Goal: Task Accomplishment & Management: Complete application form

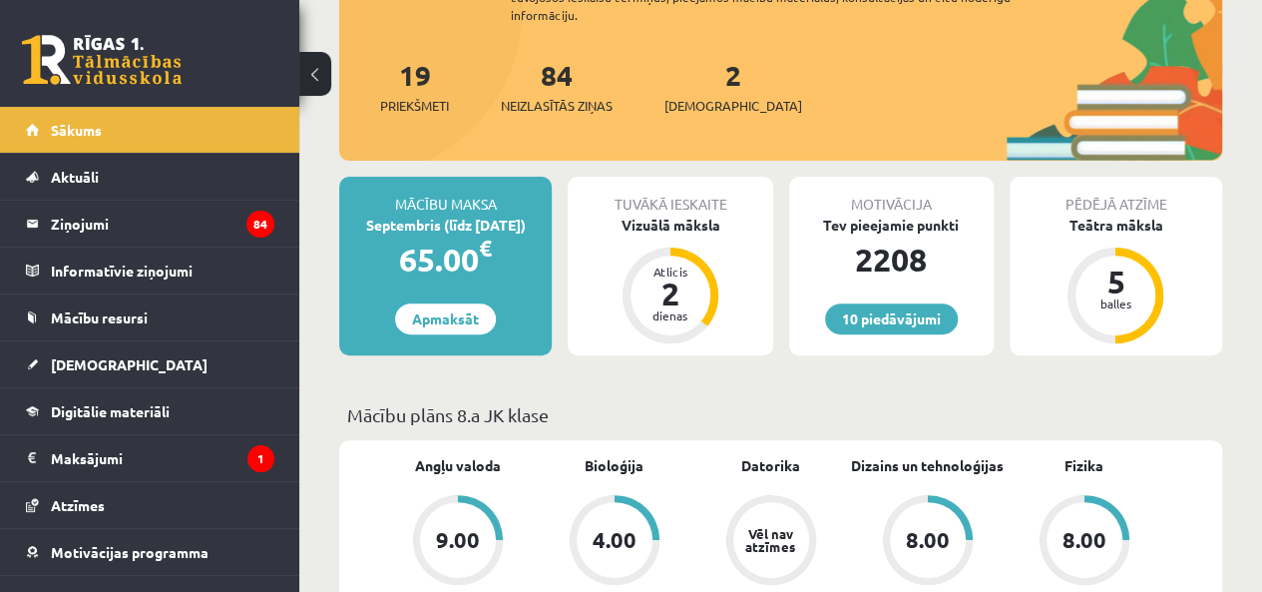
scroll to position [232, 0]
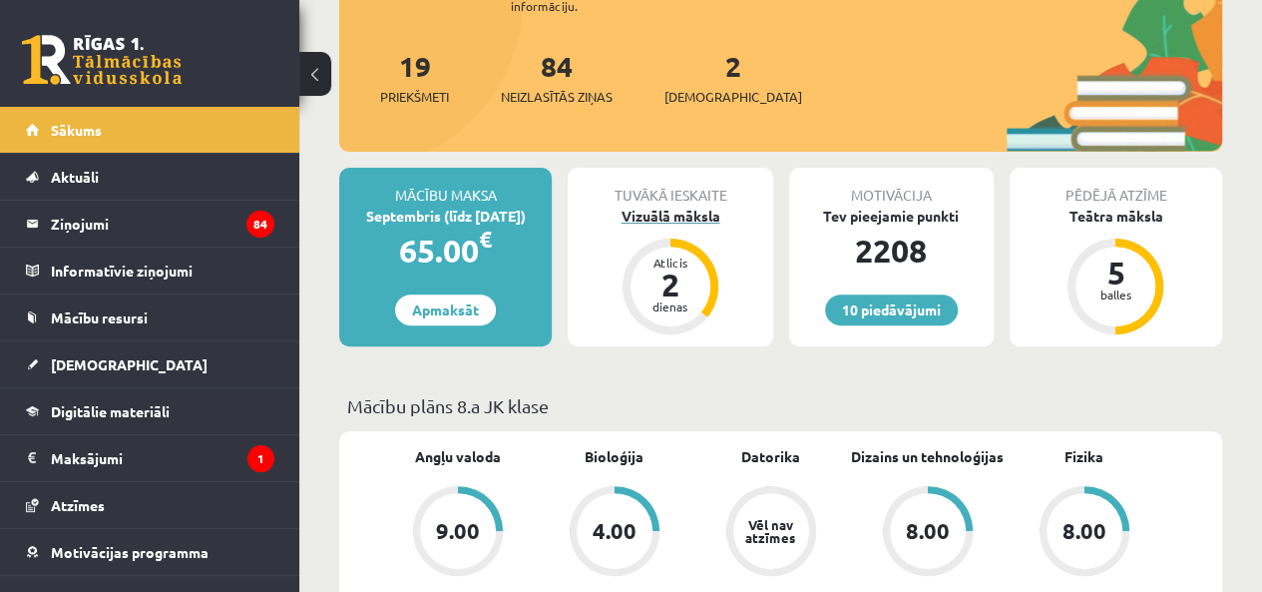
click at [665, 260] on div "Atlicis" at bounding box center [670, 262] width 60 height 12
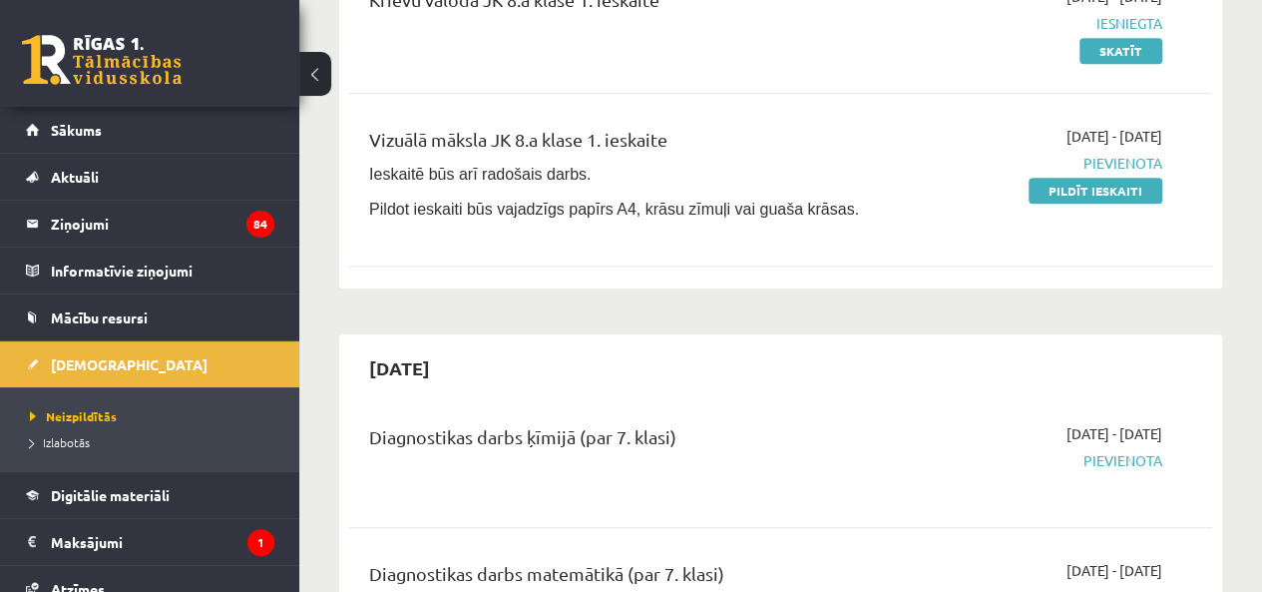
scroll to position [698, 0]
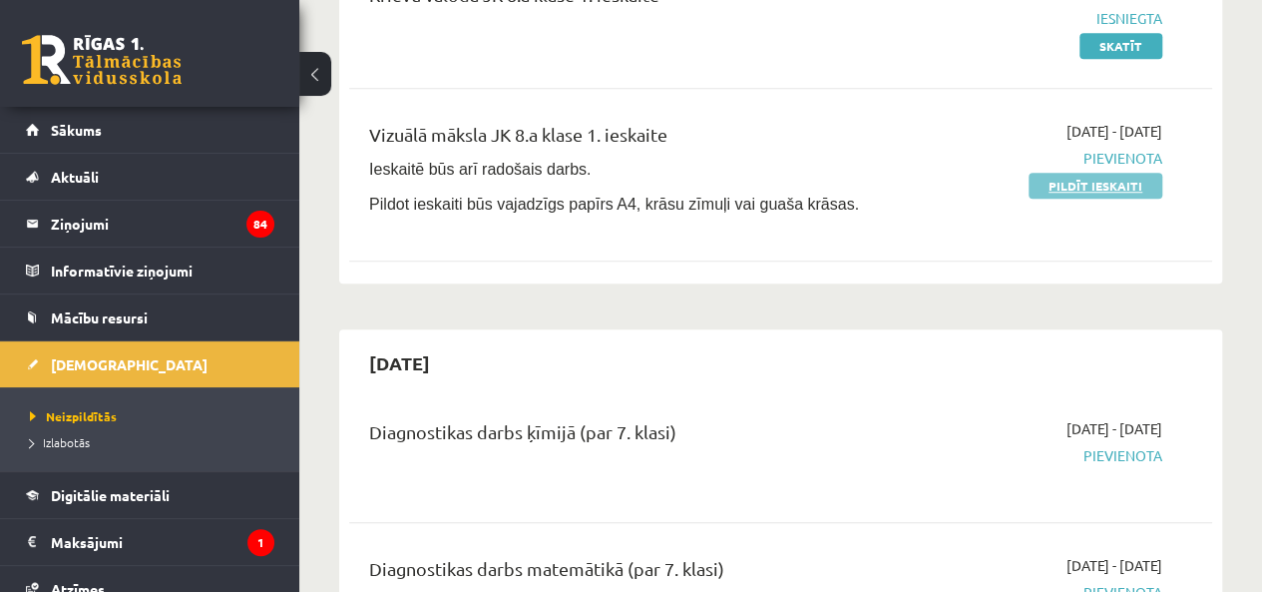
click at [1123, 179] on link "Pildīt ieskaiti" at bounding box center [1096, 186] width 134 height 26
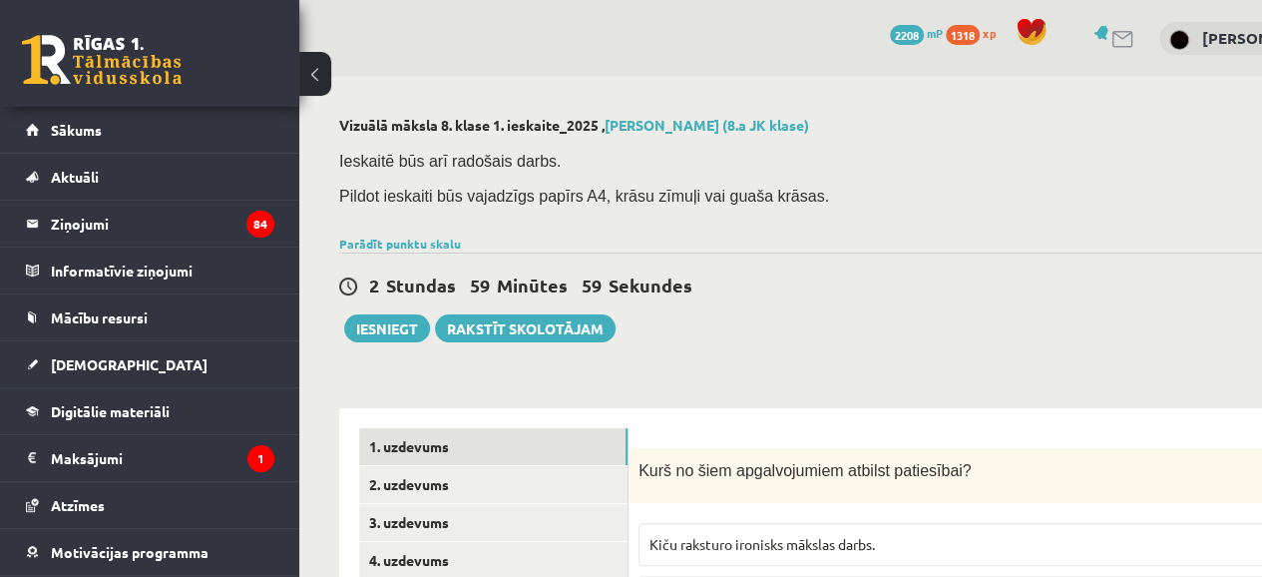
scroll to position [232, 0]
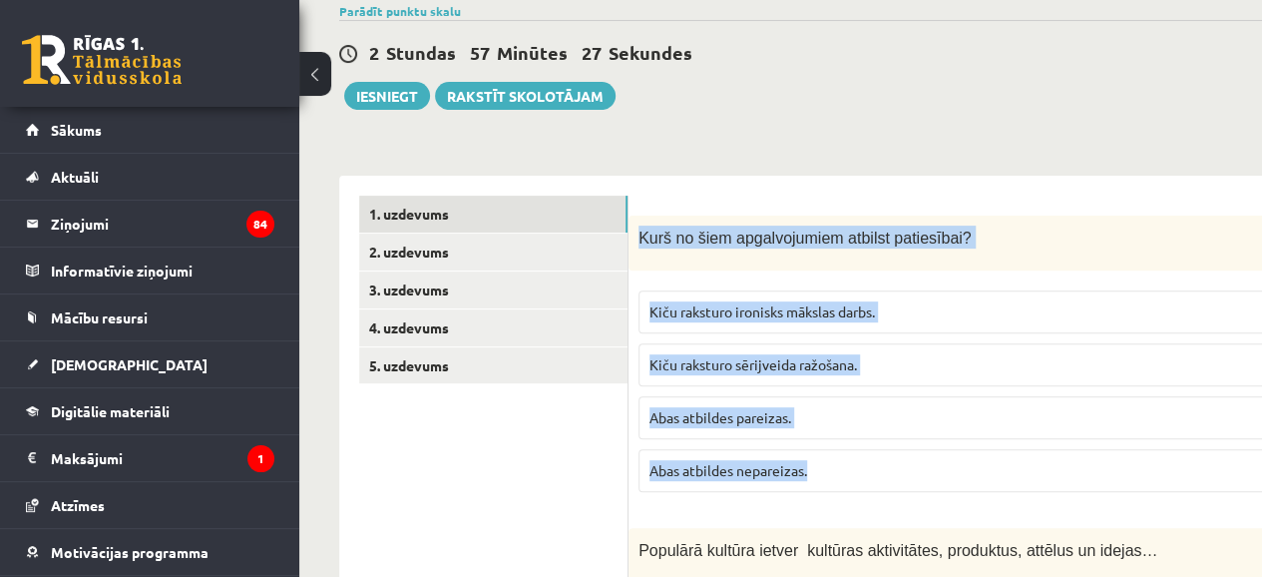
drag, startPoint x: 636, startPoint y: 229, endPoint x: 895, endPoint y: 471, distance: 353.6
click at [895, 471] on div "2p Kurš no šiem apgalvojumiem atbilst patiesībai? Kiču raksturo ironisks māksla…" at bounding box center [1020, 361] width 782 height 292
copy div "Kurš no šiem apgalvojumiem atbilst patiesībai? Kiču raksturo ironisks mākslas d…"
click at [705, 312] on span "Kiču raksturo ironisks mākslas darbs." at bounding box center [761, 311] width 225 height 18
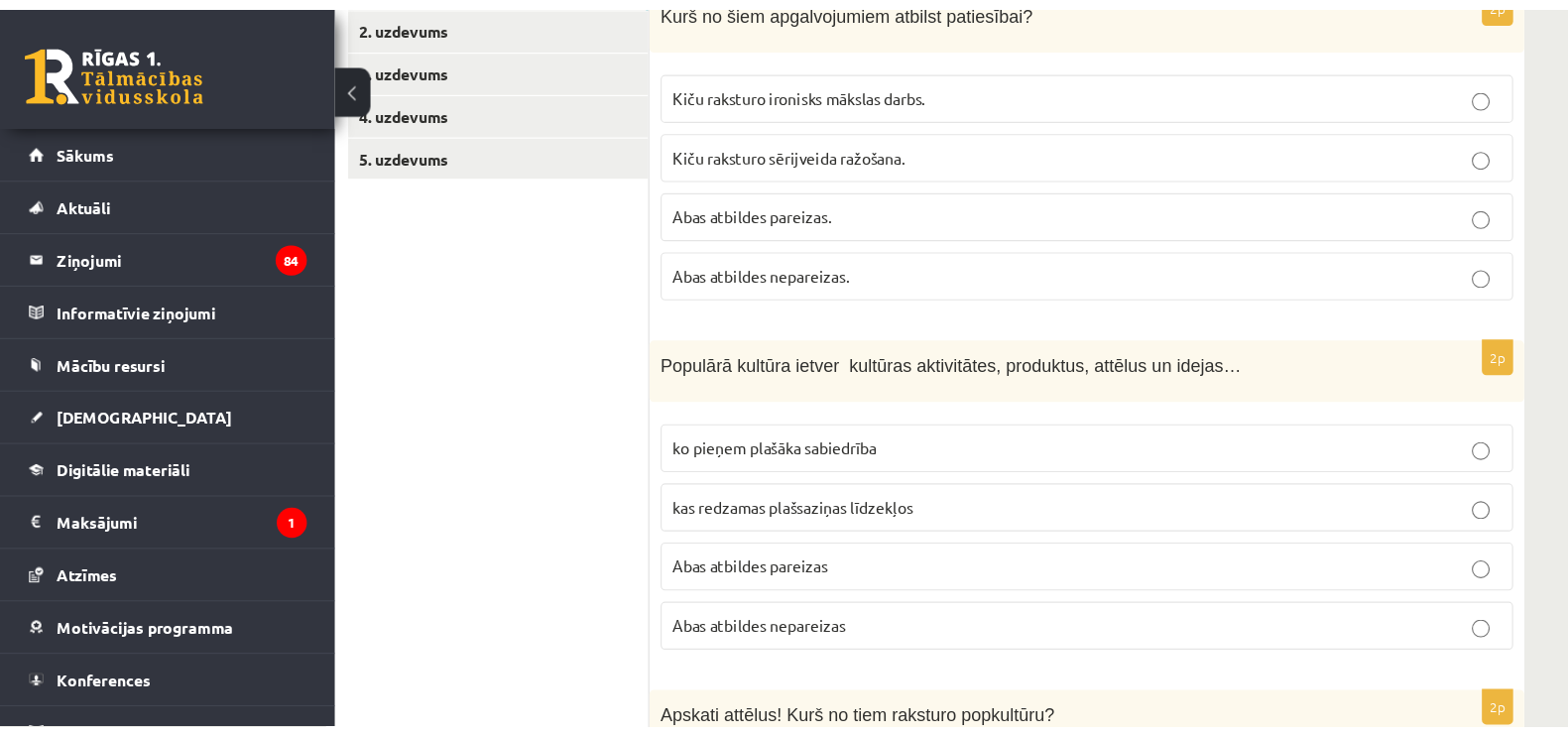
scroll to position [462, 0]
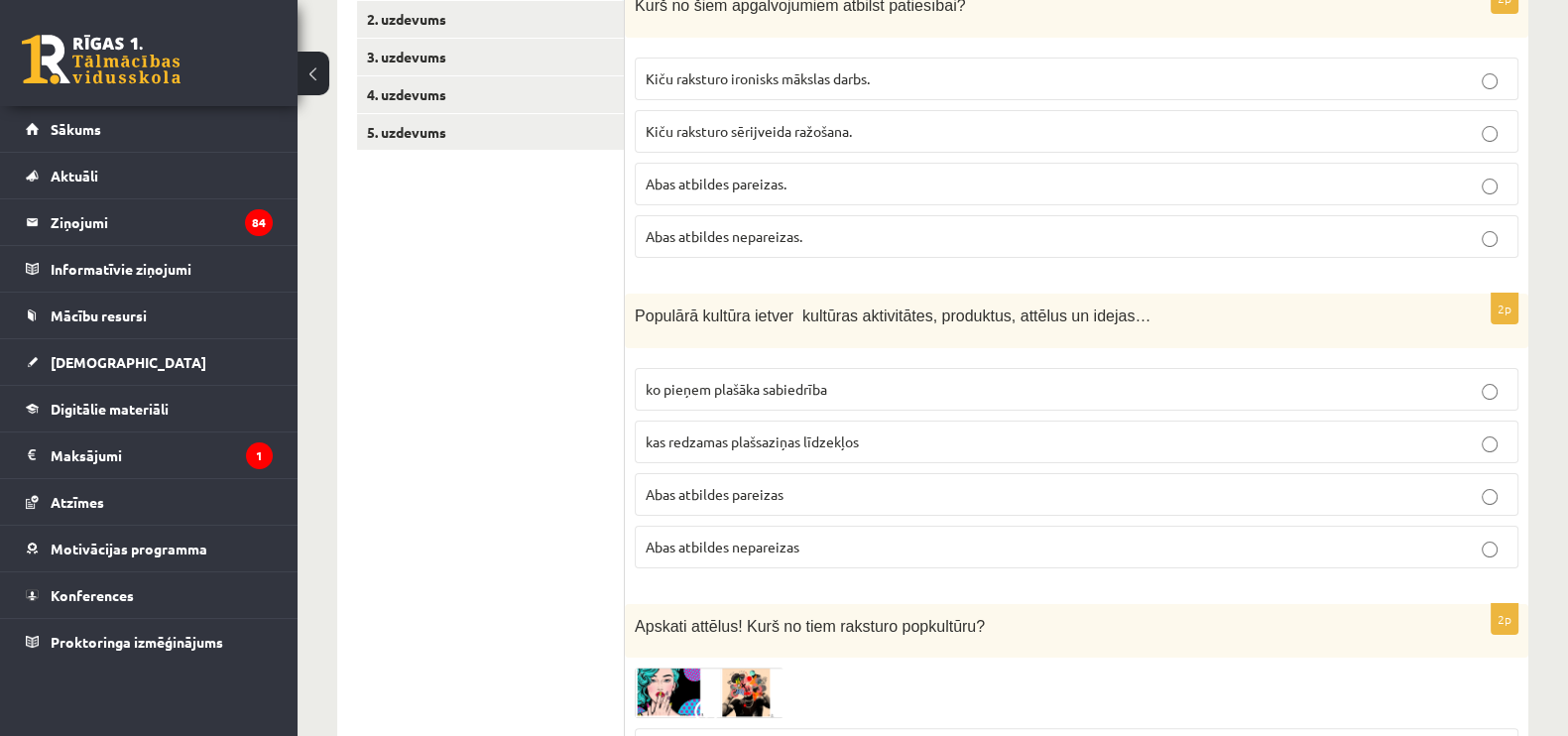
drag, startPoint x: 1142, startPoint y: 0, endPoint x: 531, endPoint y: 336, distance: 697.3
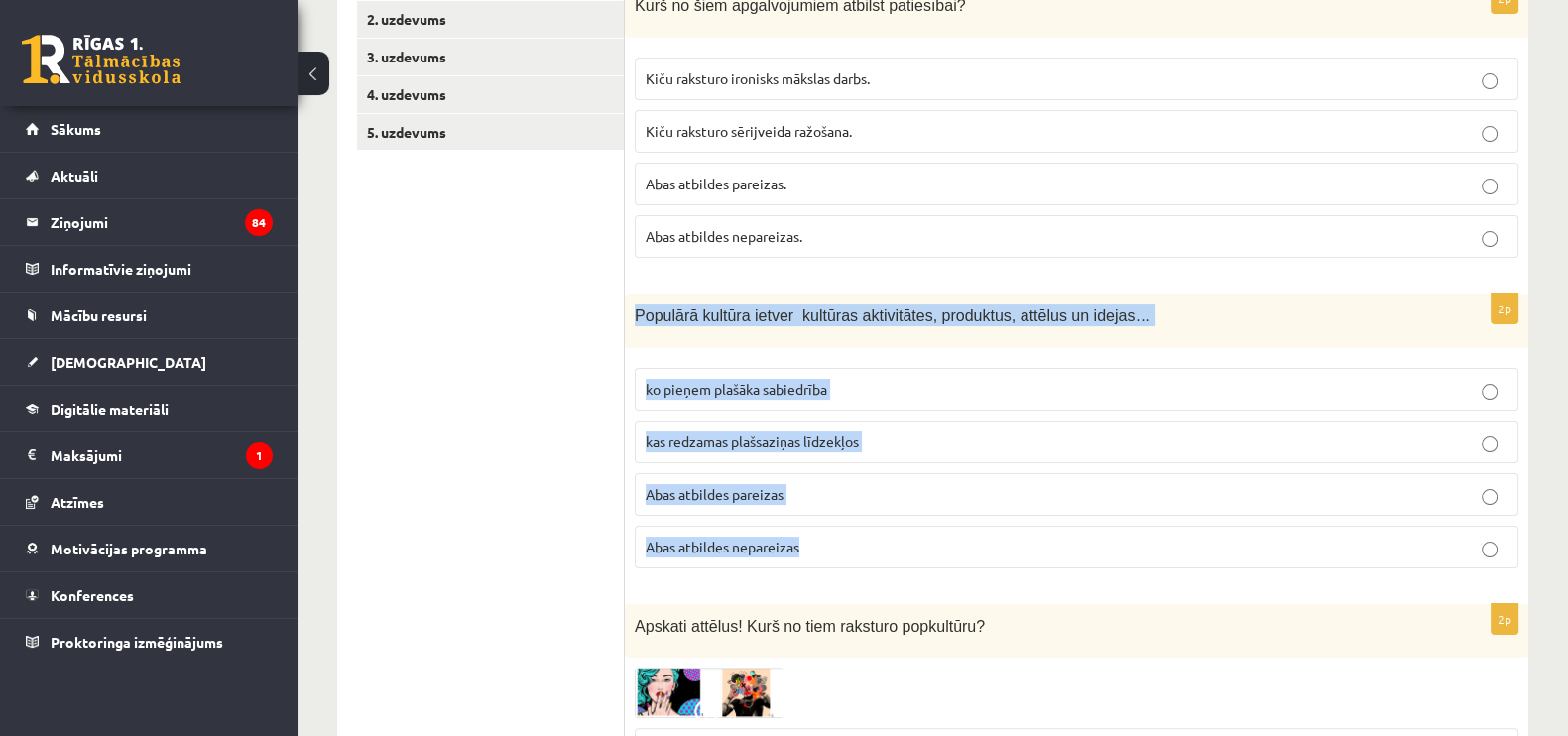
drag, startPoint x: 627, startPoint y: 304, endPoint x: 868, endPoint y: 545, distance: 340.8
click at [868, 545] on div "2p Populārā kultūra ietver kultūras aktivitātes, produktus, attēlus un idejas… …" at bounding box center [1077, 439] width 904 height 290
copy div "Populārā kultūra ietver kultūras aktivitātes, produktus, attēlus un idejas… ko …"
click at [790, 490] on p "Abas atbildes pareizas" at bounding box center [1076, 494] width 862 height 21
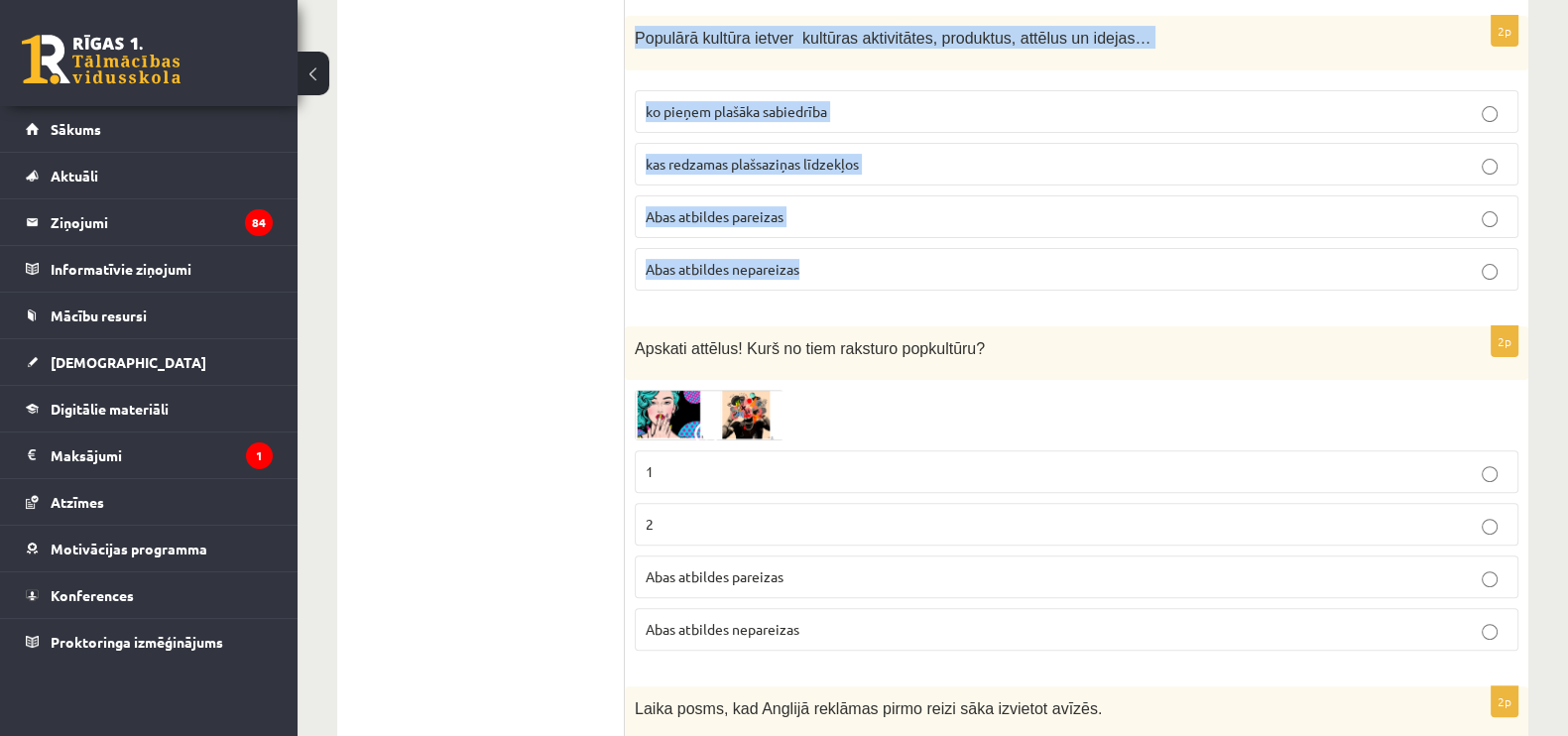
scroll to position [752, 0]
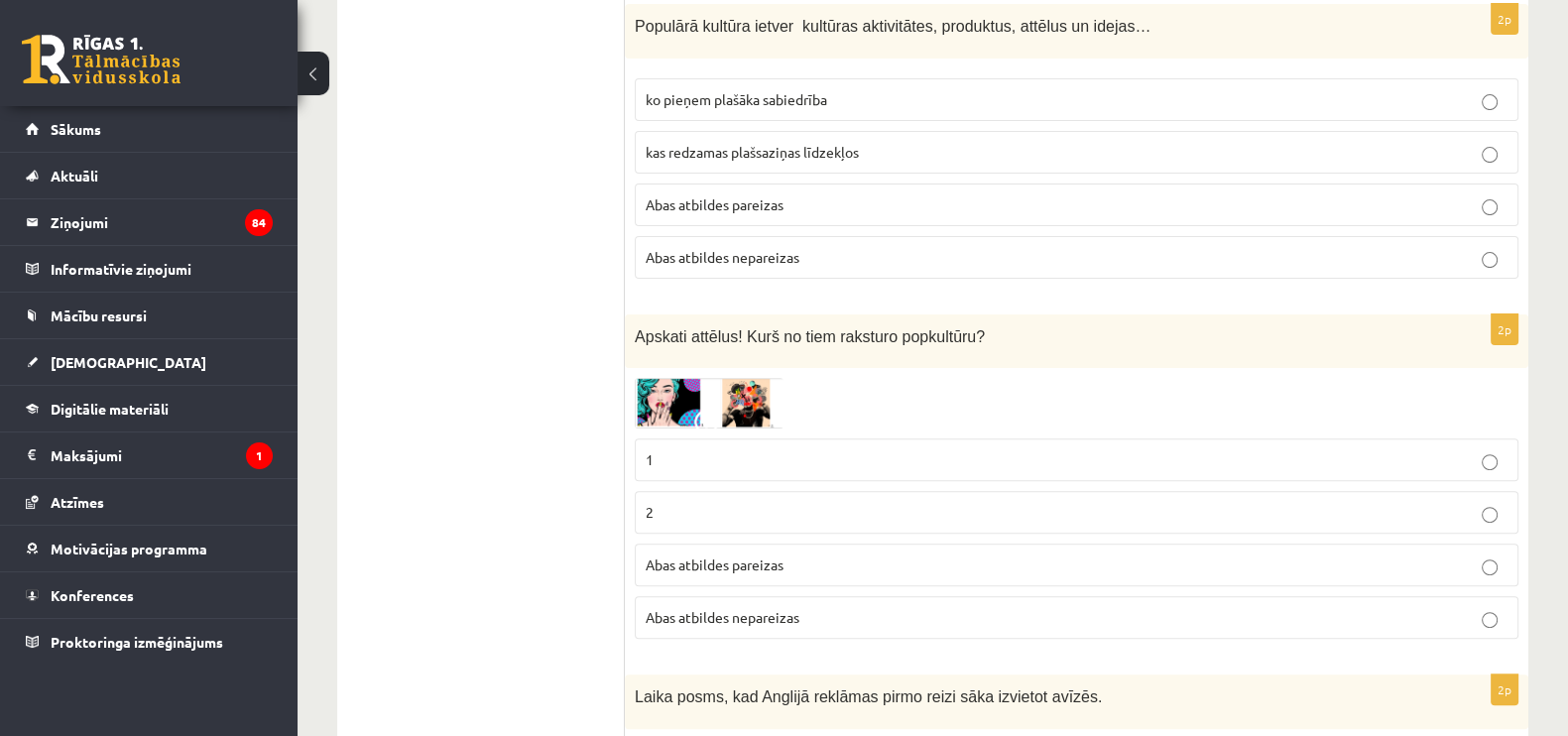
click at [827, 328] on span "Apskati attēlus! Kurš no tiem raksturo popkultūru?" at bounding box center [809, 336] width 350 height 17
click at [683, 401] on img at bounding box center [709, 403] width 149 height 51
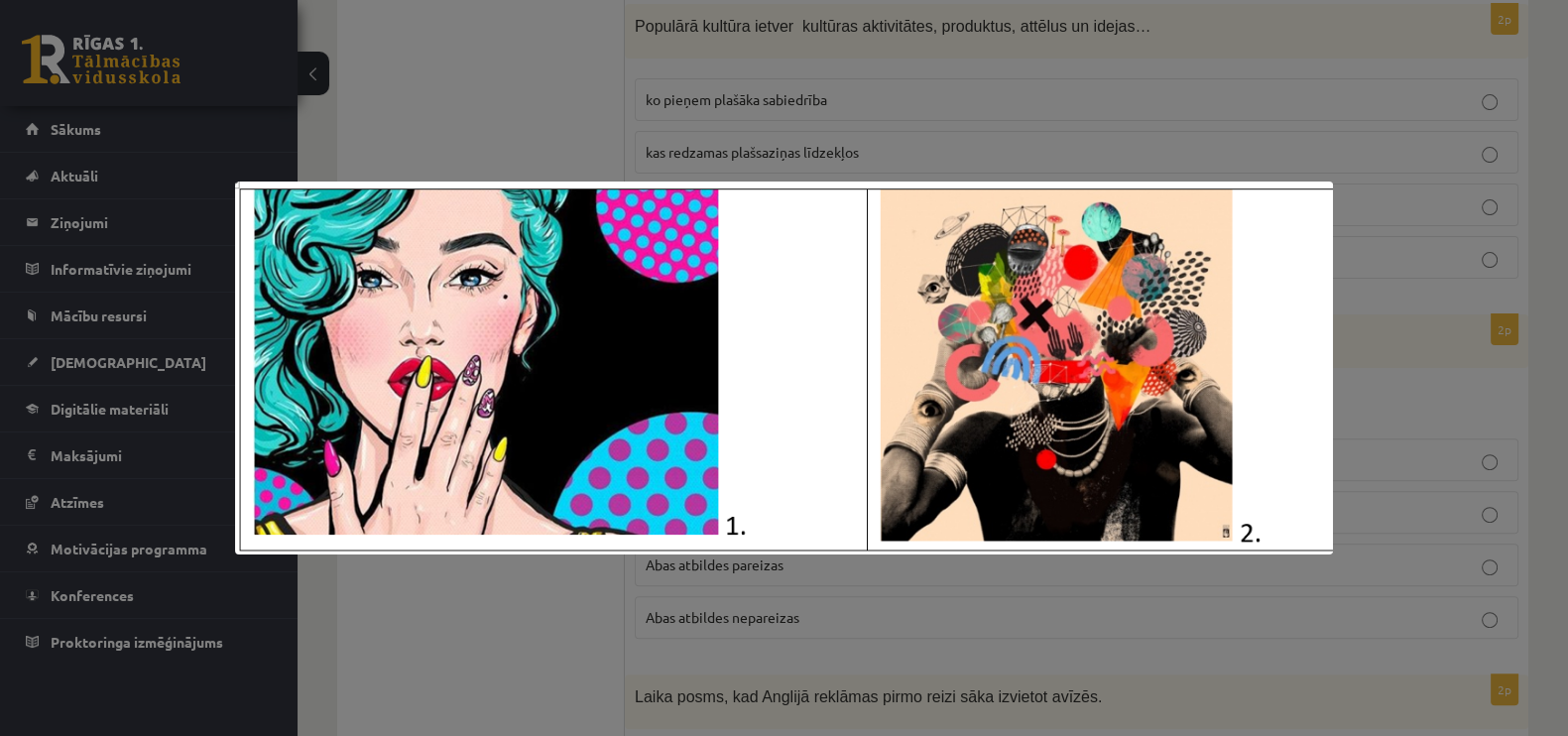
click at [1254, 294] on div at bounding box center [784, 368] width 1568 height 736
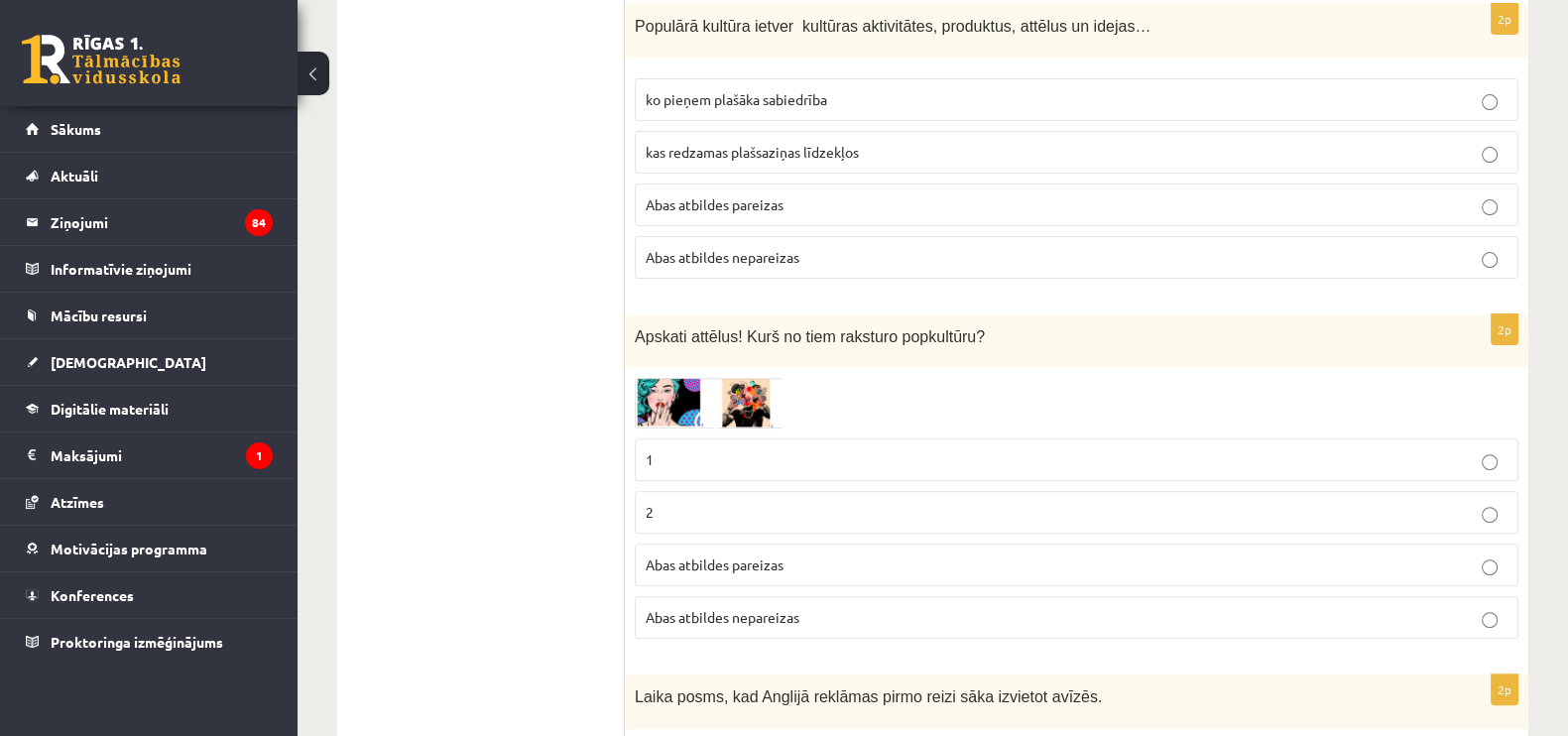
click at [759, 408] on img at bounding box center [709, 403] width 149 height 51
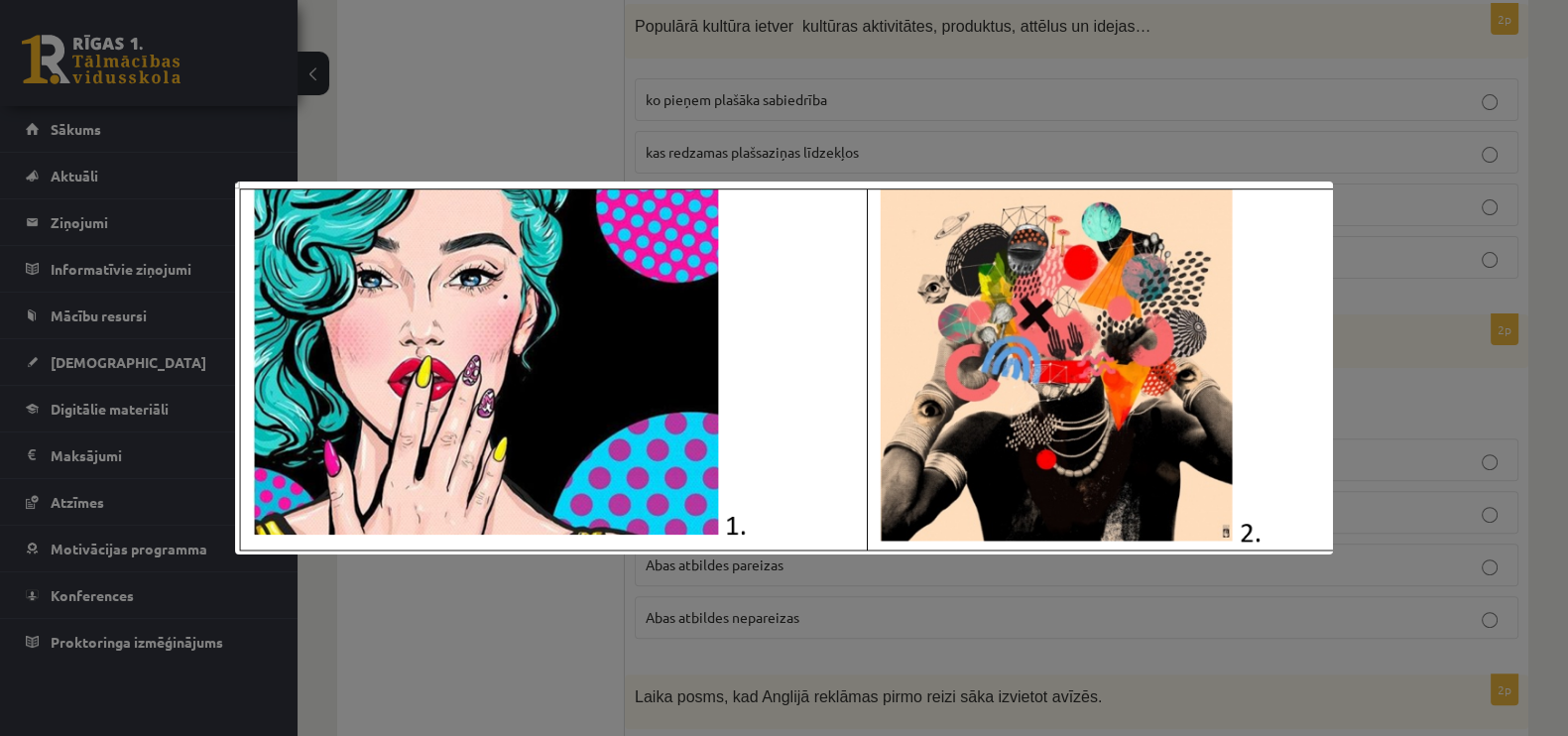
click at [1254, 232] on img at bounding box center [784, 368] width 1098 height 373
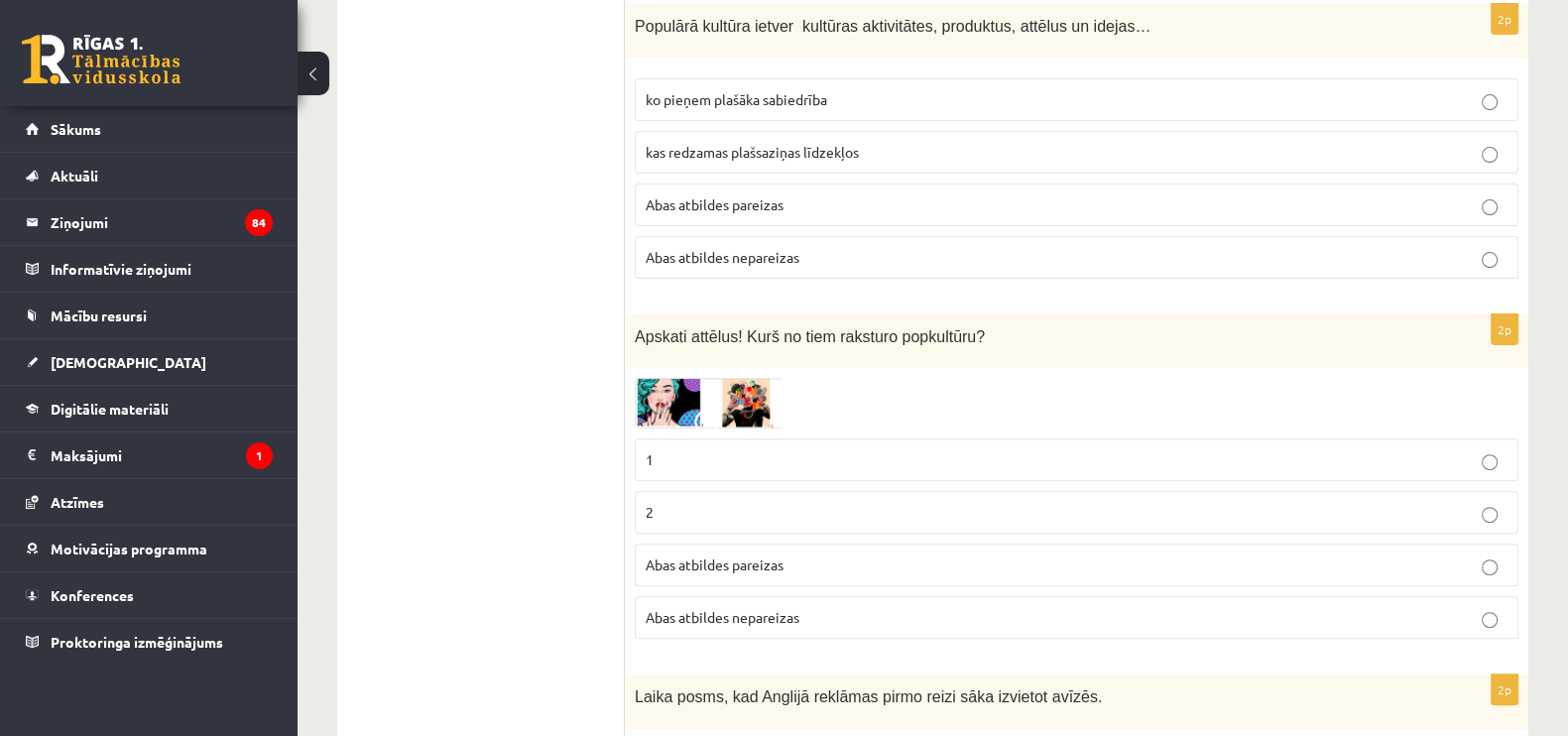
click at [721, 508] on p "2" at bounding box center [1076, 512] width 862 height 21
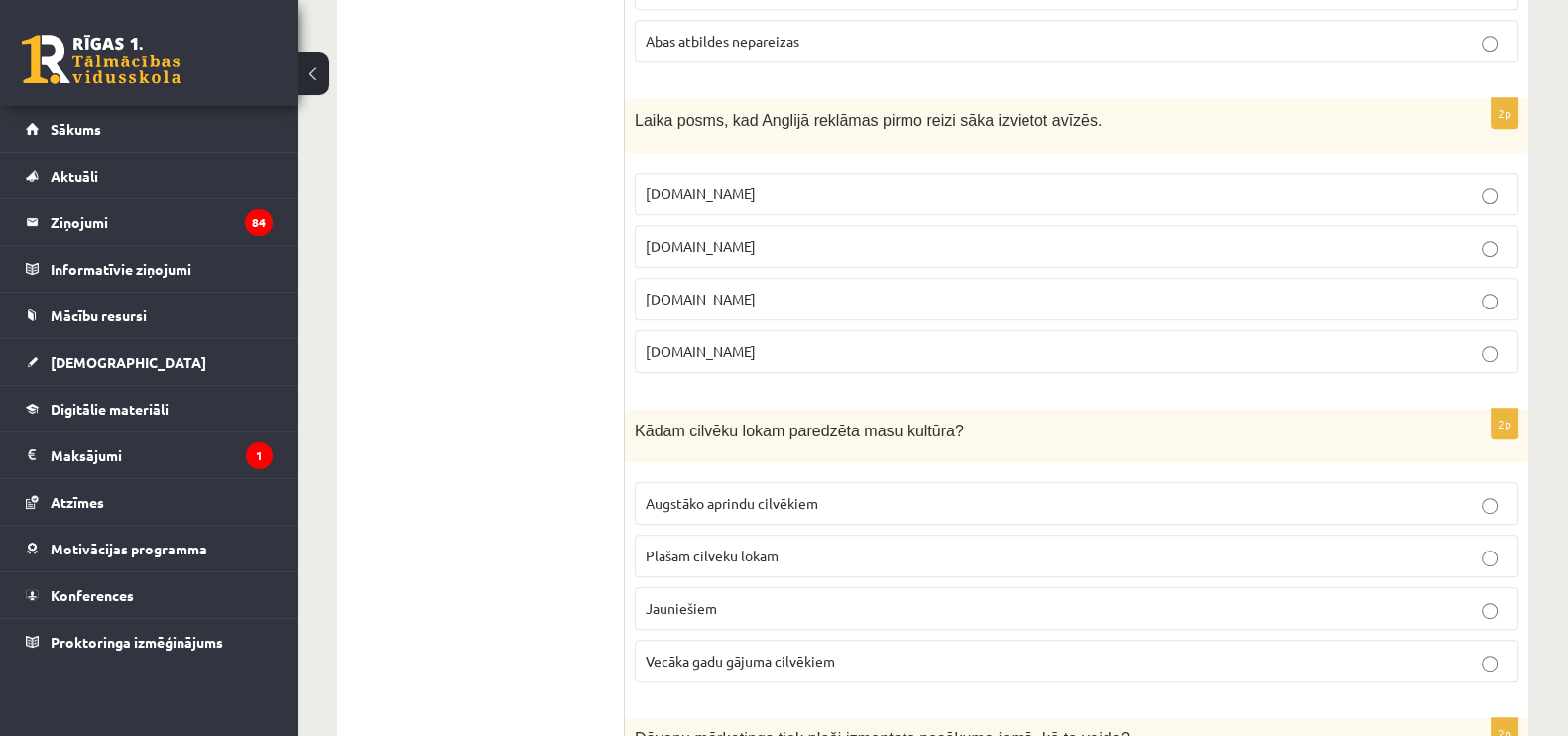
scroll to position [1331, 0]
drag, startPoint x: 623, startPoint y: 114, endPoint x: 917, endPoint y: 232, distance: 316.8
click at [960, 116] on span "Laika posms, kad Anglijā reklāmas pirmo reizi sāka izvietot avīzēs." at bounding box center [868, 118] width 467 height 17
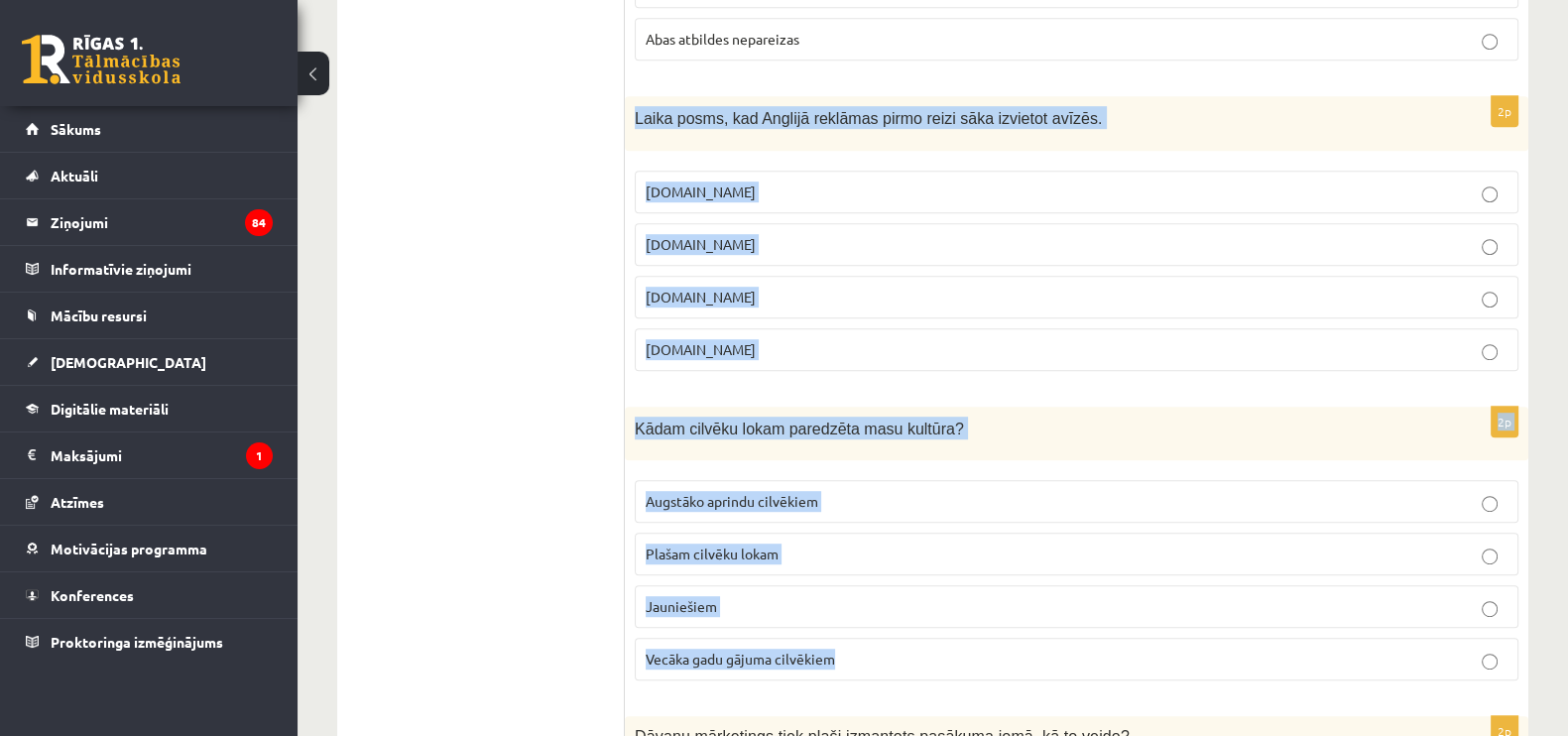
drag, startPoint x: 633, startPoint y: 113, endPoint x: 985, endPoint y: 661, distance: 651.3
copy form "Laika posms, kad Anglijā reklāmas pirmo reizi sāka izvietot avīzēs. 19.gs 18.gs…"
click at [795, 546] on p "Plašam cilvēku lokam" at bounding box center [1076, 554] width 862 height 21
click at [739, 291] on p "17.gs" at bounding box center [1076, 296] width 862 height 21
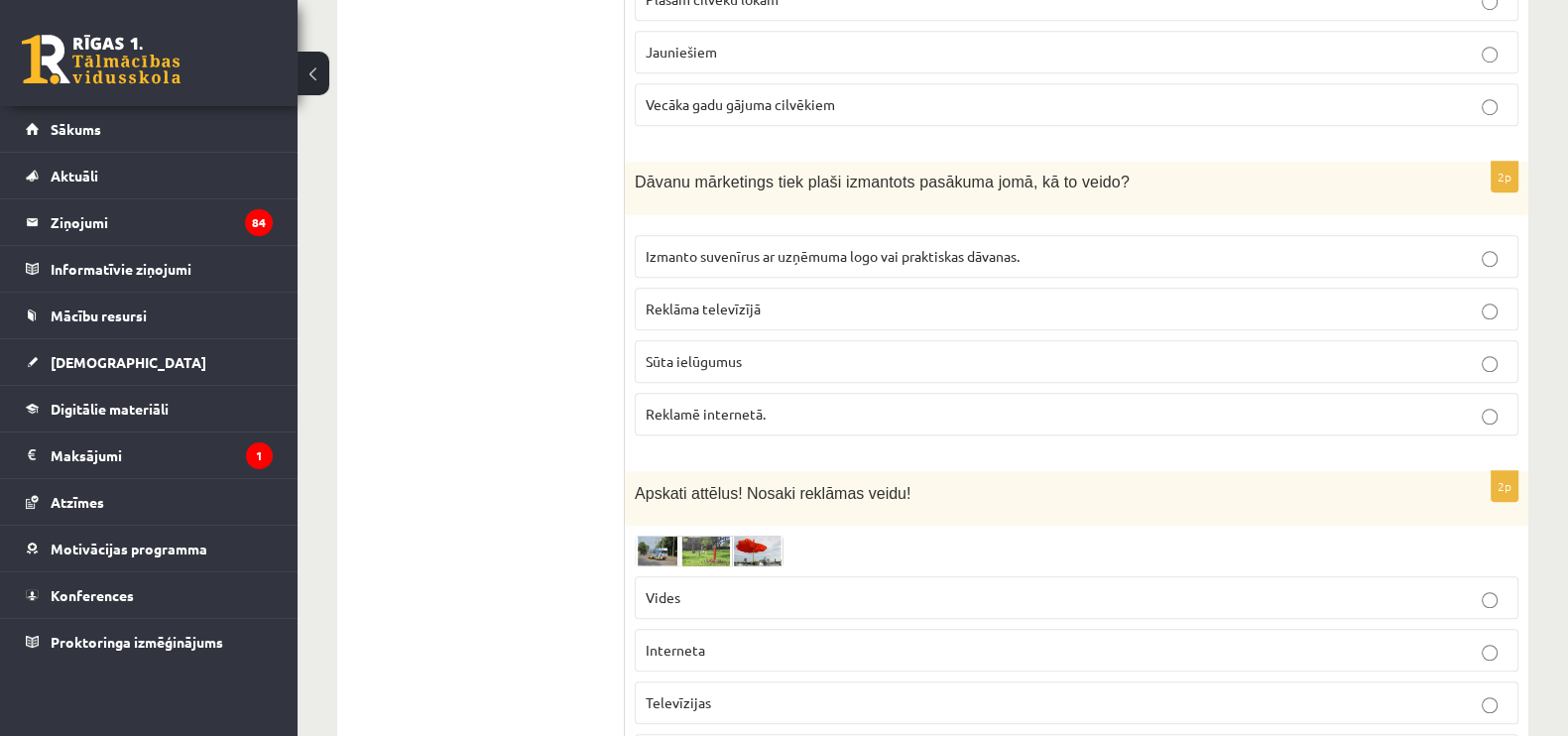
scroll to position [1909, 0]
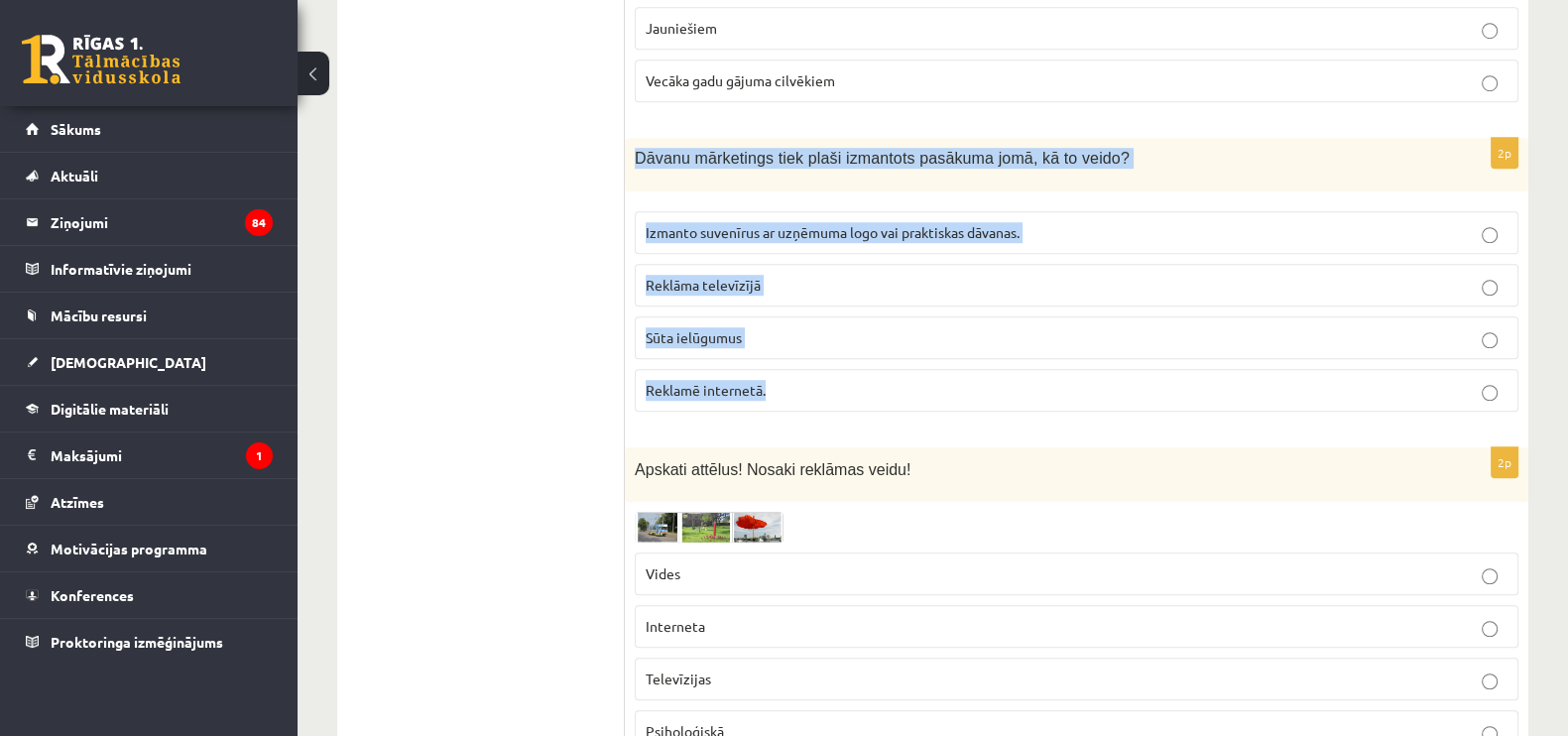
drag, startPoint x: 630, startPoint y: 150, endPoint x: 940, endPoint y: 397, distance: 396.4
click at [940, 397] on div "2p Dāvanu mārketings tiek plaši izmantots pasākuma jomā, kā to veido? Izmanto s…" at bounding box center [1077, 282] width 904 height 289
copy div "Dāvanu mārketings tiek plaši izmantots pasākuma jomā, kā to veido? Izmanto suve…"
click at [674, 211] on label "Izmanto suvenīrus ar uzņēmuma logo vai praktiskas dāvanas." at bounding box center [1076, 232] width 884 height 43
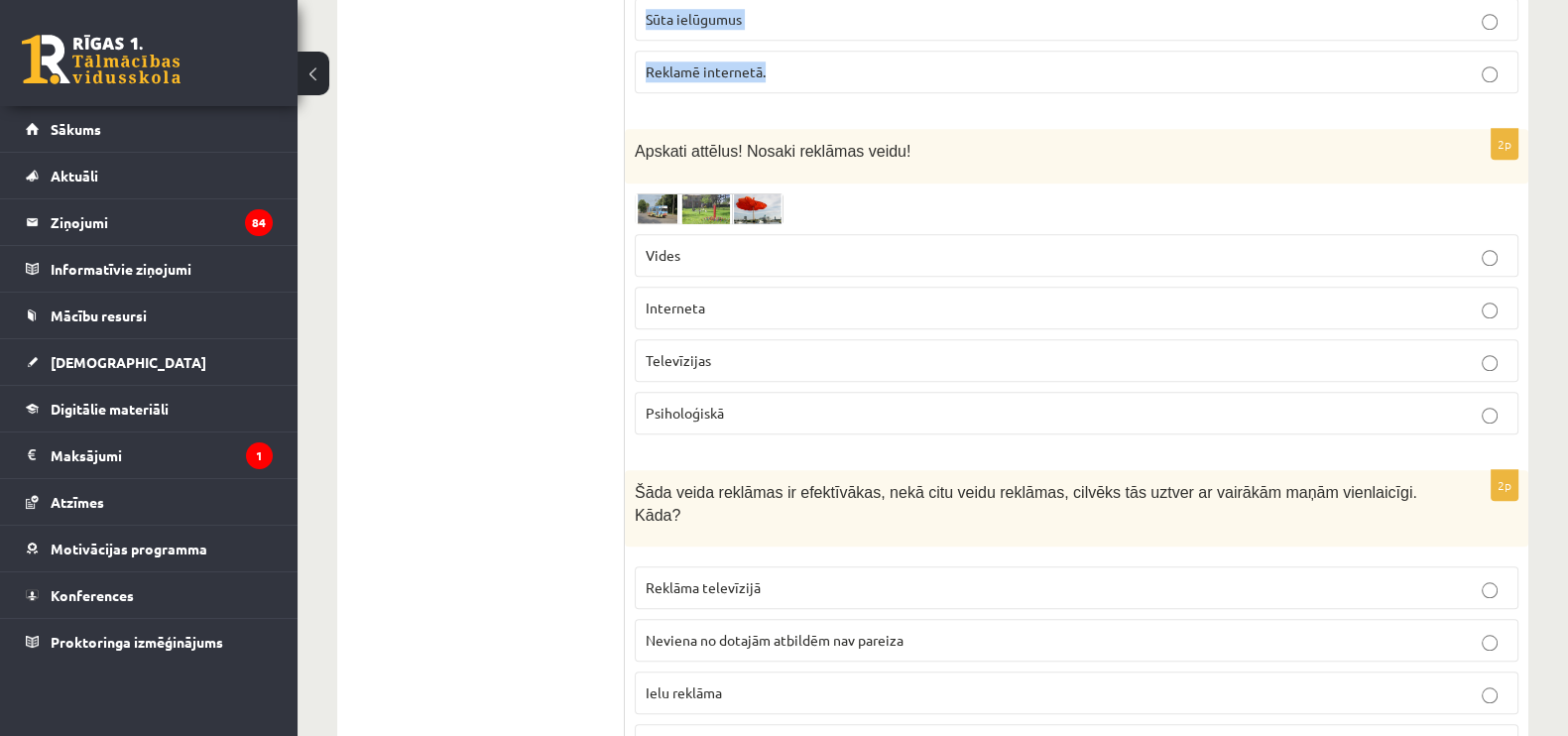
scroll to position [2199, 0]
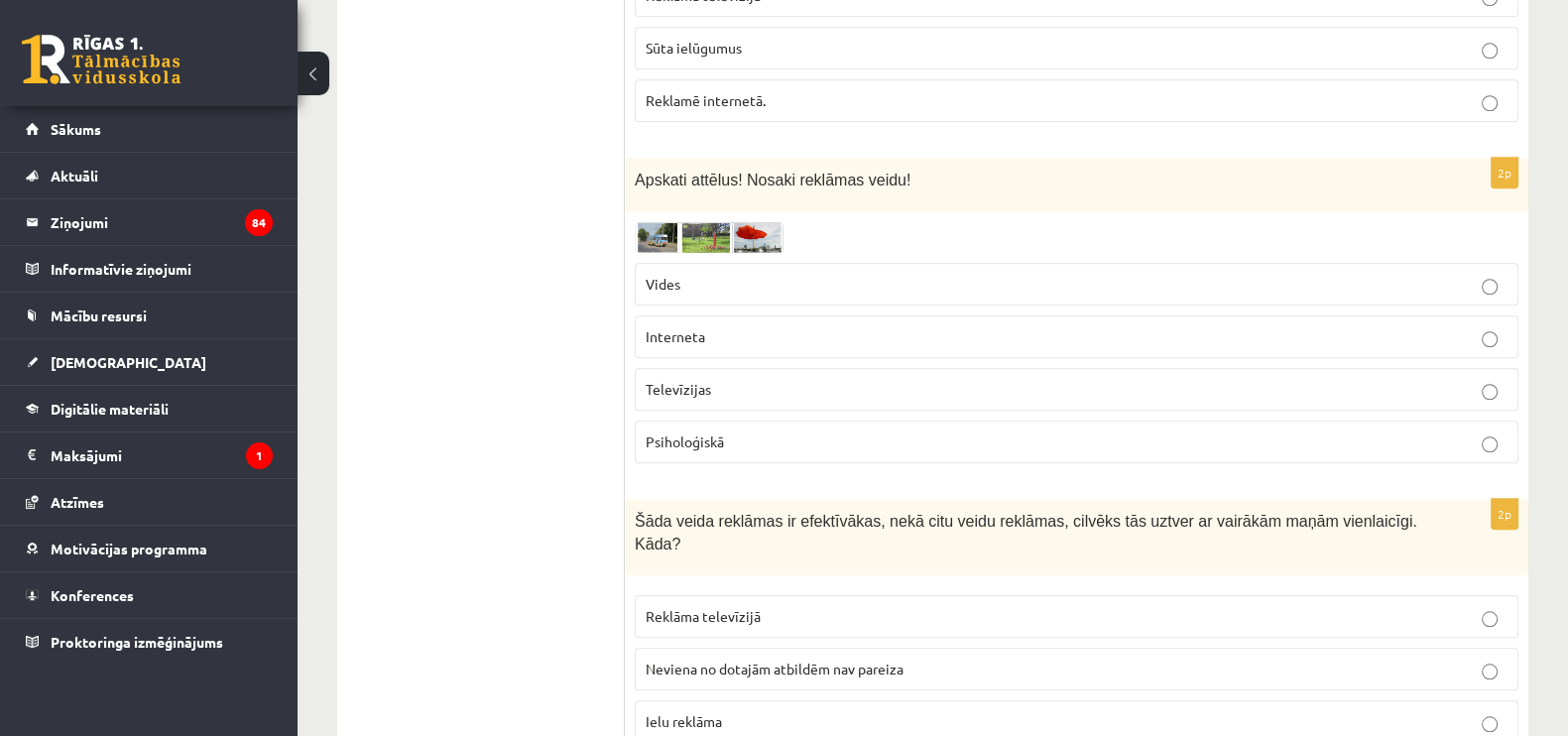
click at [884, 222] on div at bounding box center [1076, 237] width 884 height 31
click at [655, 222] on img at bounding box center [709, 237] width 149 height 31
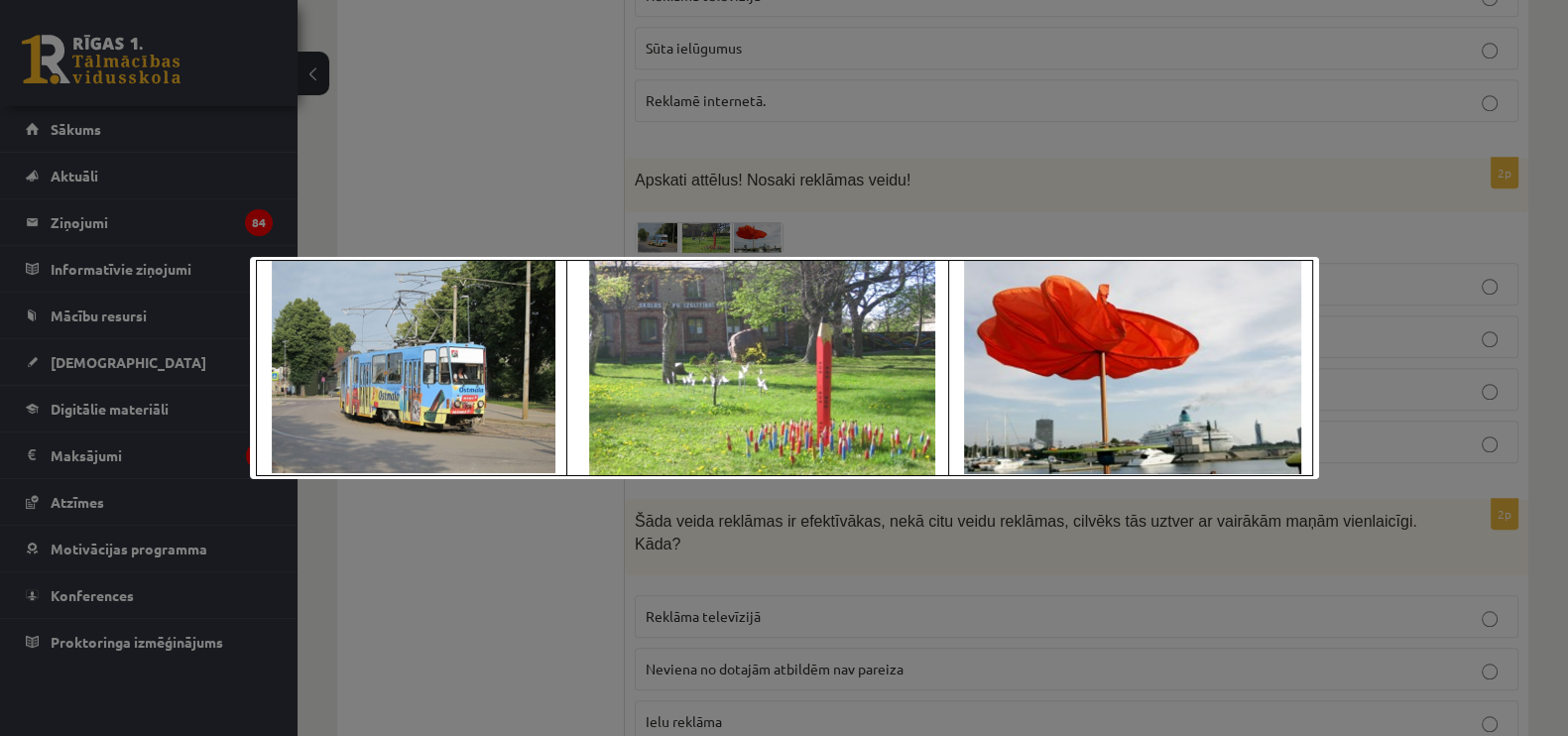
click at [1254, 275] on img at bounding box center [784, 367] width 1069 height 222
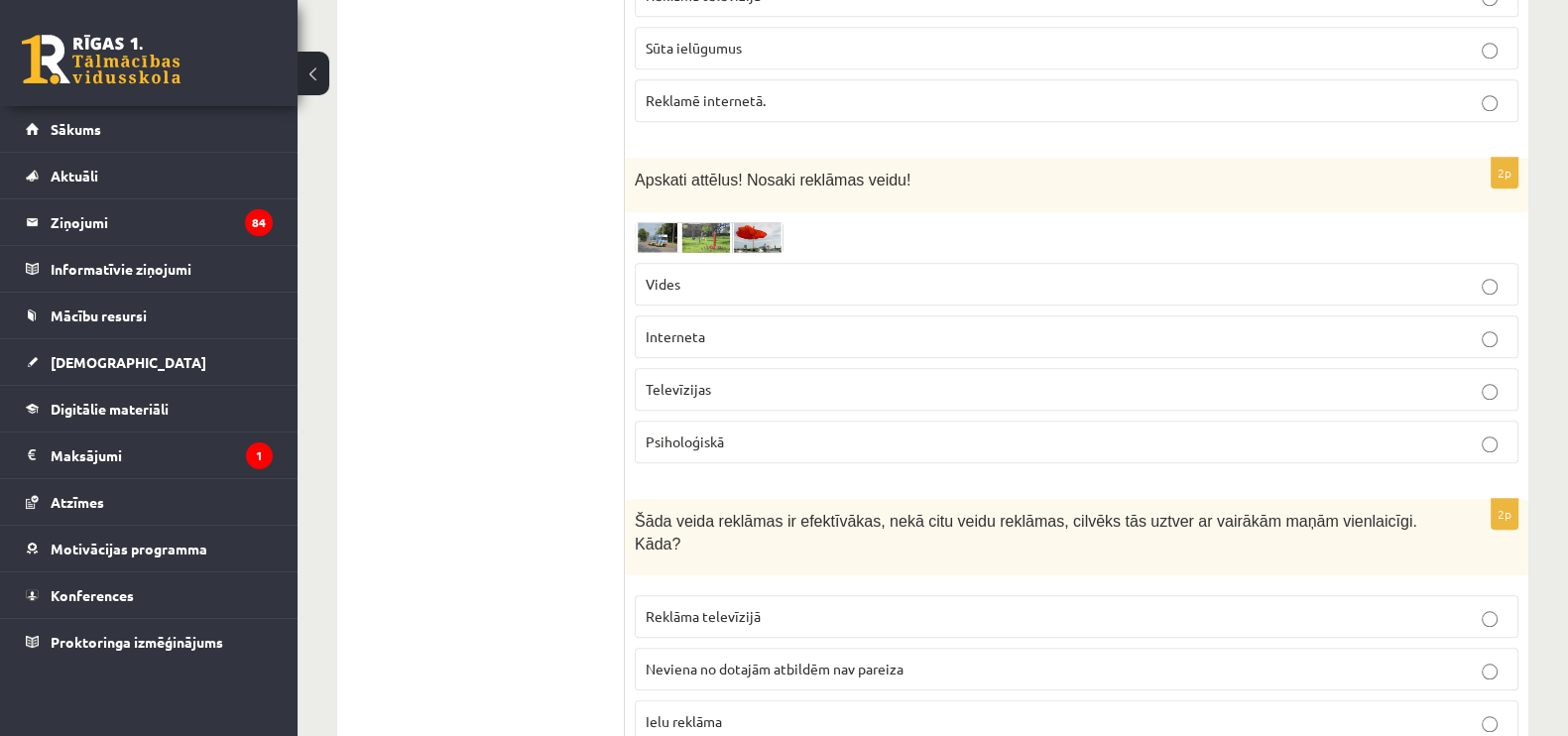
click at [709, 276] on p "Vides" at bounding box center [1076, 283] width 862 height 21
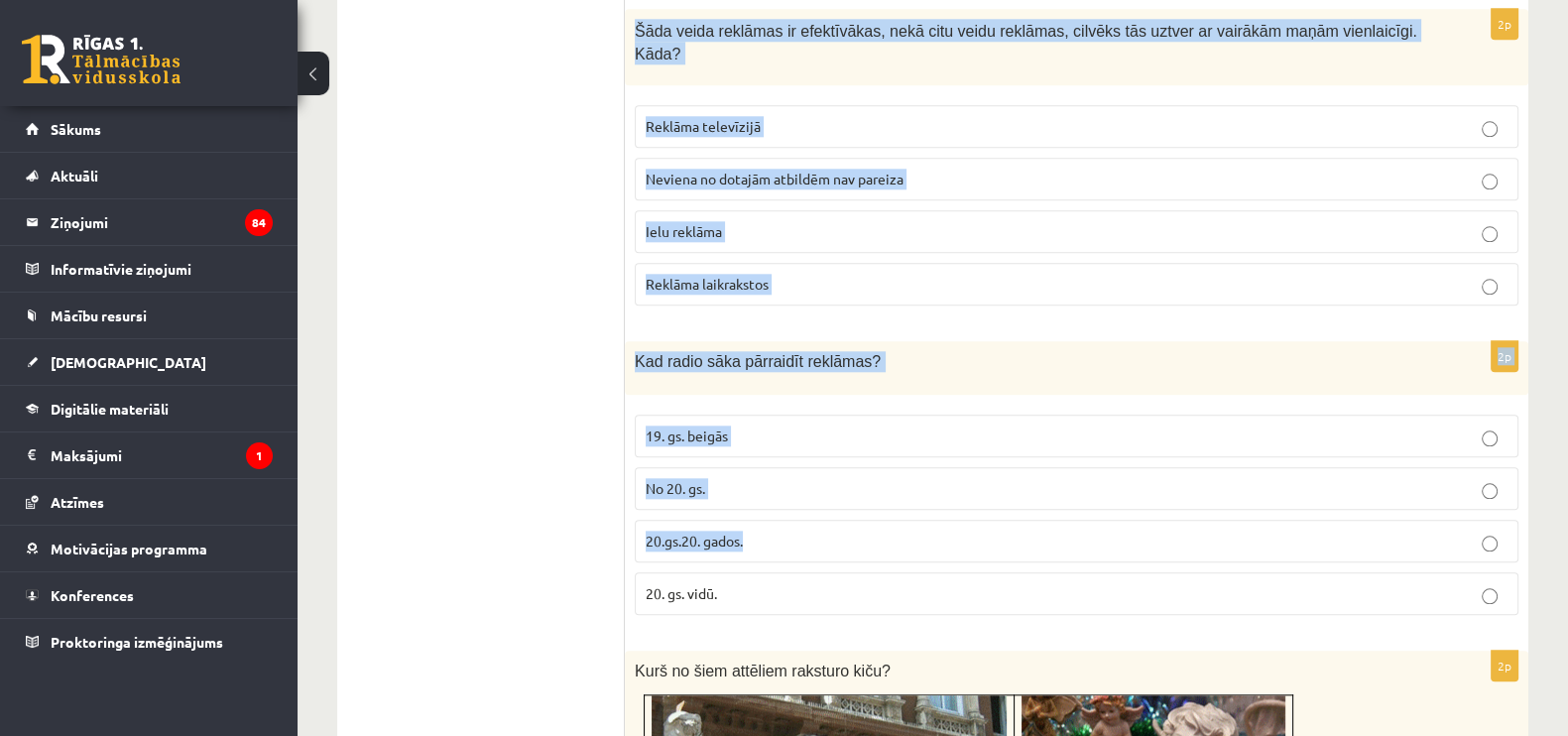
scroll to position [2778, 0]
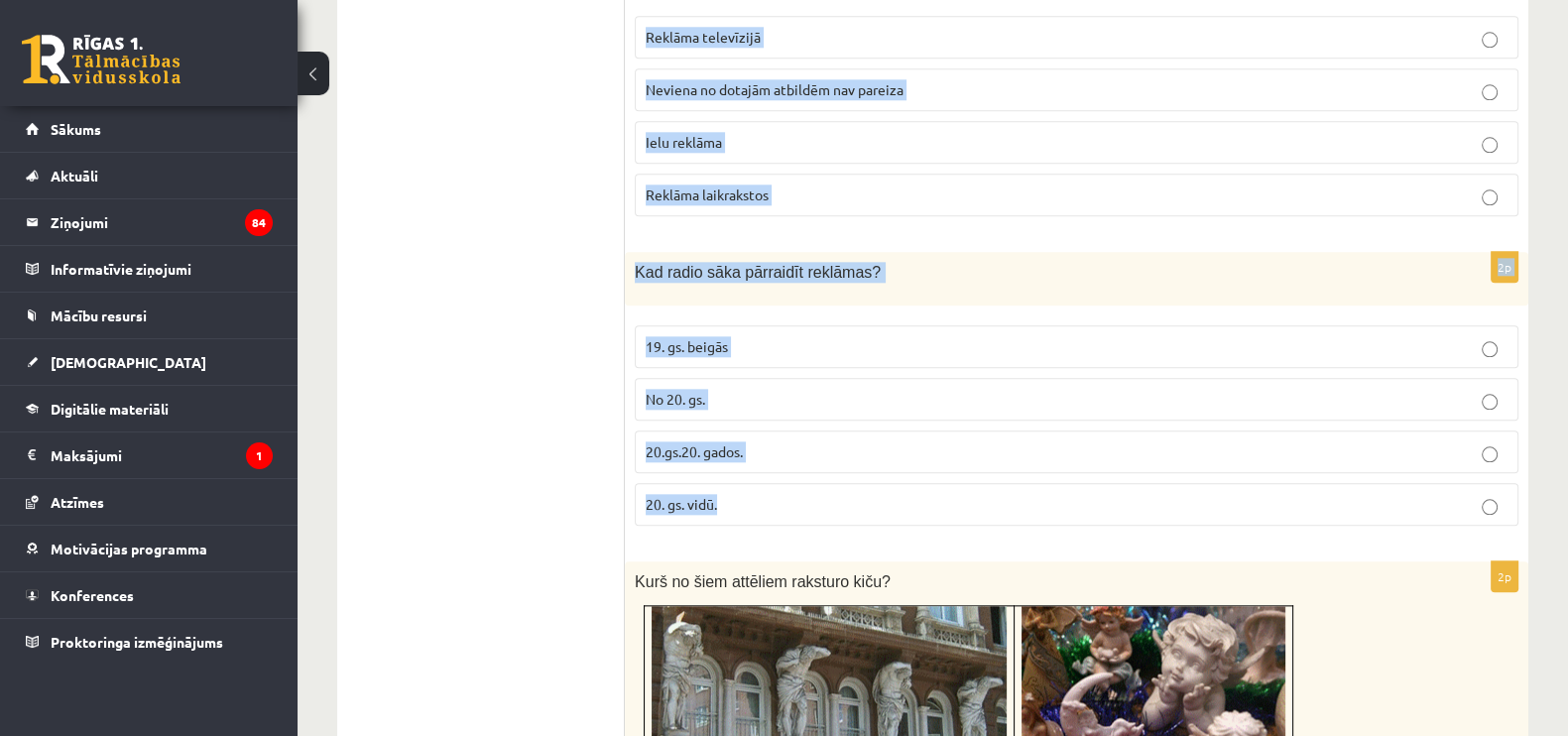
drag, startPoint x: 632, startPoint y: 218, endPoint x: 858, endPoint y: 476, distance: 343.0
click at [858, 476] on form "2p Kurš no šiem apgalvojumiem atbilst patiesībai? Kiču raksturo ironisks māksla…" at bounding box center [1076, 170] width 864 height 5046
copy form "Šāda veida reklāmas ir efektīvākas, nekā citu veidu reklāmas, cilvēks tās uztve…"
click at [764, 27] on p "Reklāma televīzijā" at bounding box center [1076, 37] width 862 height 21
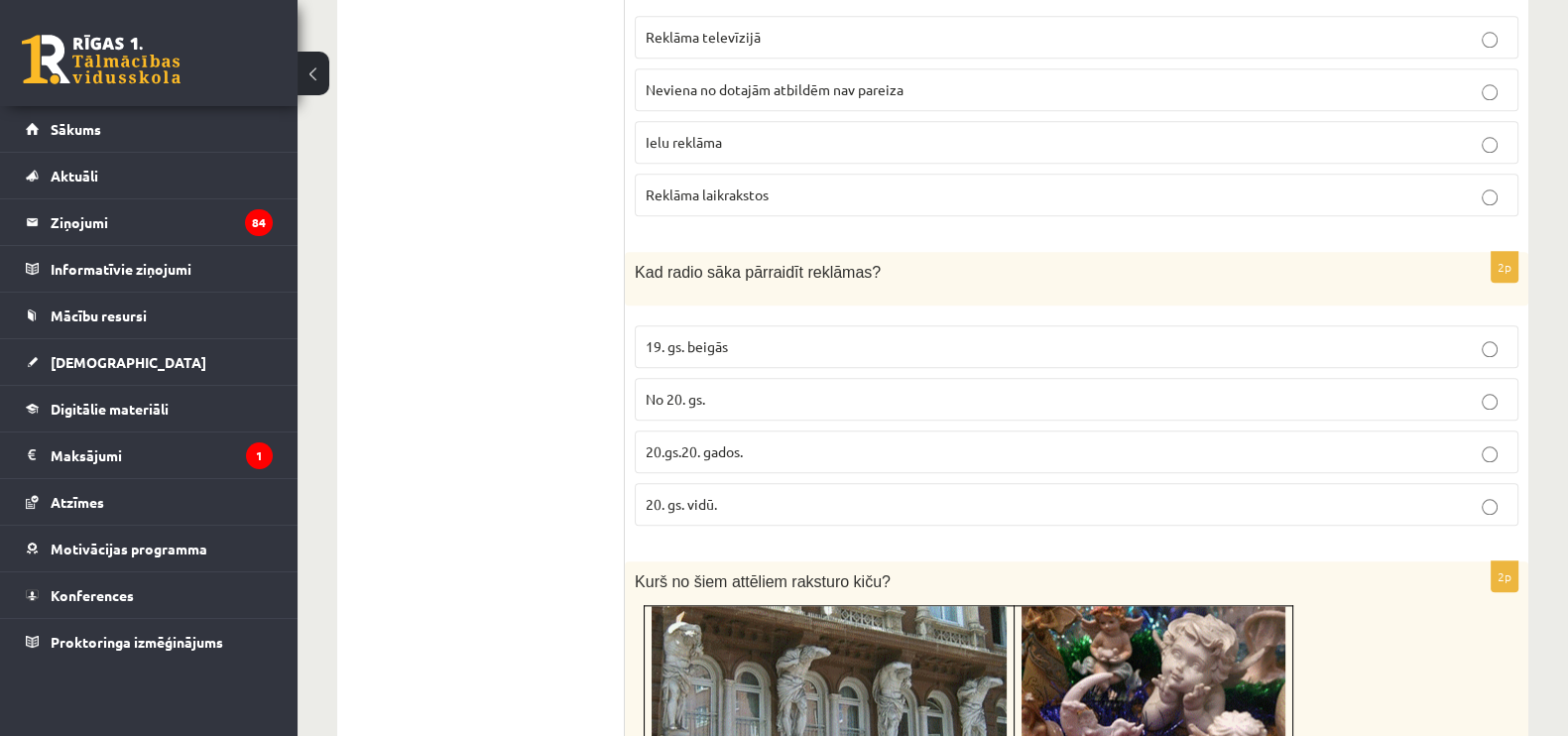
scroll to position [2776, 0]
click at [749, 444] on p "20.gs.20. gados." at bounding box center [1076, 454] width 862 height 21
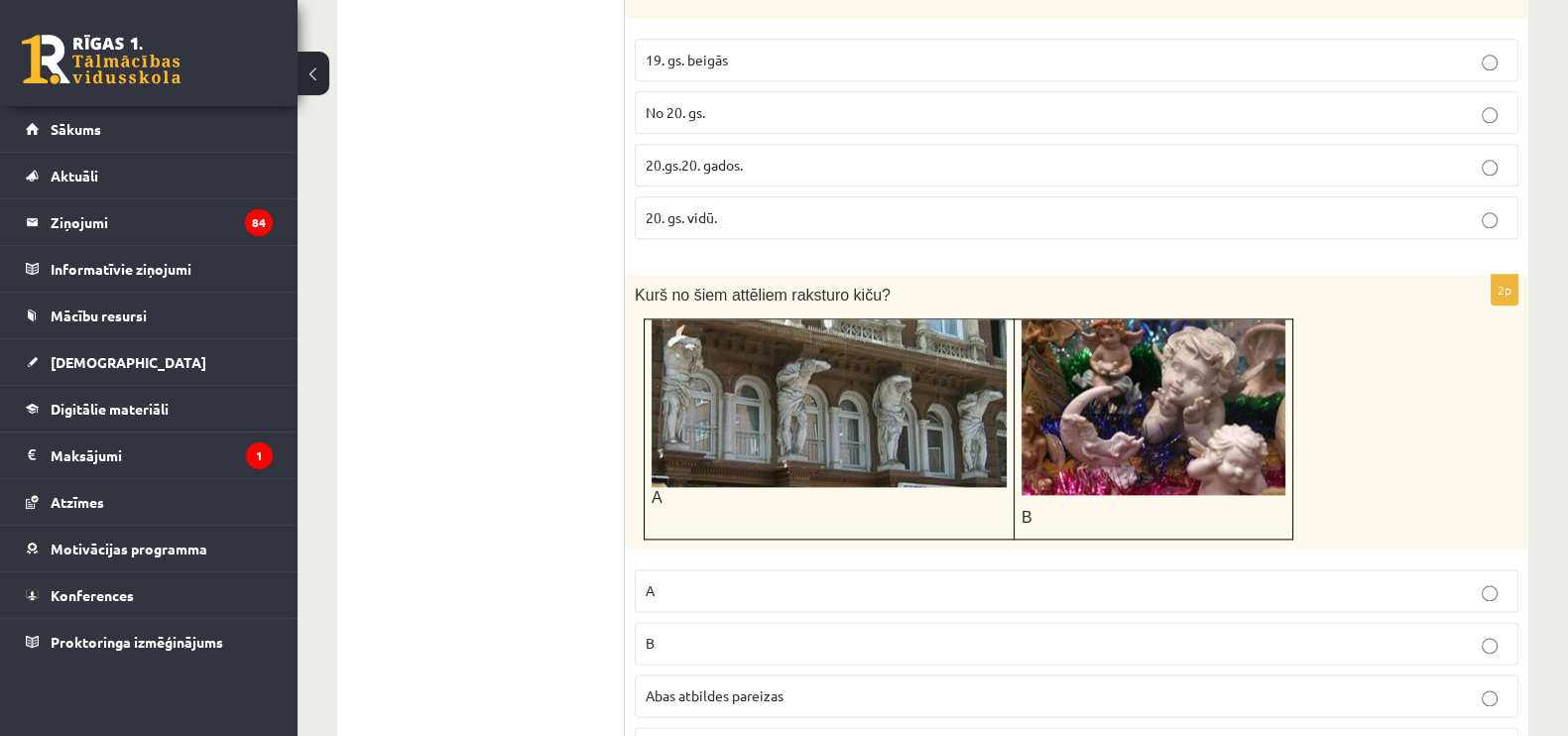
scroll to position [3355, 0]
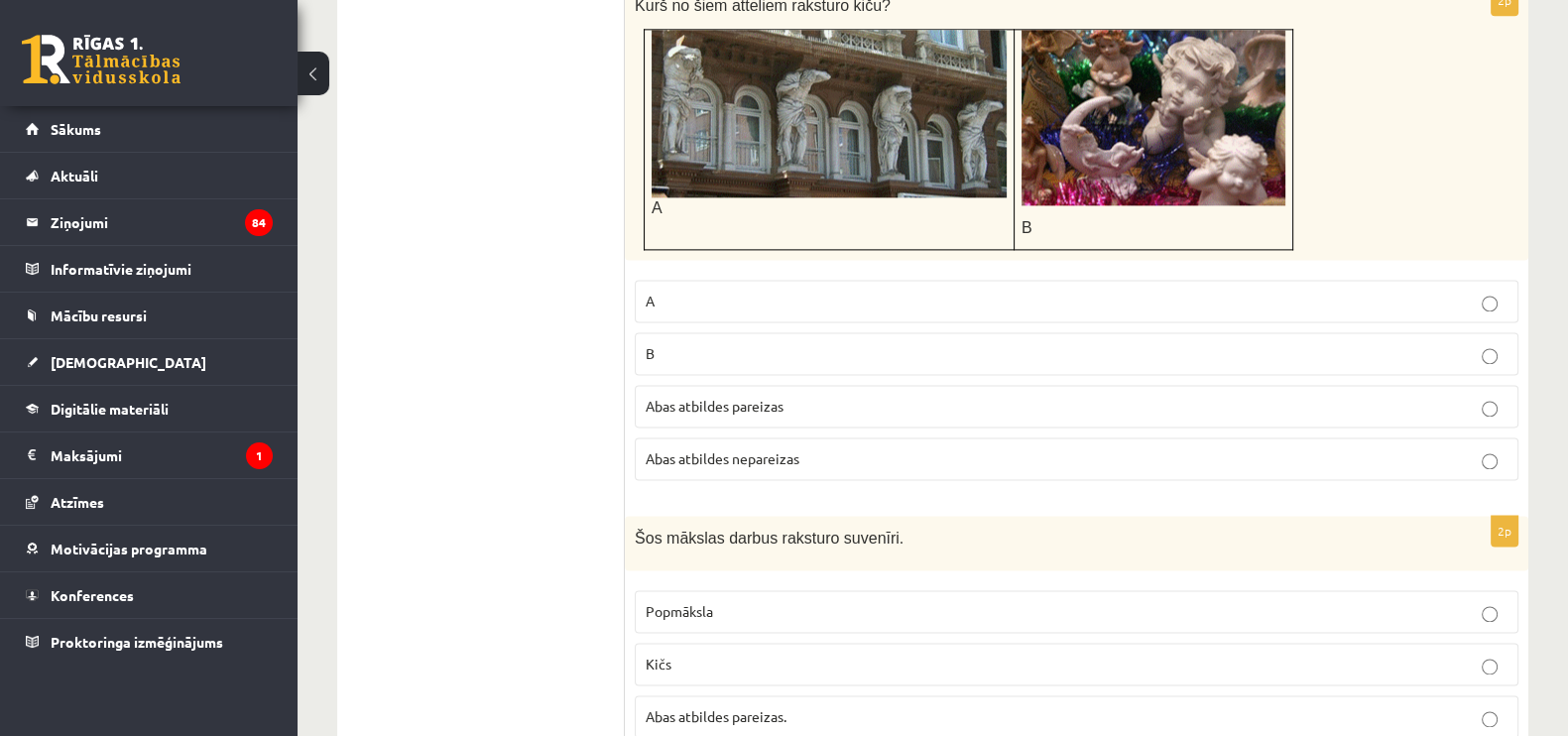
click at [745, 397] on span "Abas atbildes pareizas" at bounding box center [714, 406] width 138 height 18
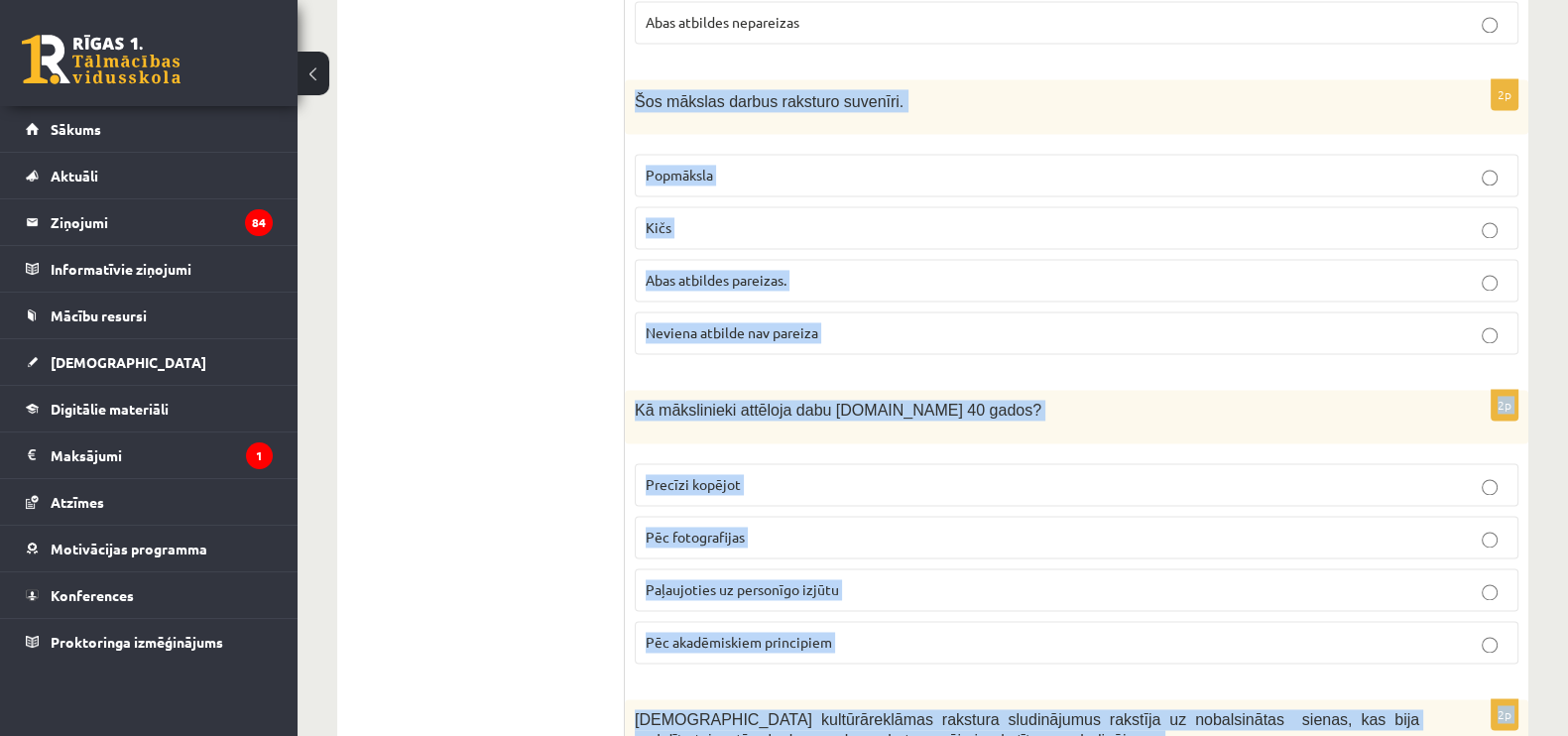
scroll to position [4223, 0]
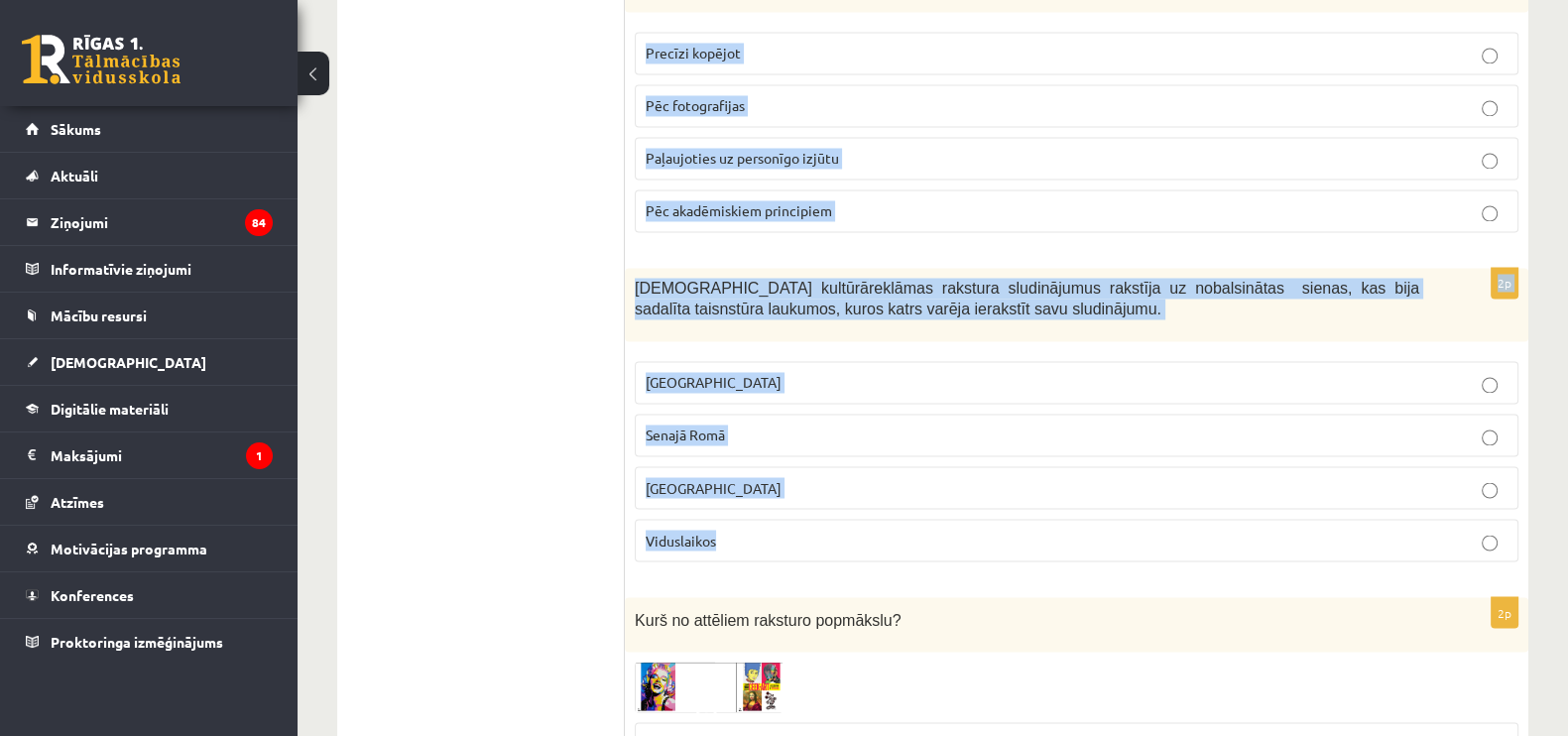
drag, startPoint x: 632, startPoint y: 207, endPoint x: 996, endPoint y: 490, distance: 461.1
copy form "Šos mākslas darbus raksturo suvenīri. Popmāksla Kičs Abas atbildes pareizas. Ne…"
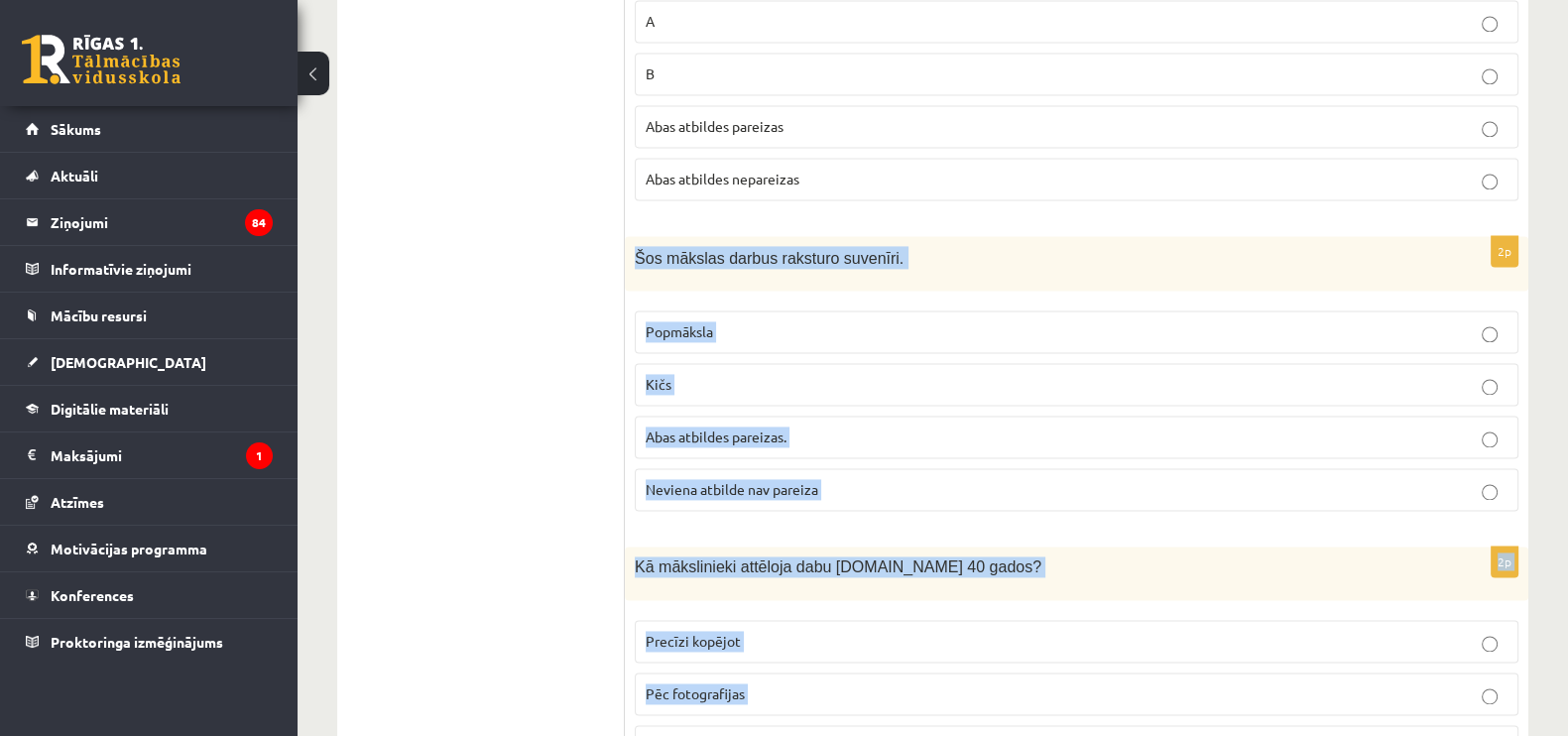
scroll to position [3644, 0]
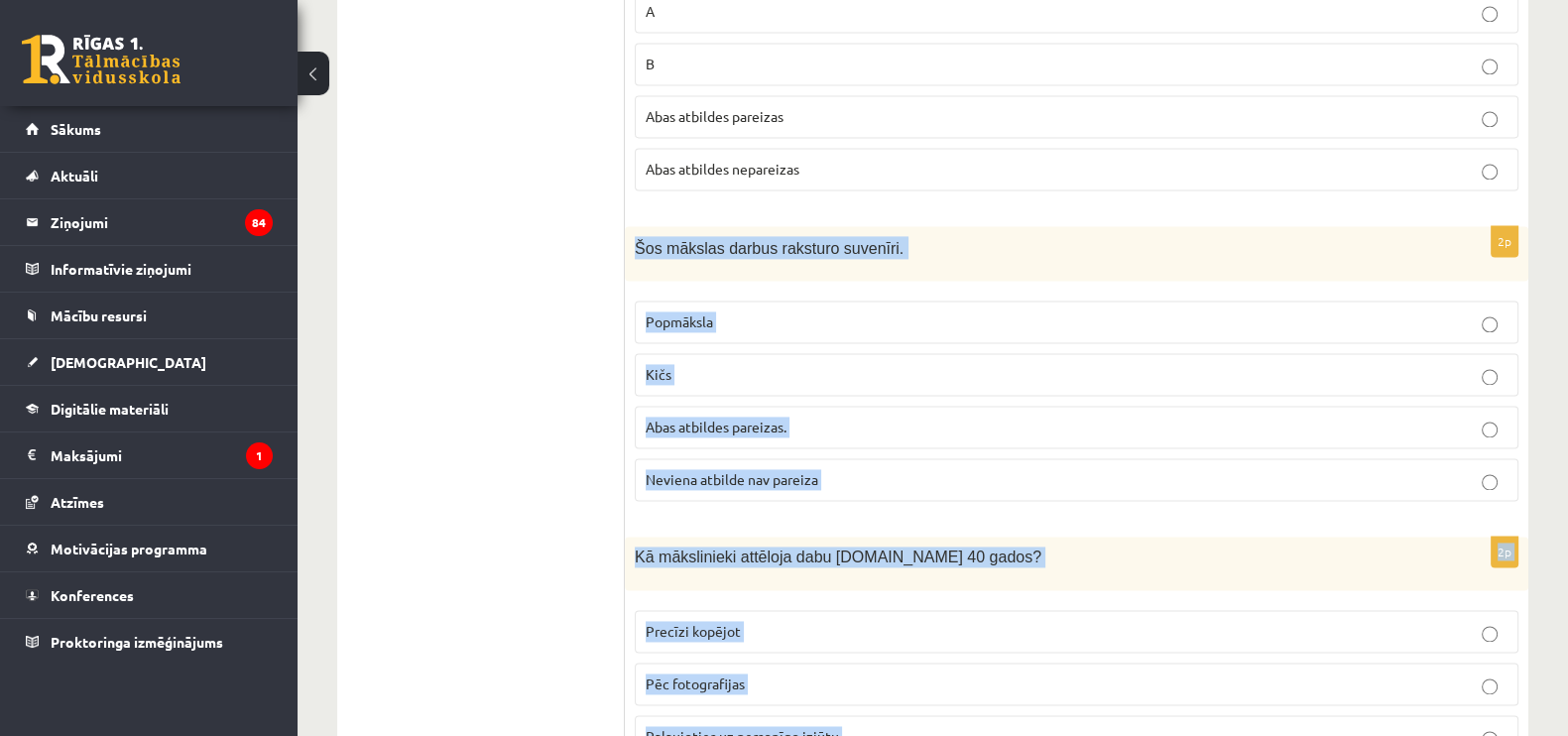
click at [714, 364] on p "Kičs" at bounding box center [1076, 374] width 862 height 21
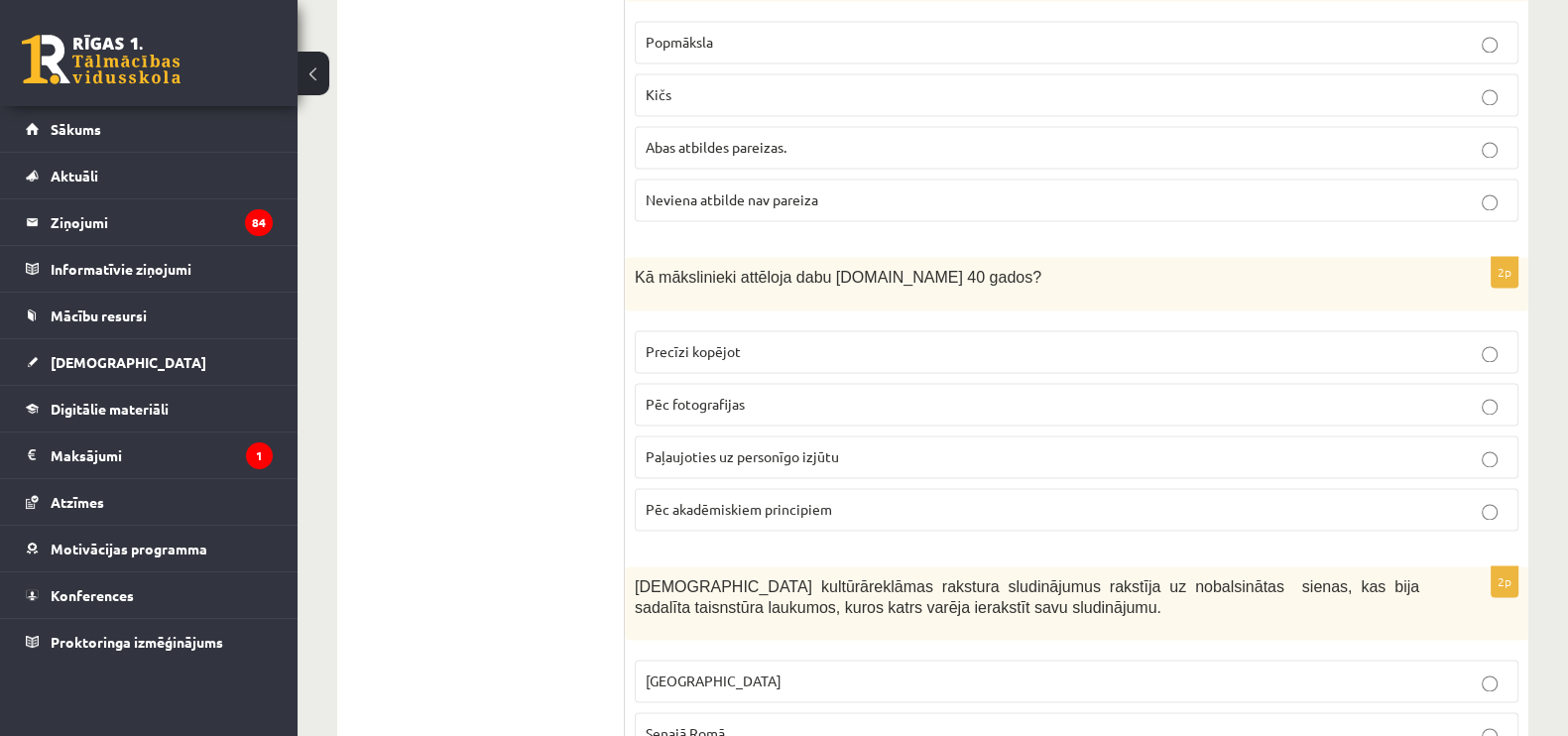
scroll to position [3934, 0]
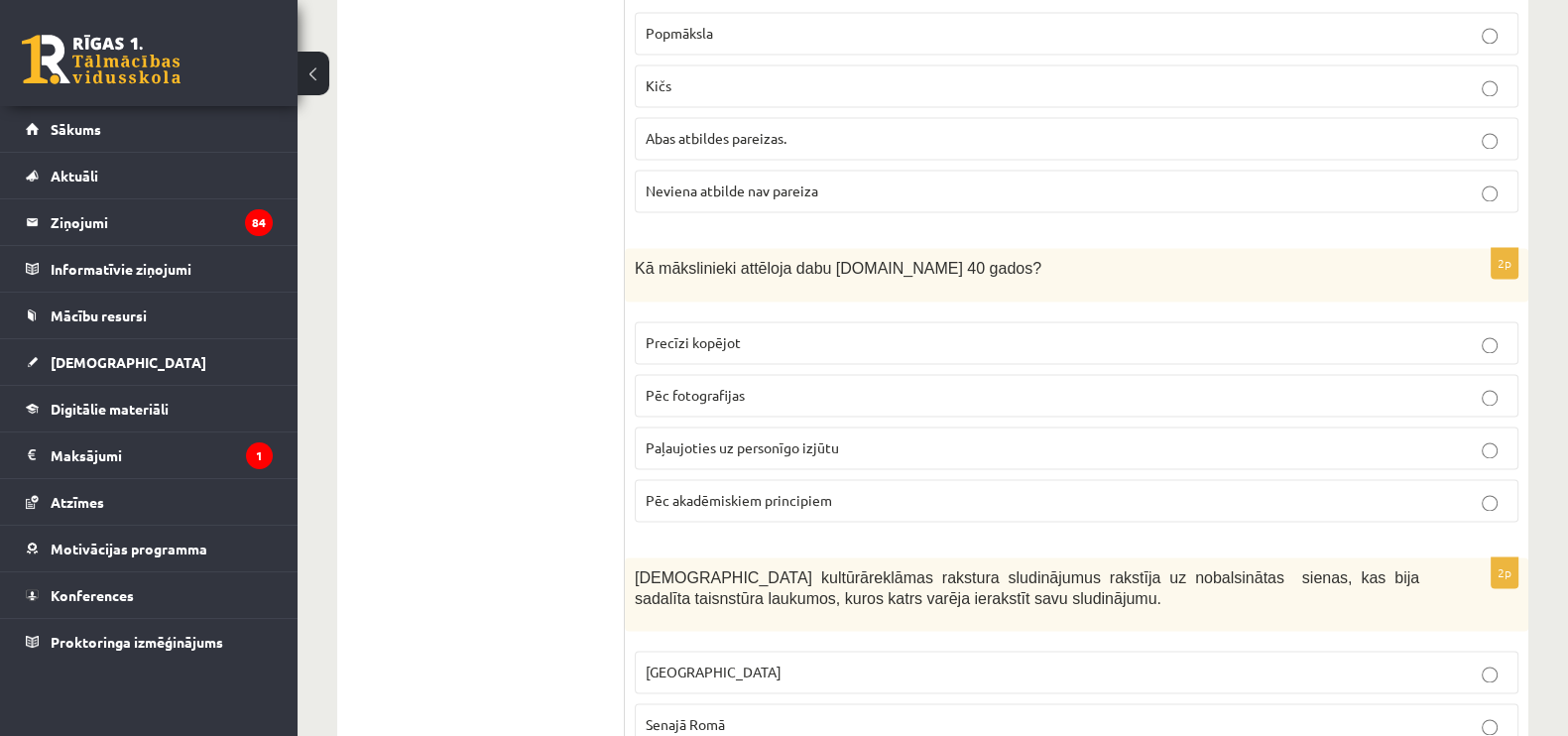
click at [766, 427] on label "Paļaujoties uz personīgo izjūtu" at bounding box center [1076, 448] width 884 height 43
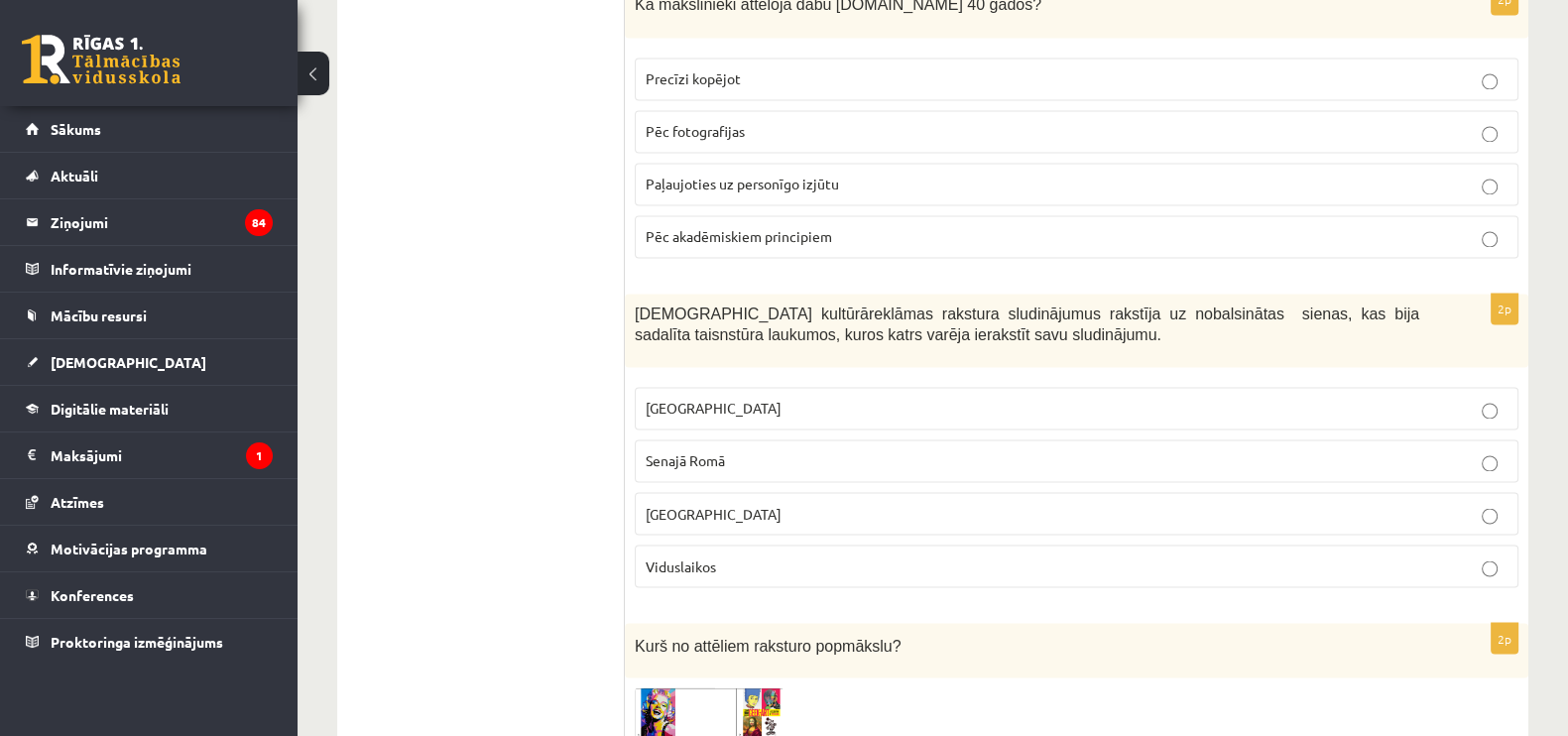
scroll to position [4223, 0]
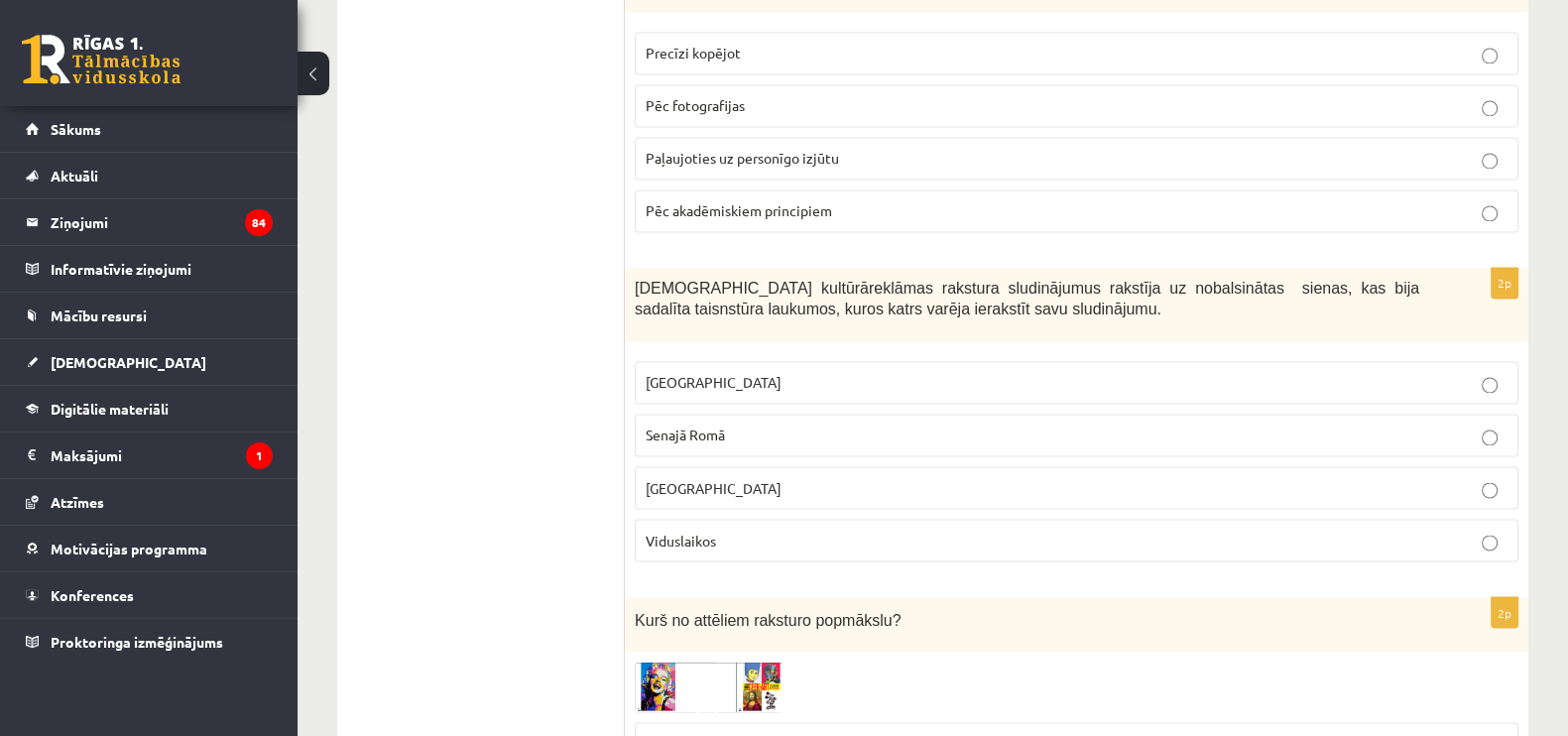
click at [779, 414] on label "Senajā Romā" at bounding box center [1076, 435] width 884 height 43
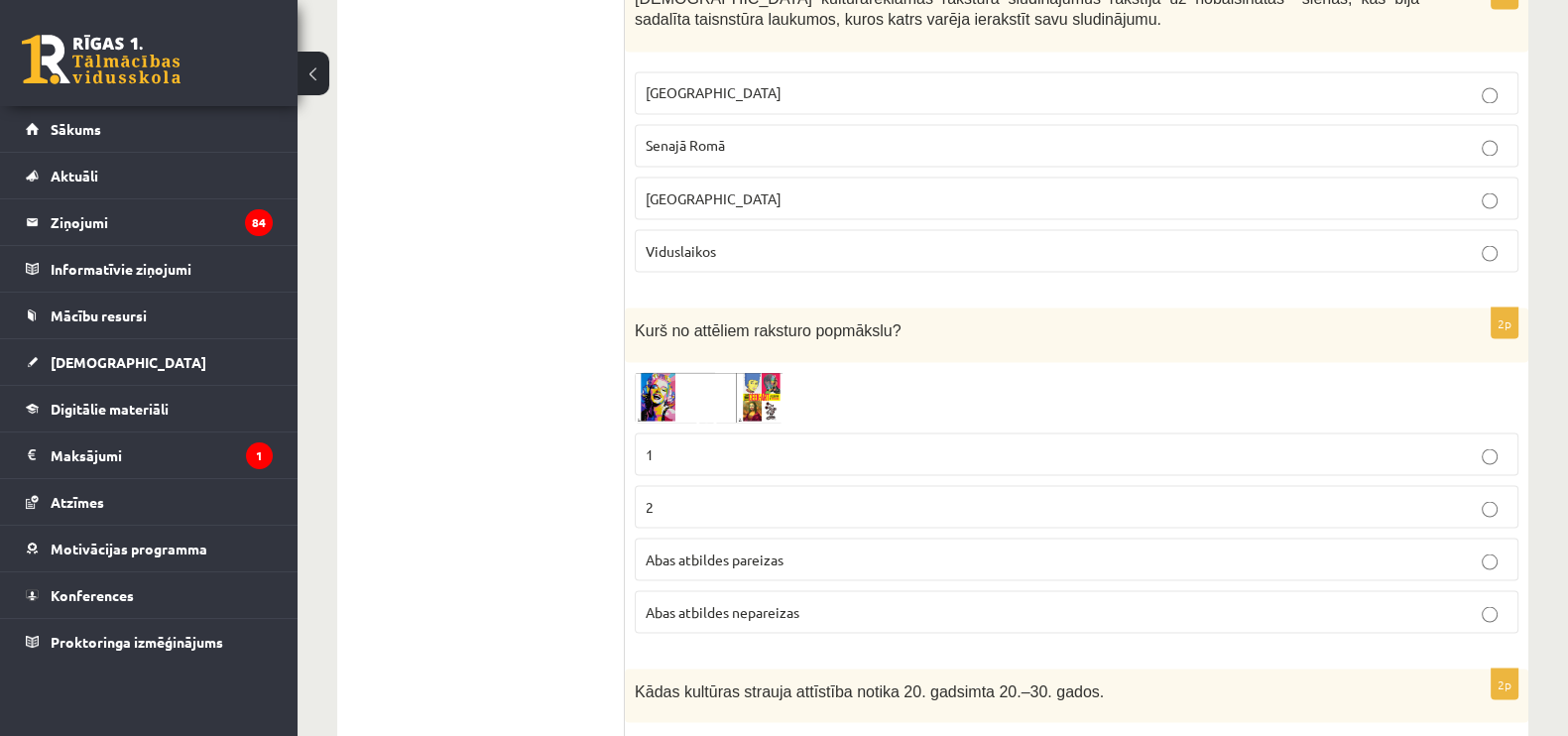
scroll to position [4749, 0]
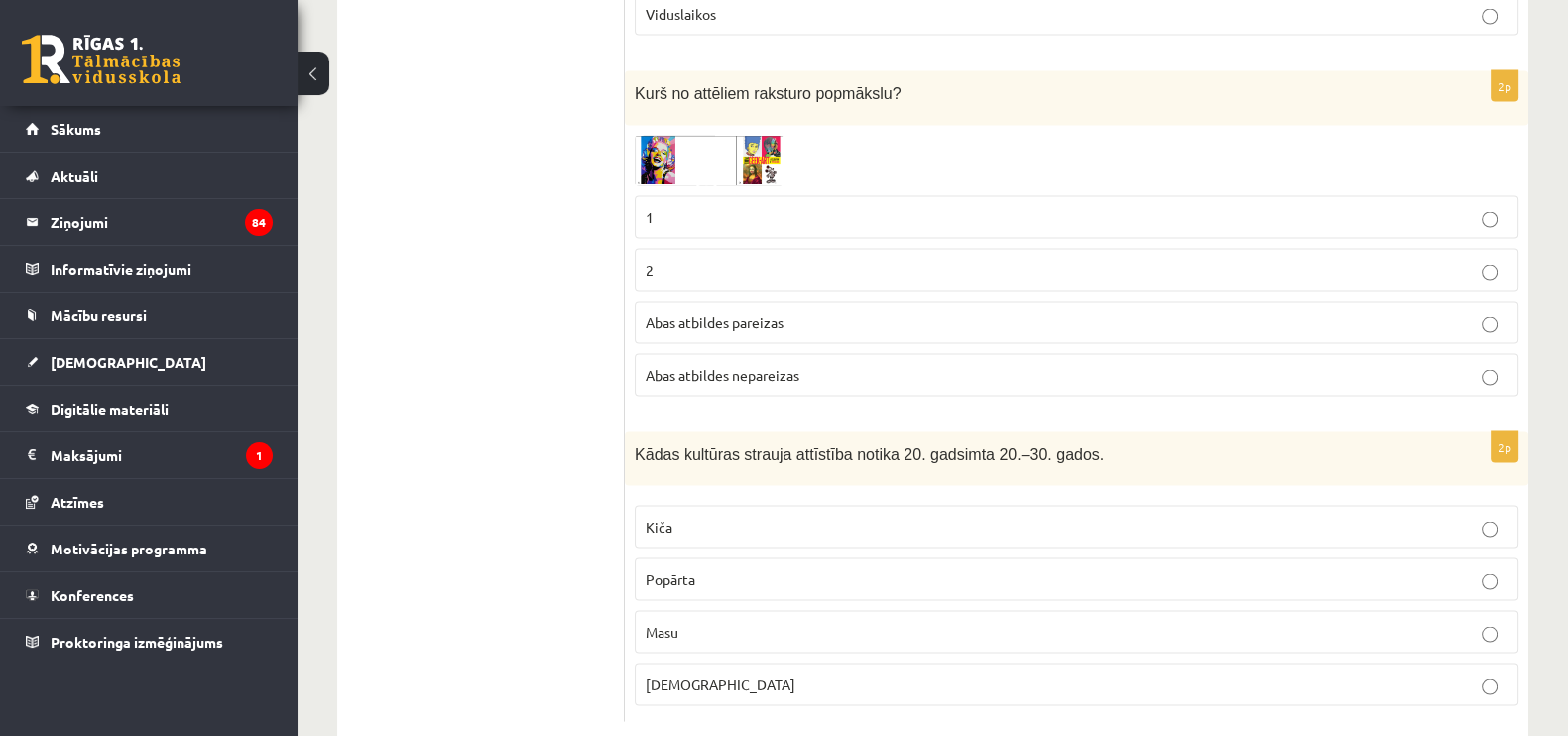
click at [664, 136] on img at bounding box center [709, 161] width 149 height 51
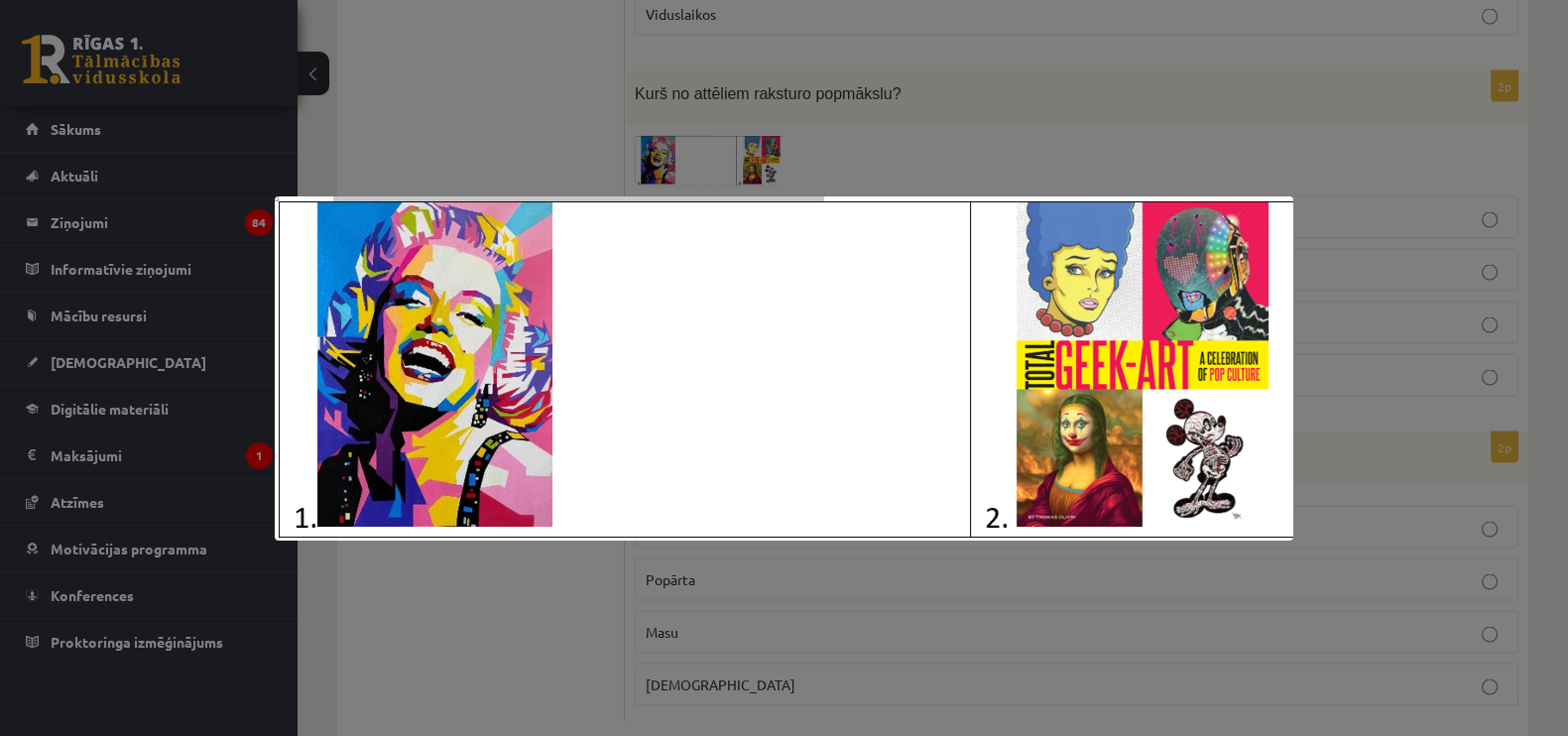
click at [1254, 234] on div at bounding box center [784, 368] width 1568 height 736
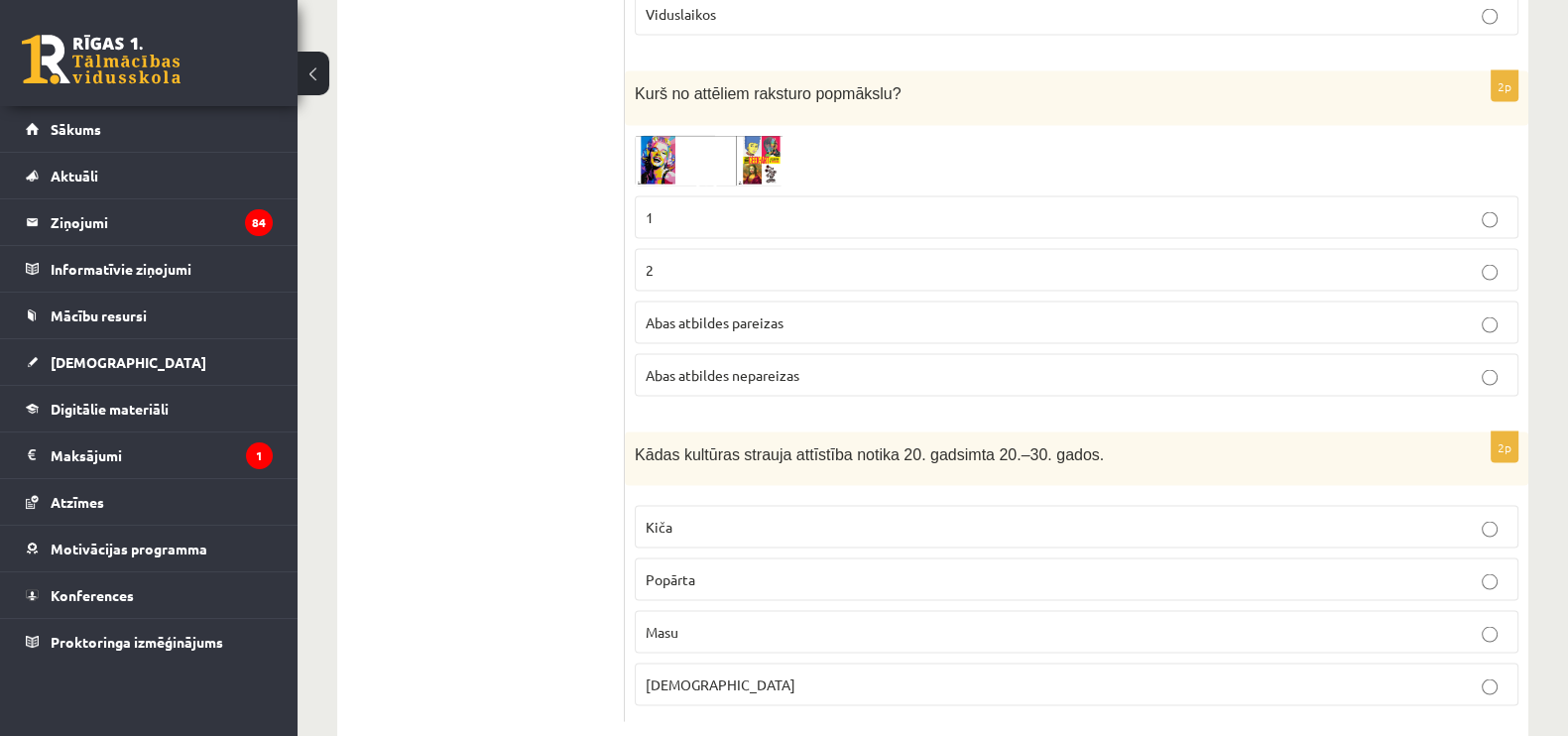
click at [701, 208] on p "1" at bounding box center [1076, 218] width 862 height 21
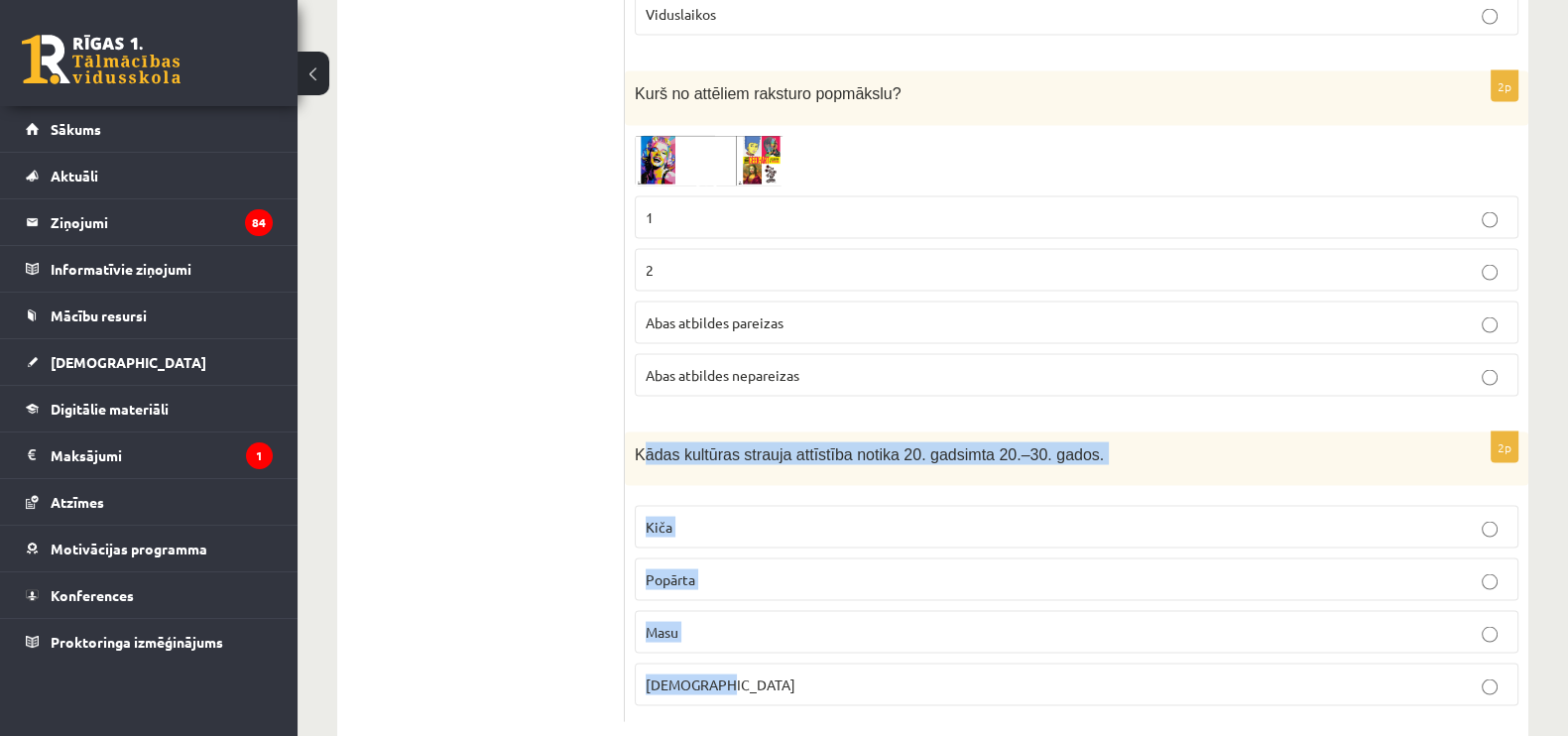
drag, startPoint x: 639, startPoint y: 404, endPoint x: 875, endPoint y: 637, distance: 331.6
click at [875, 573] on div "2p Kādas kultūras strauja attīstība notika 20. gadsimta 20.–30. gados. Kiča Pop…" at bounding box center [1077, 578] width 904 height 290
copy div "ādas kultūras strauja attīstība notika 20. gadsimta 20.–30. gados. Kiča Popārta…"
click at [694, 573] on p "Masu" at bounding box center [1076, 633] width 862 height 21
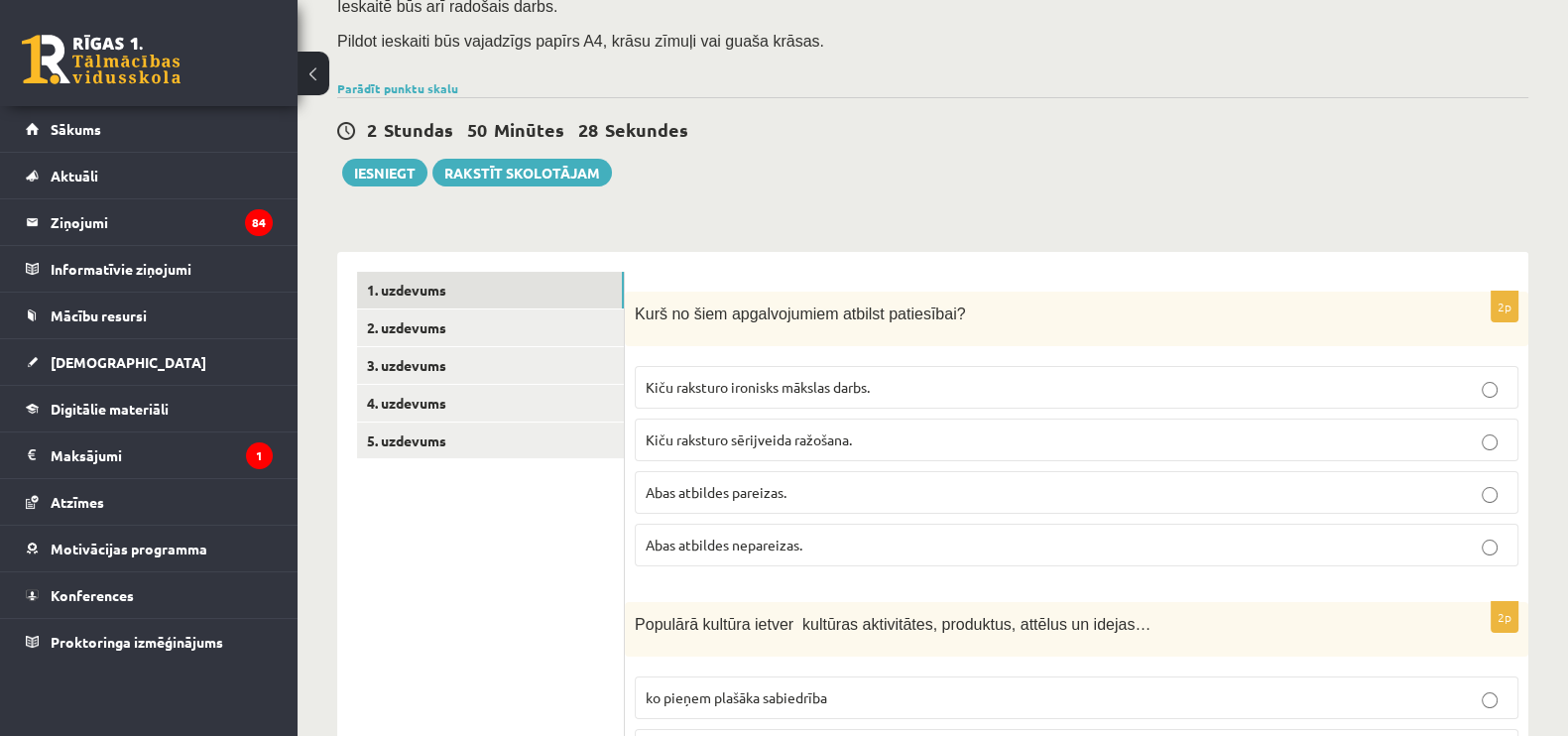
scroll to position [118, 0]
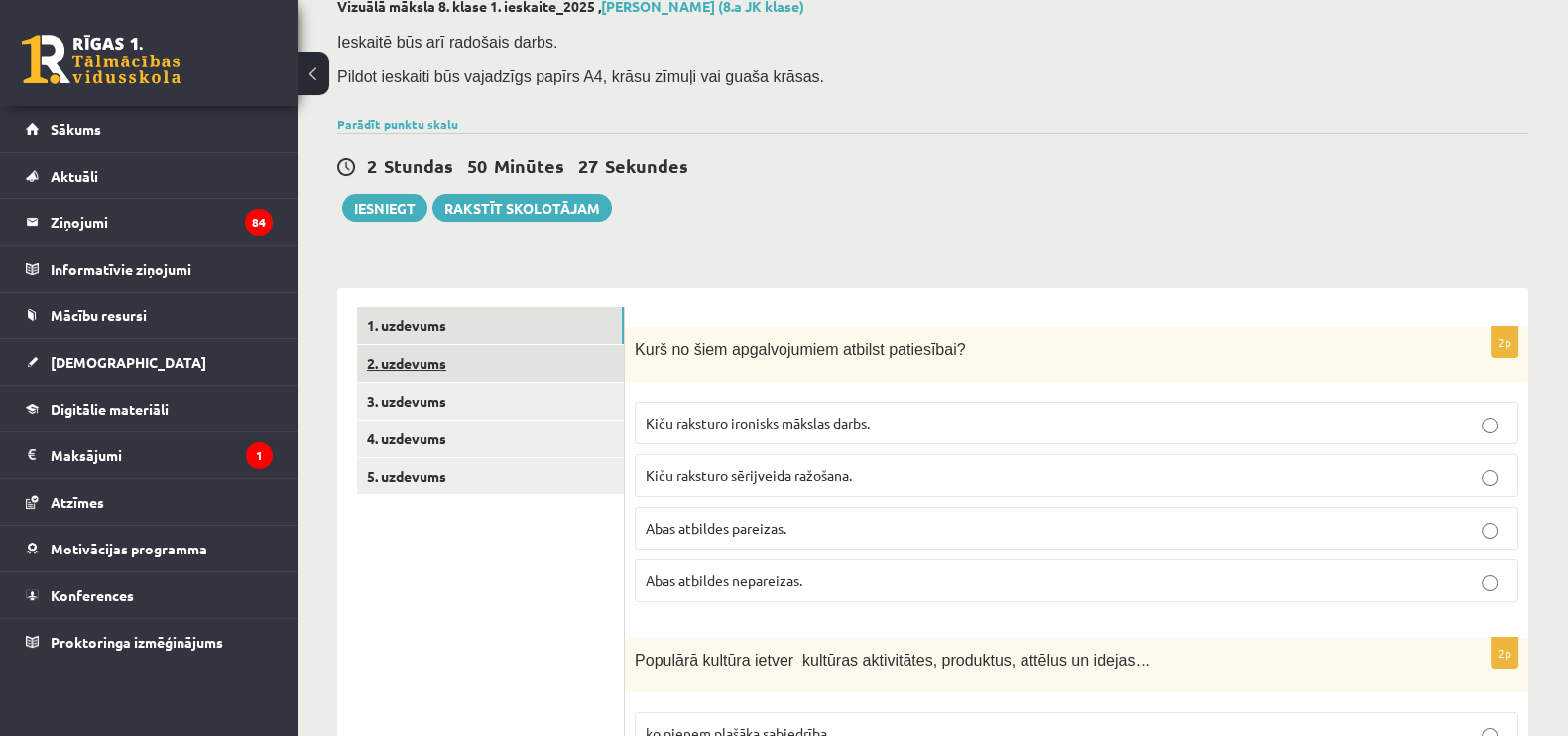
click at [501, 358] on link "2. uzdevums" at bounding box center [490, 363] width 266 height 37
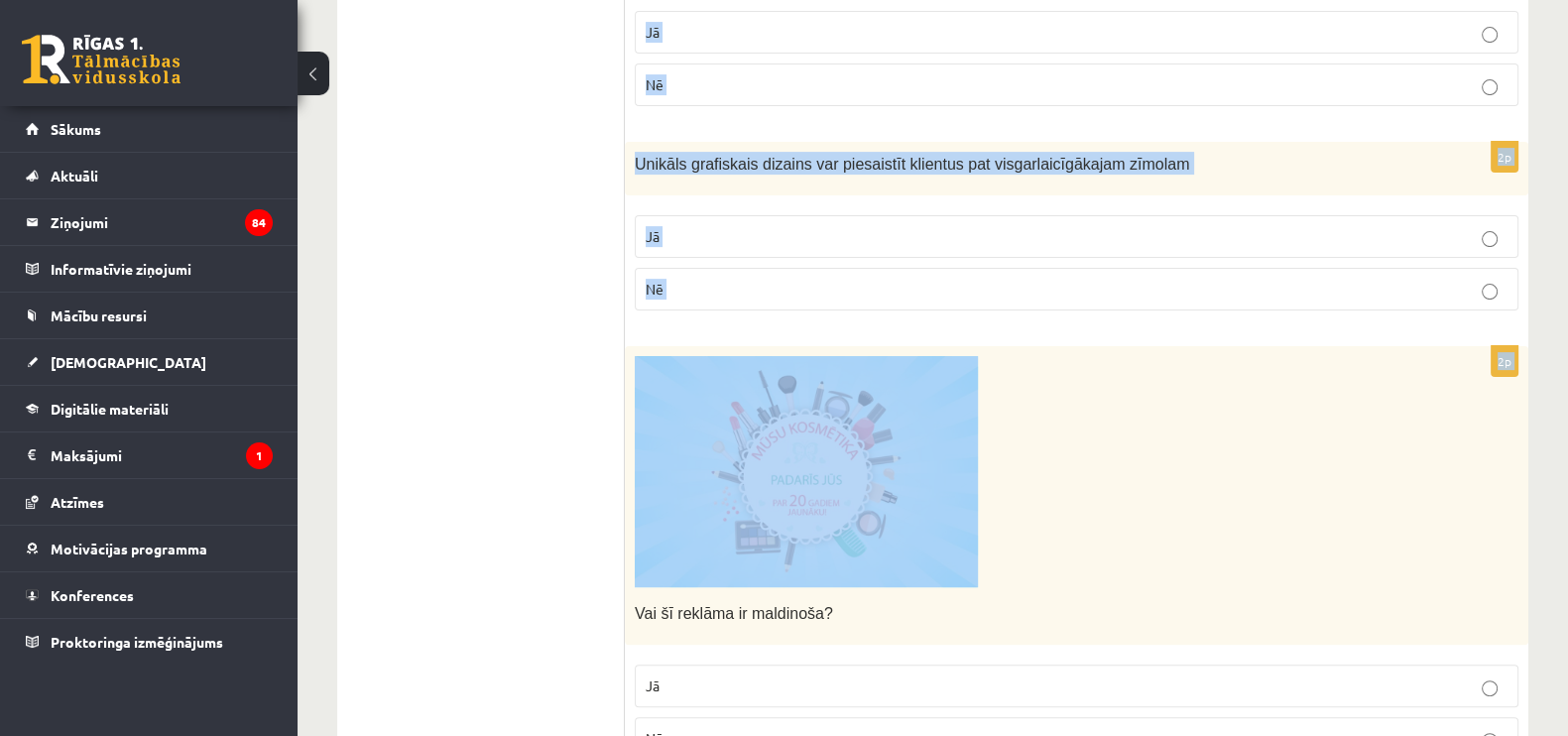
scroll to position [697, 0]
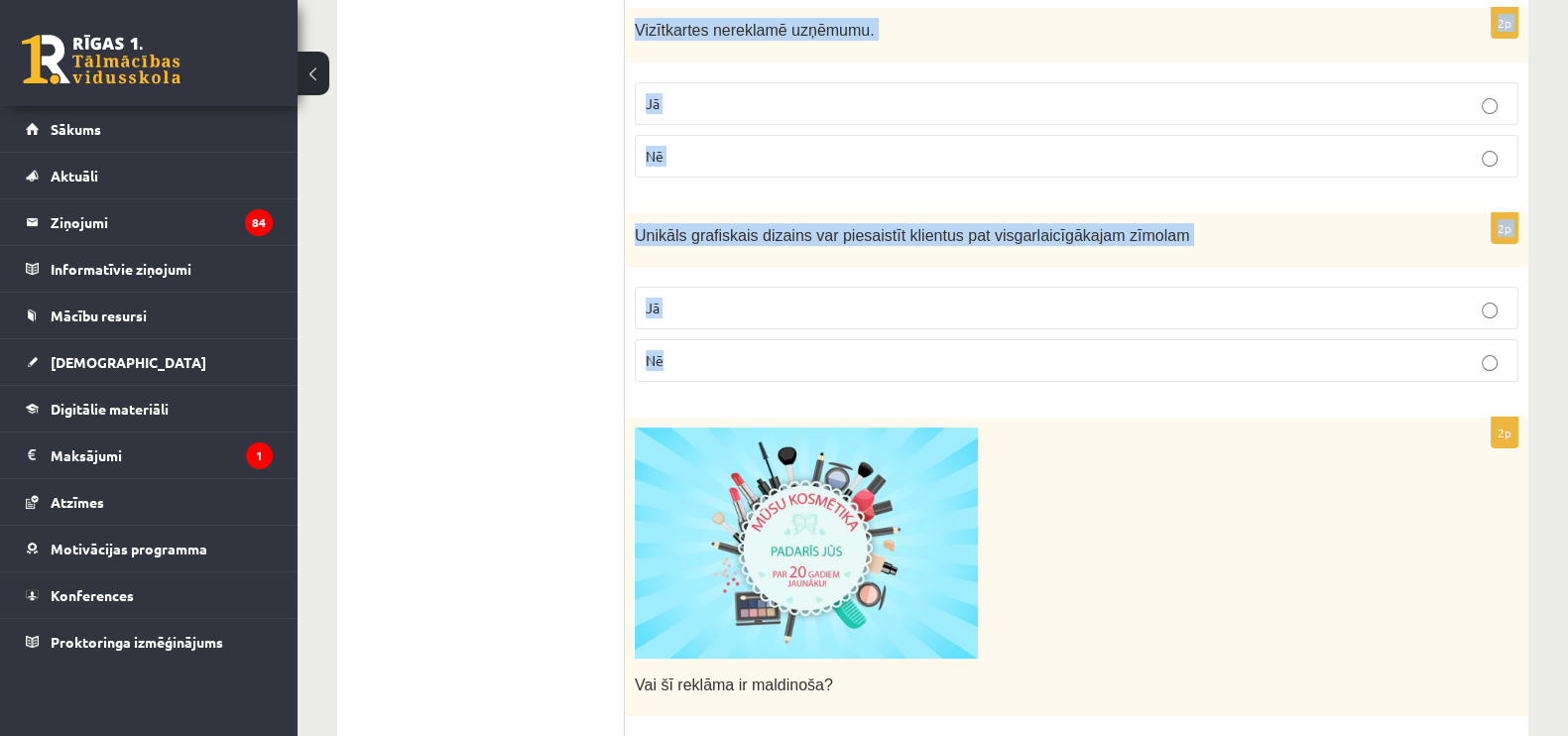
drag, startPoint x: 644, startPoint y: 319, endPoint x: 907, endPoint y: 386, distance: 271.4
copy form "Atzīmē vai apgalvojumi ir patiesi! 2p Popkultūra ir instruments, ar kā palīdzīb…"
click at [887, 300] on p "Jā" at bounding box center [1076, 307] width 862 height 21
click at [827, 138] on label "Nē" at bounding box center [1076, 156] width 884 height 43
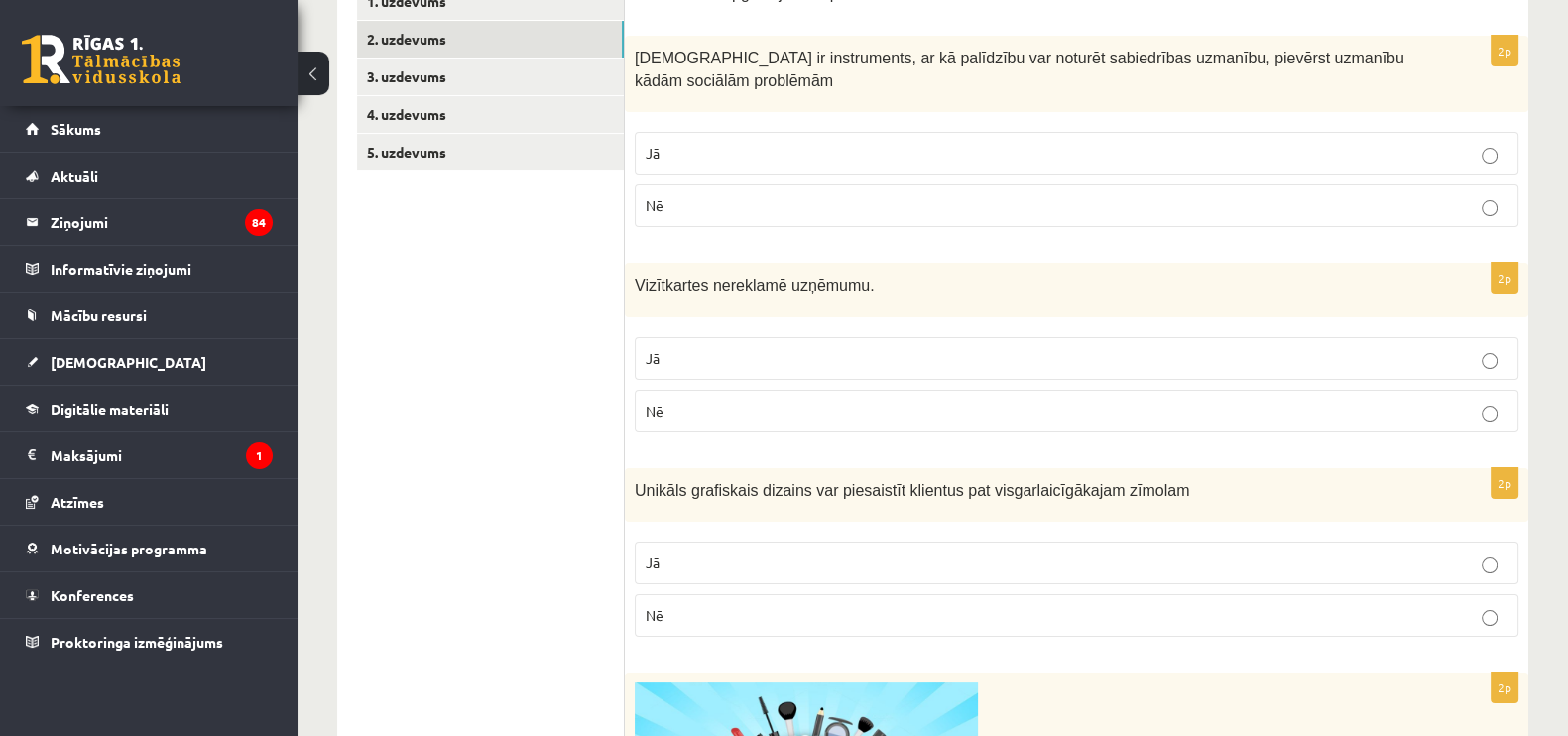
scroll to position [408, 0]
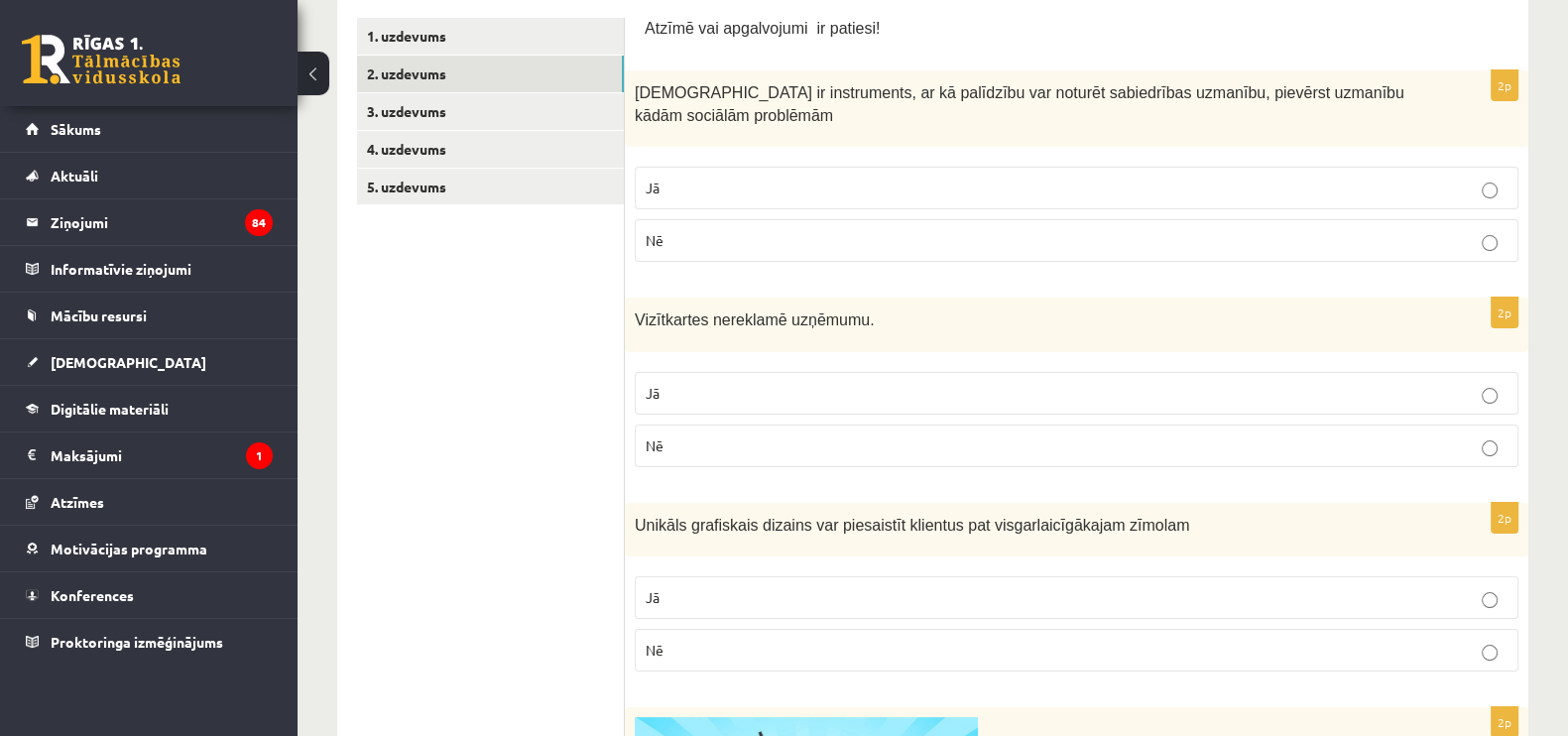
click at [809, 183] on p "Jā" at bounding box center [1076, 188] width 862 height 21
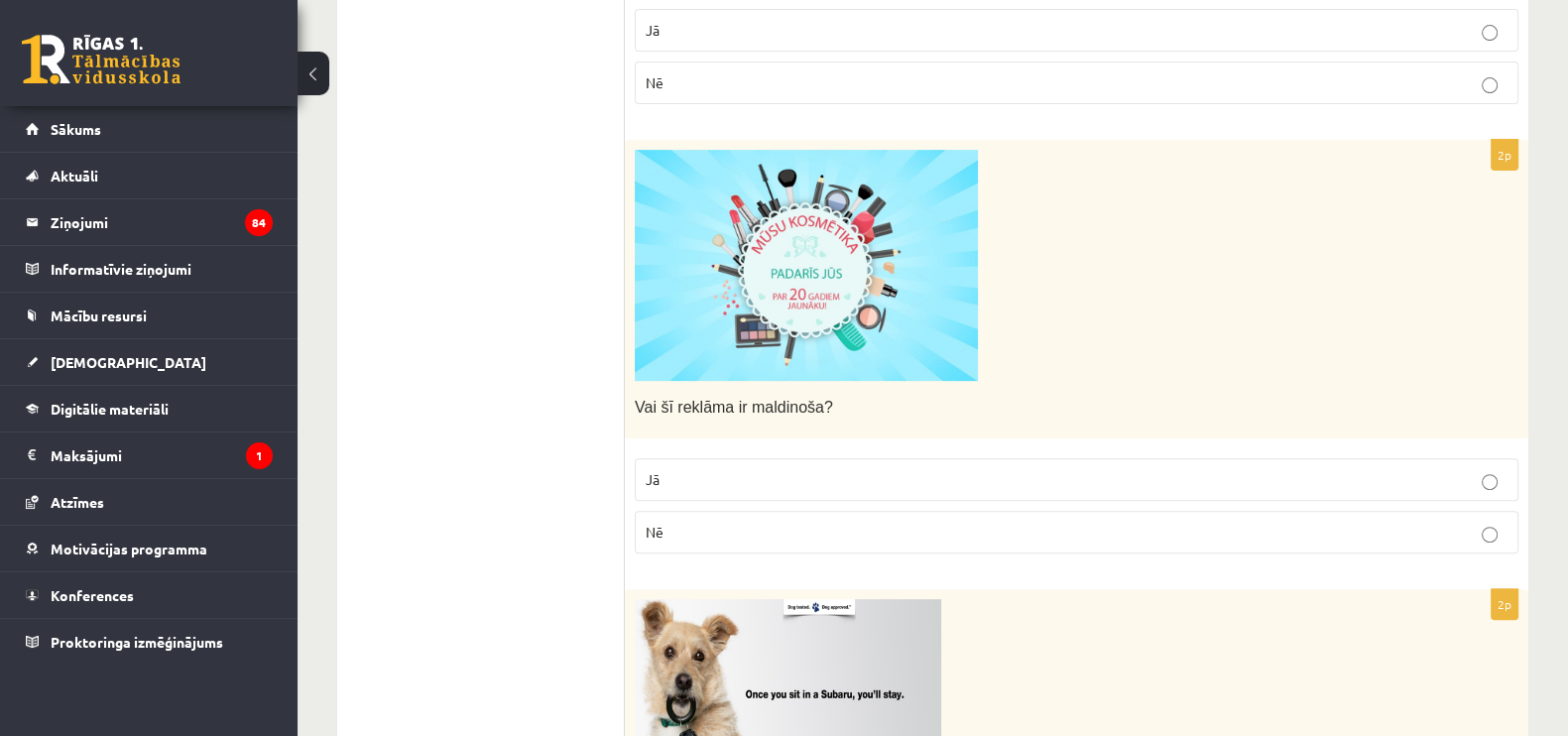
scroll to position [987, 0]
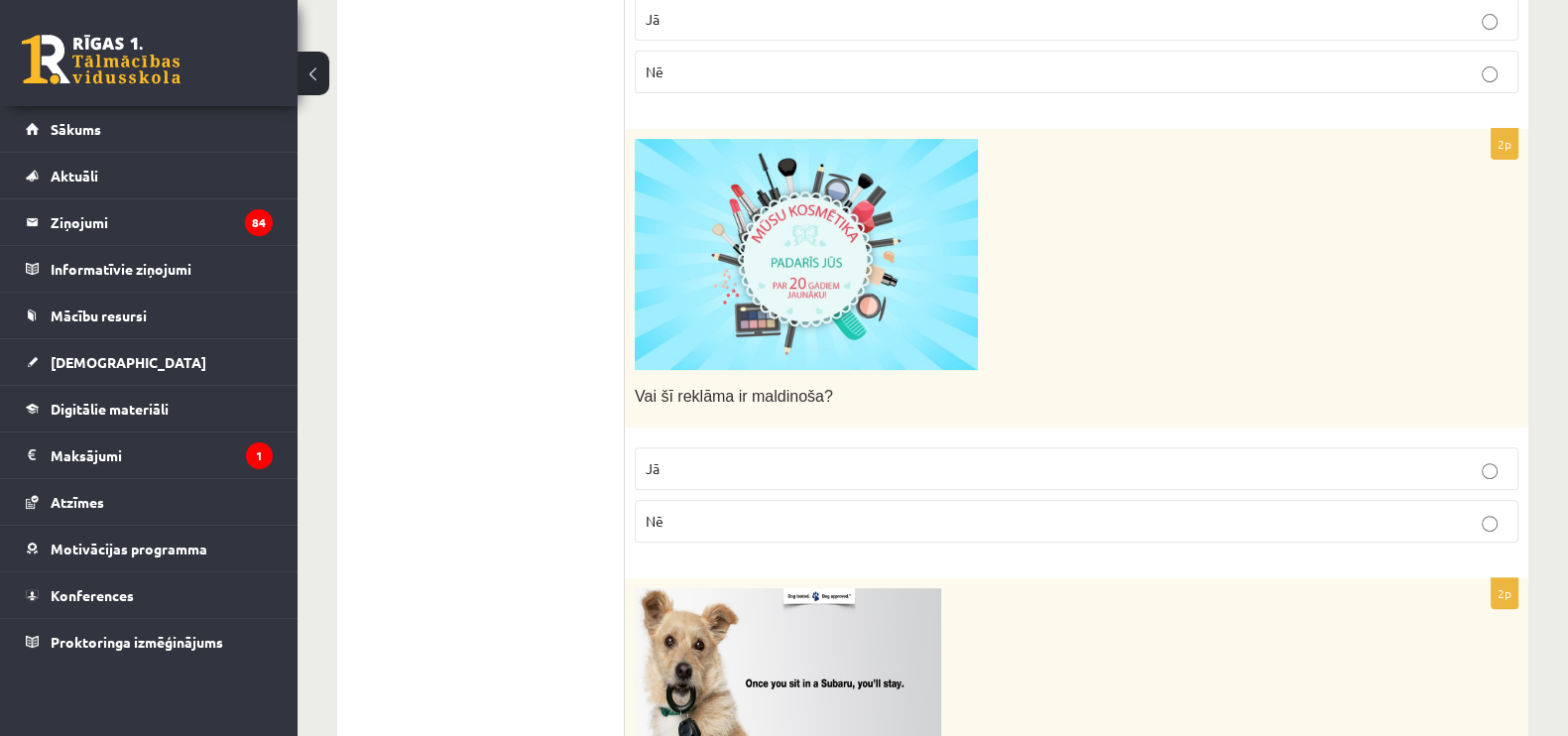
click at [824, 522] on p "Nē" at bounding box center [1076, 521] width 862 height 21
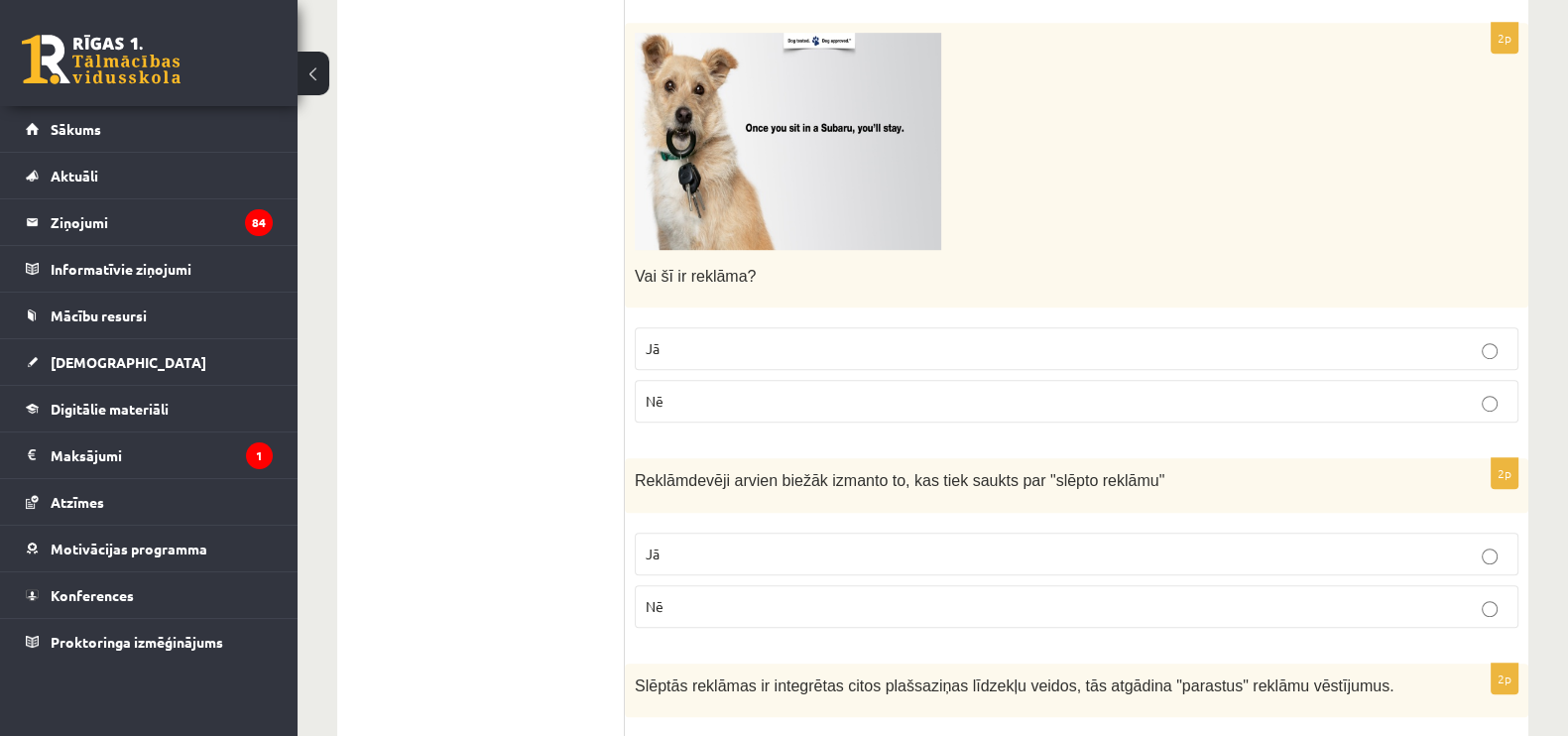
scroll to position [1565, 0]
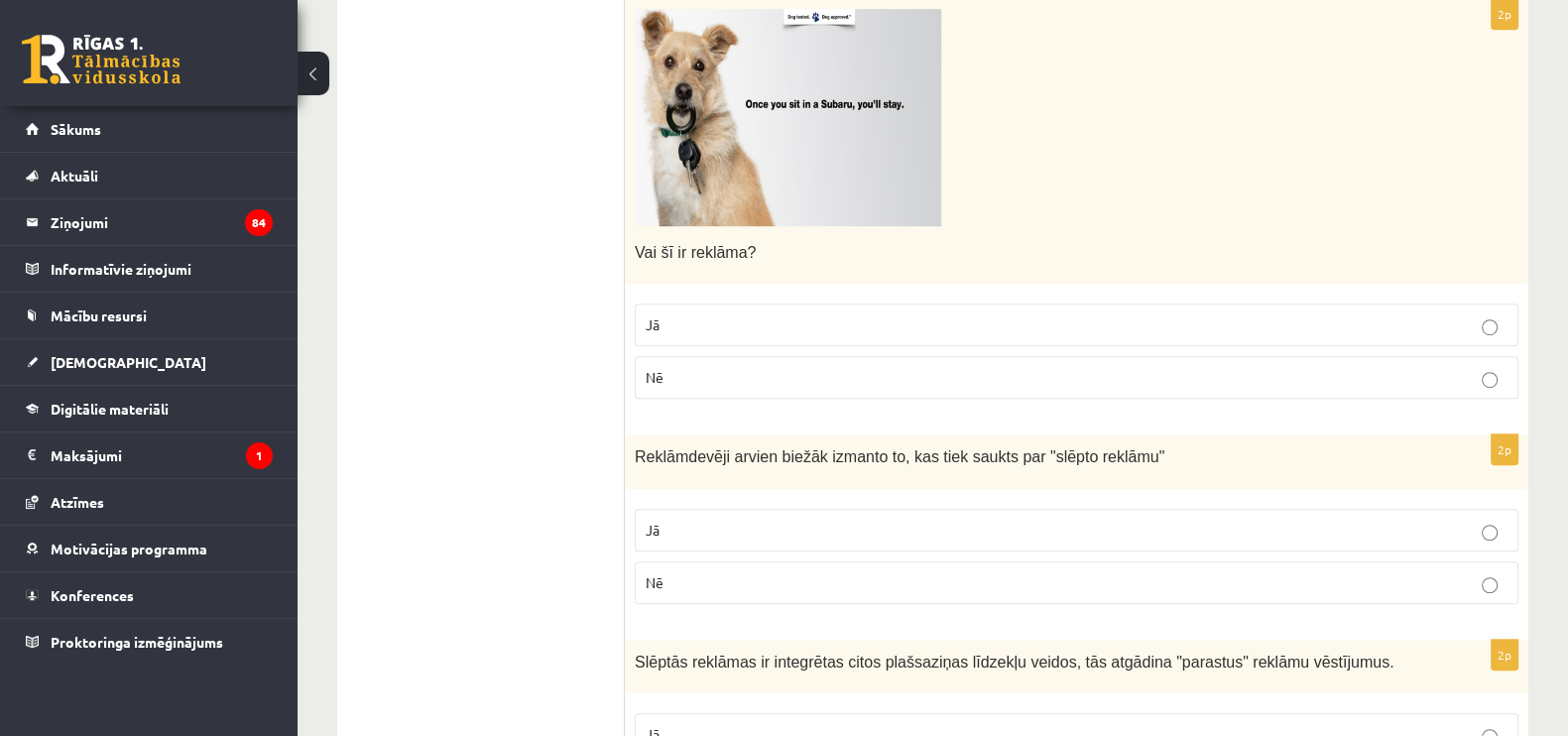
click at [692, 363] on label "Nē" at bounding box center [1076, 377] width 884 height 43
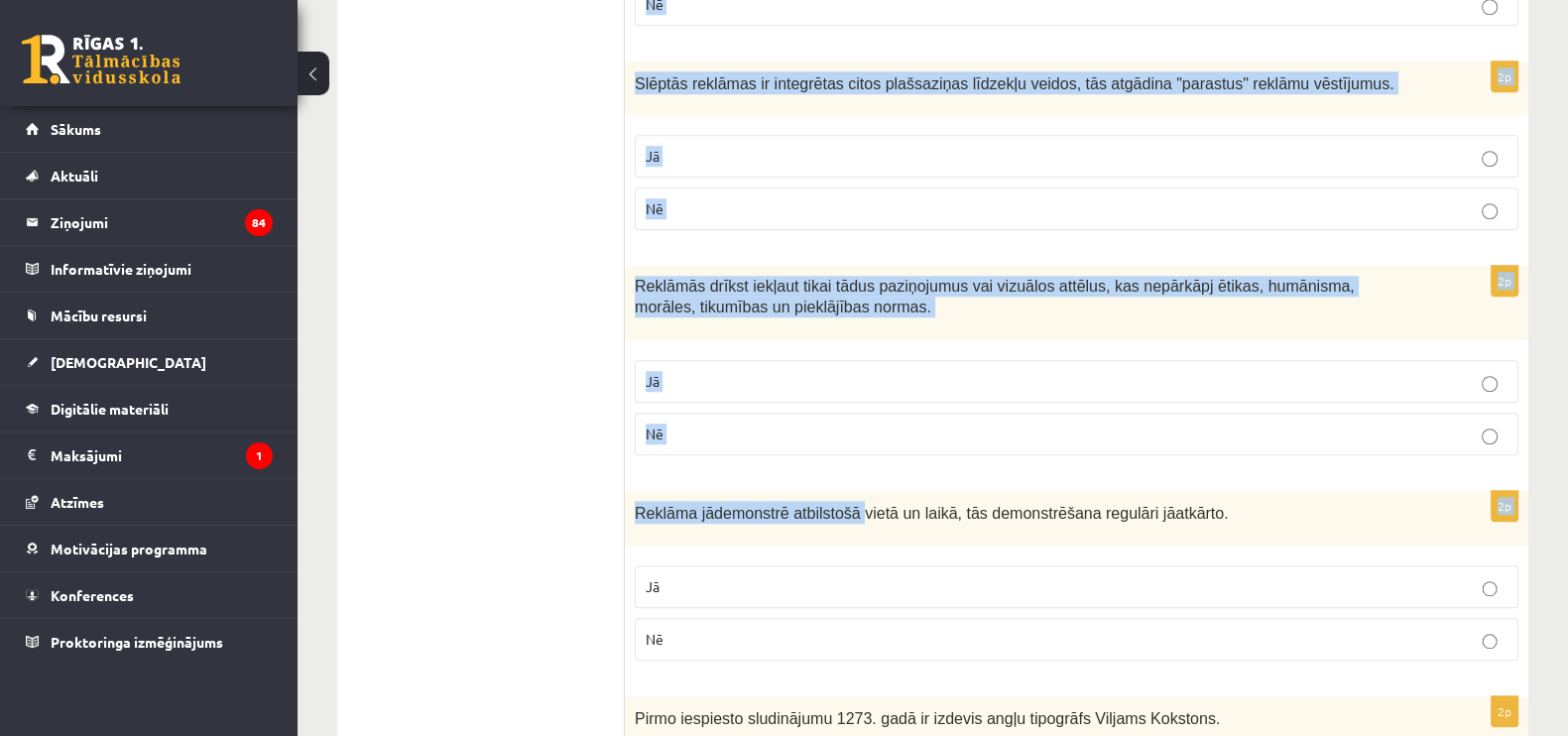
scroll to position [2339, 0]
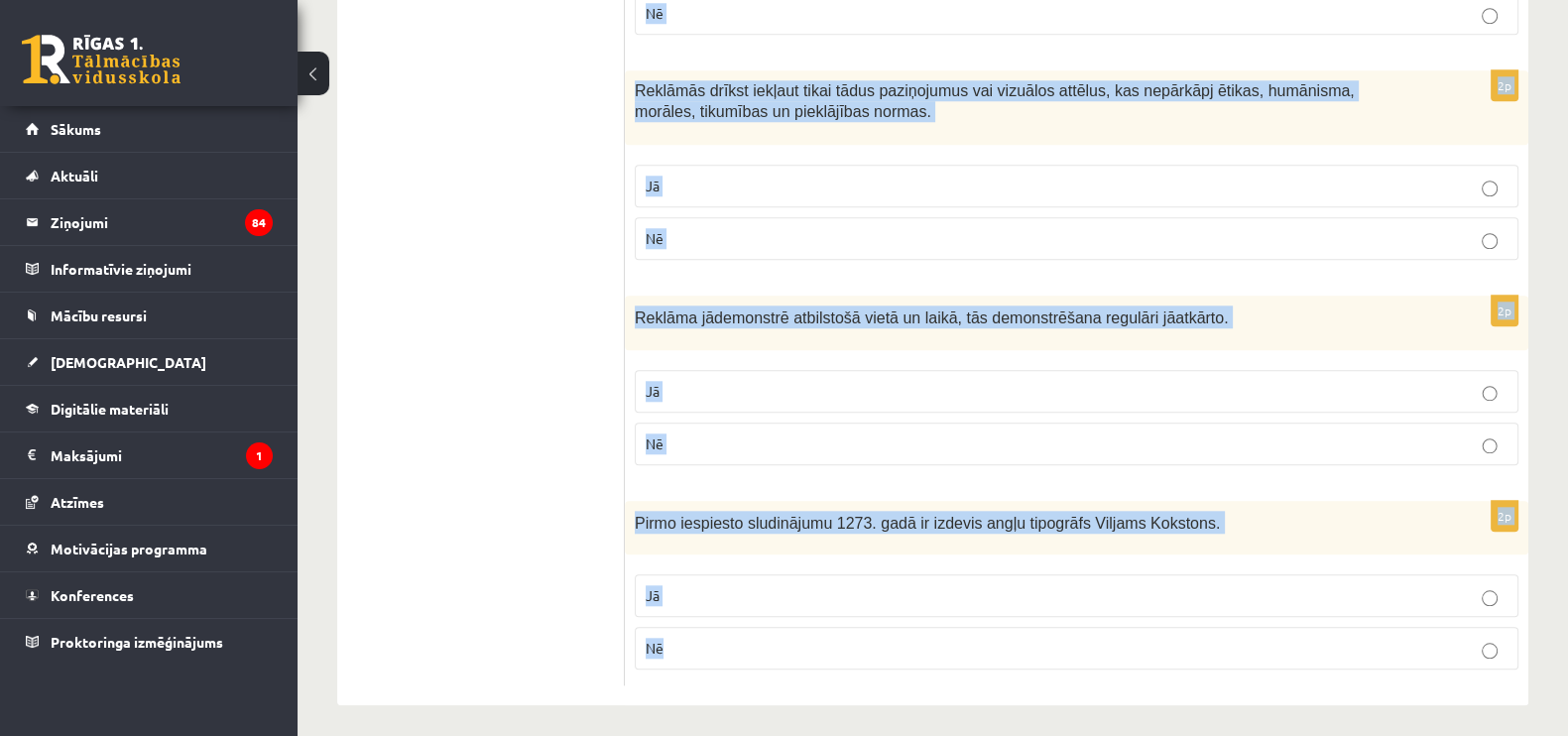
drag, startPoint x: 626, startPoint y: 162, endPoint x: 866, endPoint y: 647, distance: 541.1
copy form "Reklāmdevēji arvien biežāk izmanto to, kas tiek saukts par "slēpto reklāmu" Jā …"
click at [712, 573] on p "Nē" at bounding box center [1076, 647] width 862 height 21
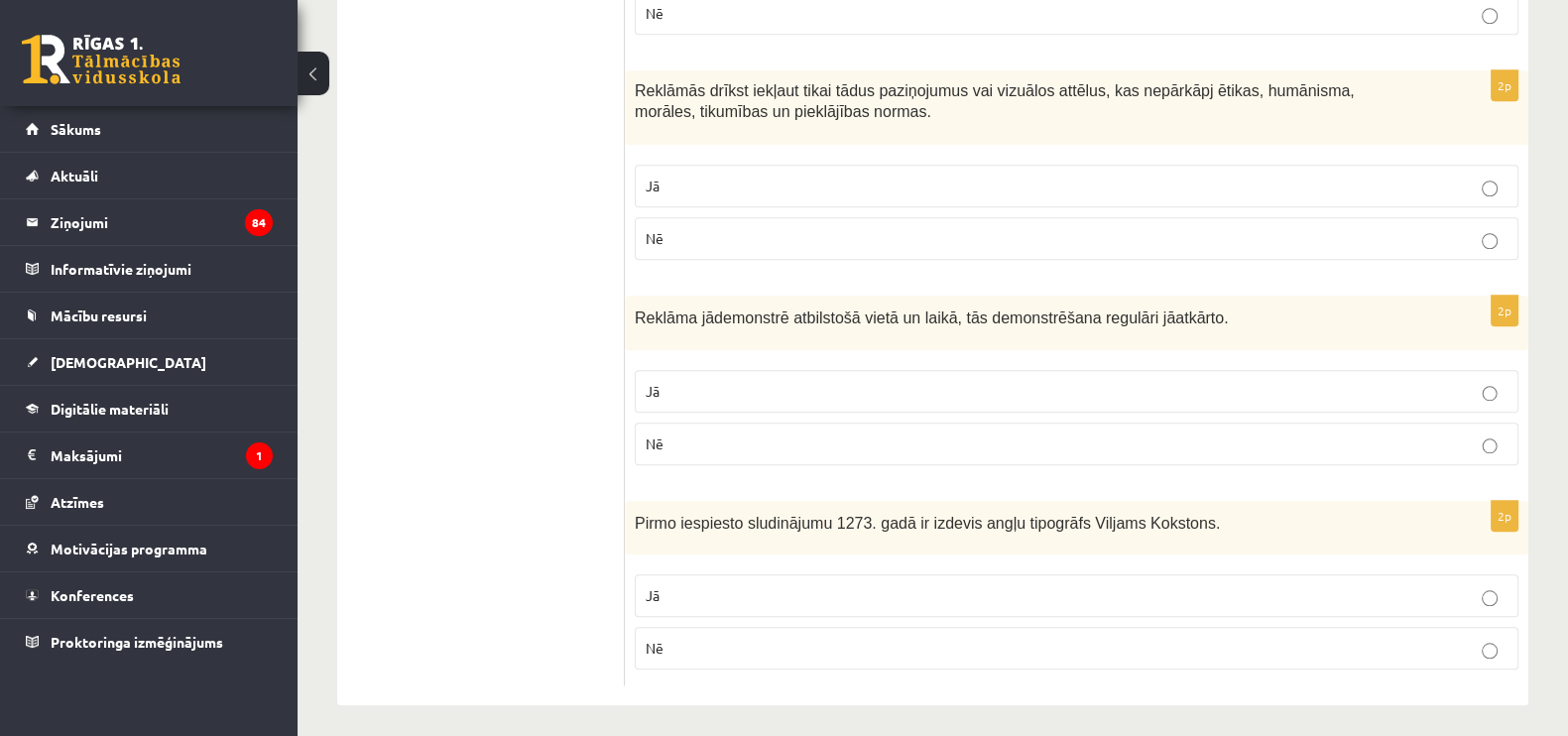
click at [677, 370] on label "Jā" at bounding box center [1076, 391] width 884 height 43
click at [652, 169] on label "Jā" at bounding box center [1076, 186] width 884 height 43
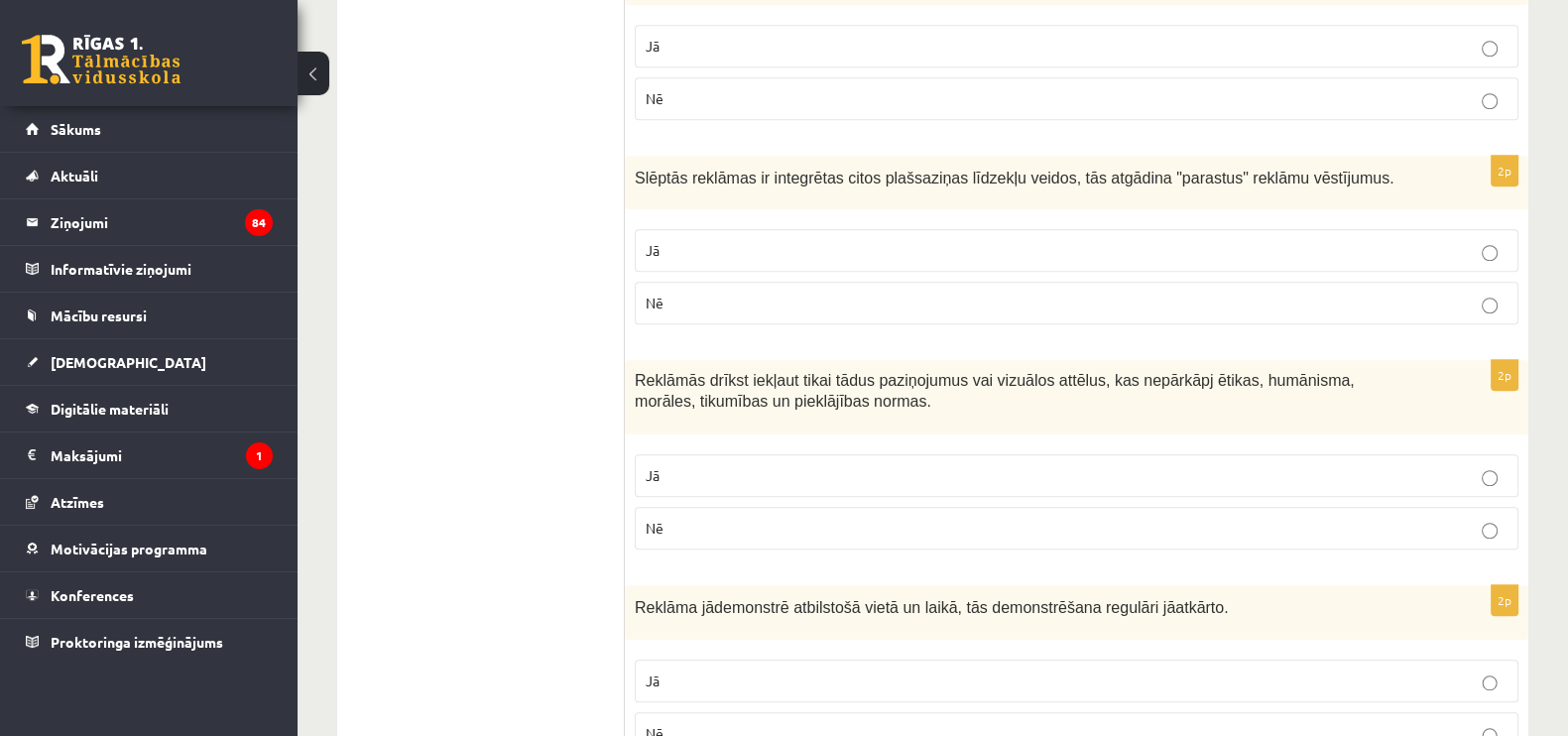
click at [756, 292] on p "Nē" at bounding box center [1076, 302] width 862 height 21
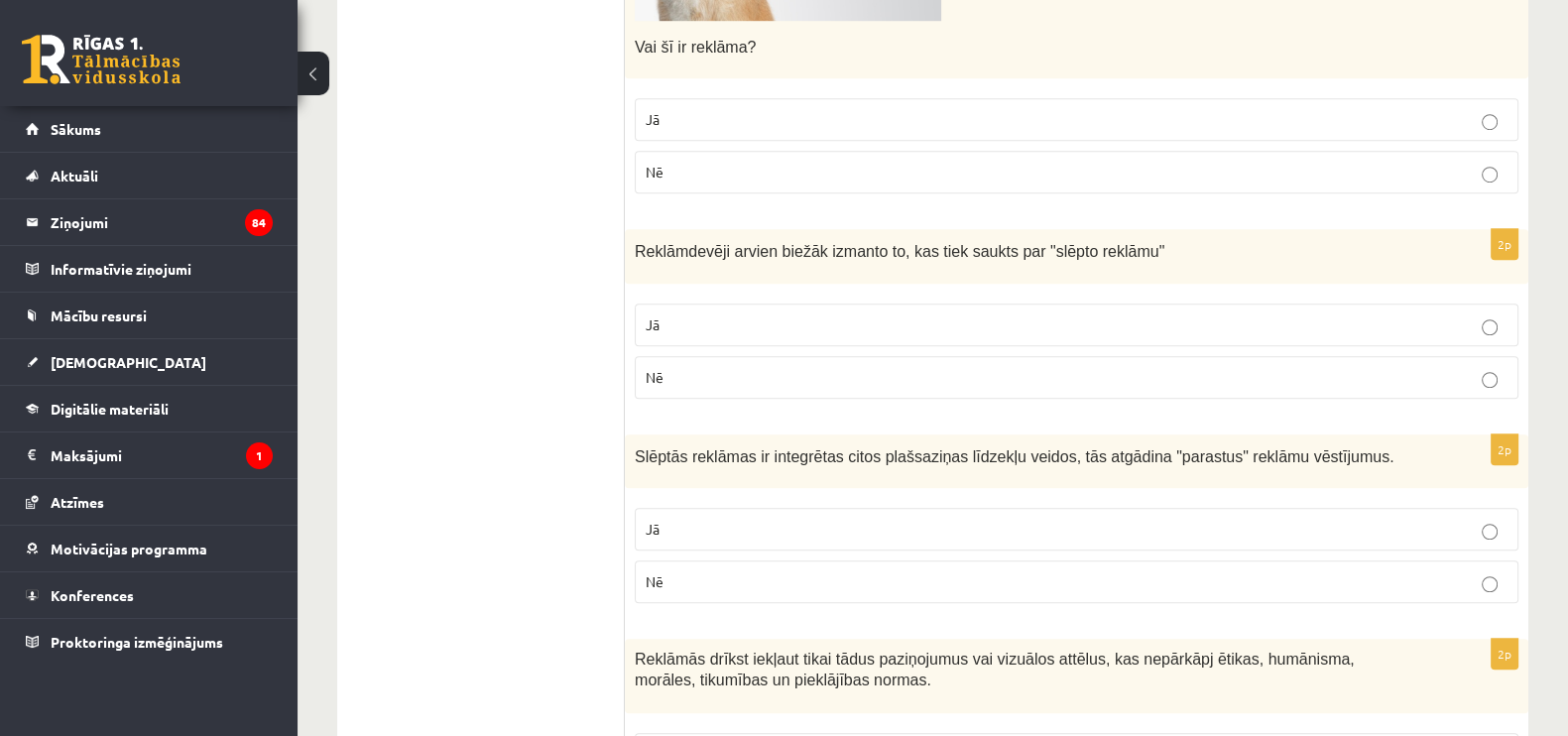
scroll to position [1760, 0]
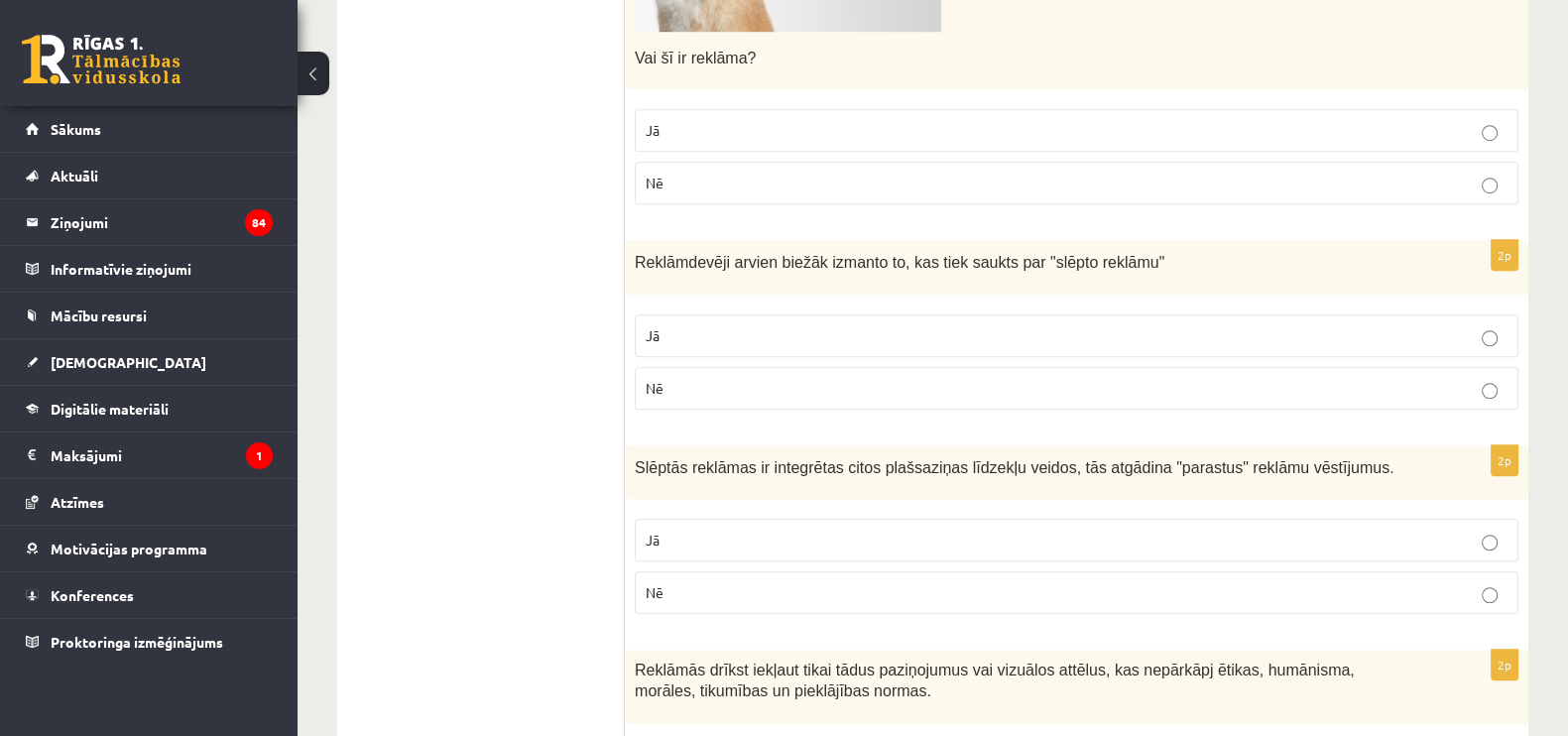
click at [739, 322] on label "Jā" at bounding box center [1076, 335] width 884 height 43
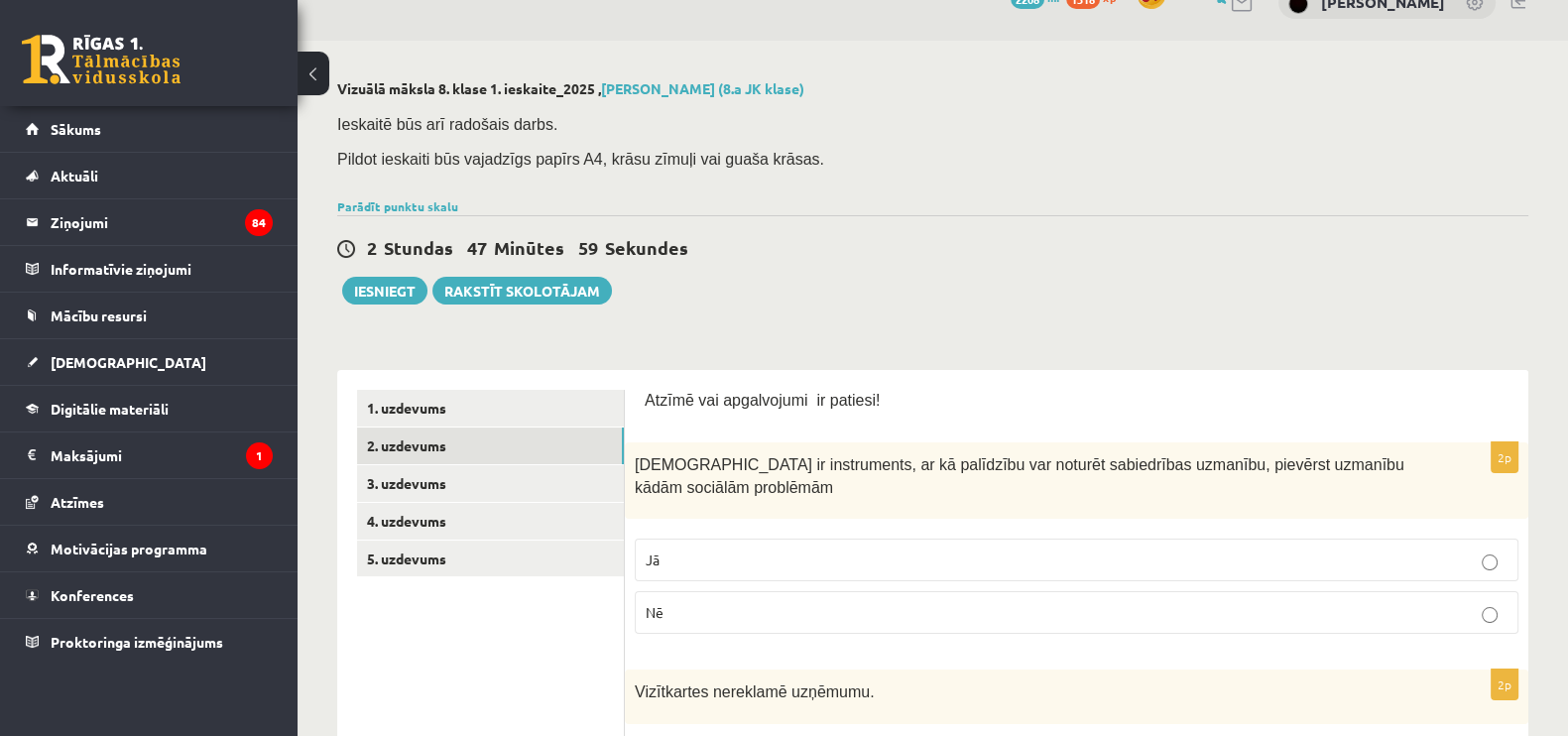
scroll to position [24, 0]
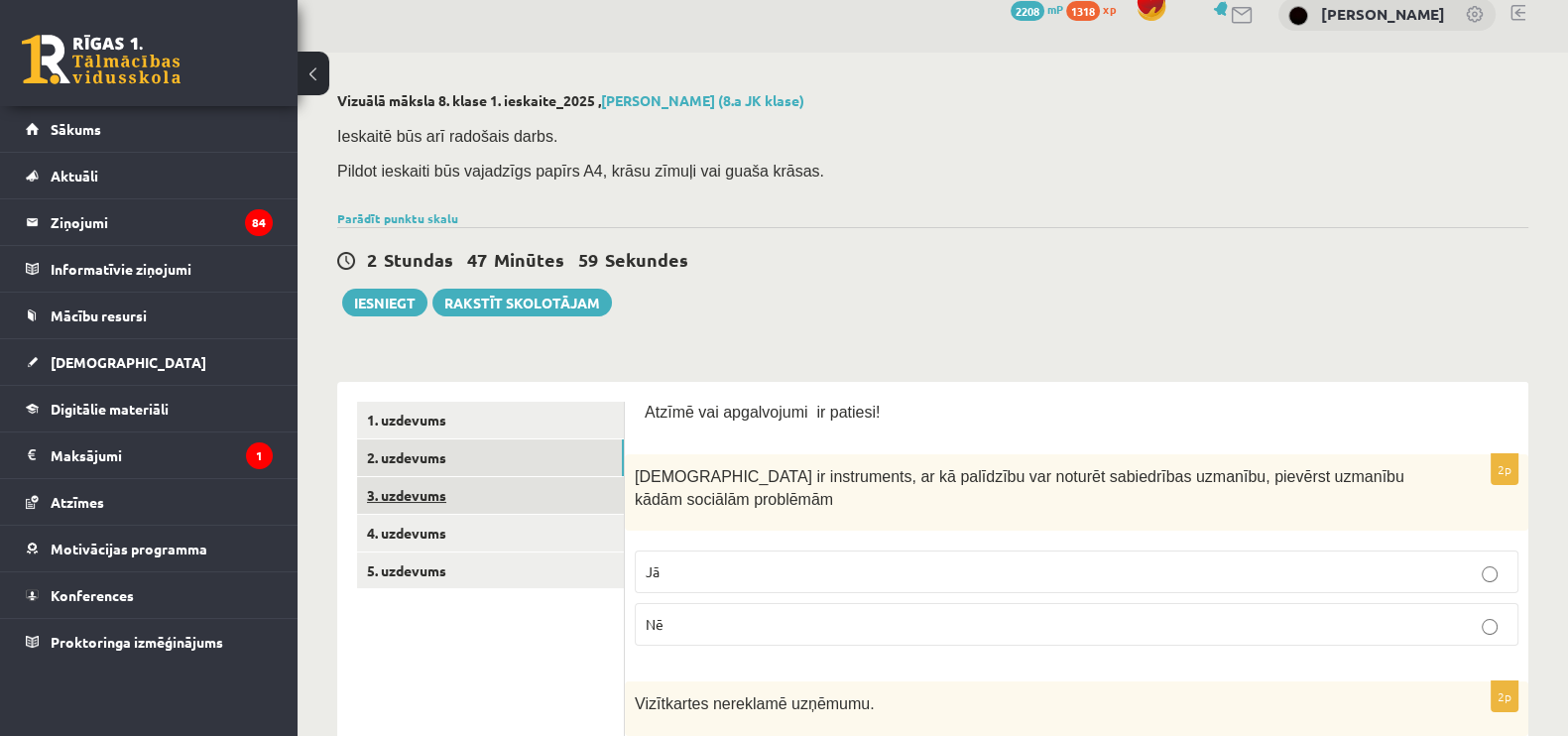
click at [415, 490] on link "3. uzdevums" at bounding box center [490, 495] width 266 height 37
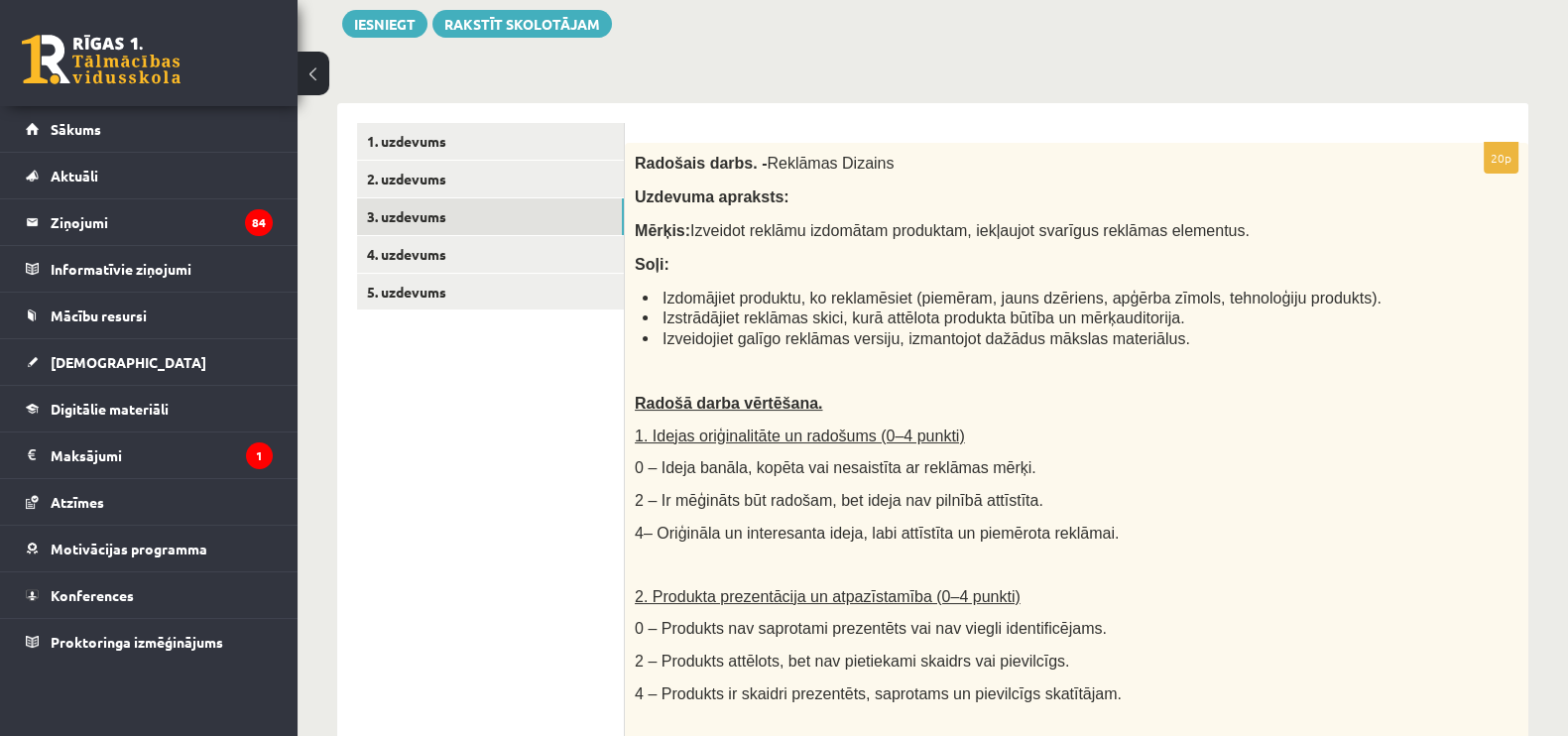
scroll to position [313, 0]
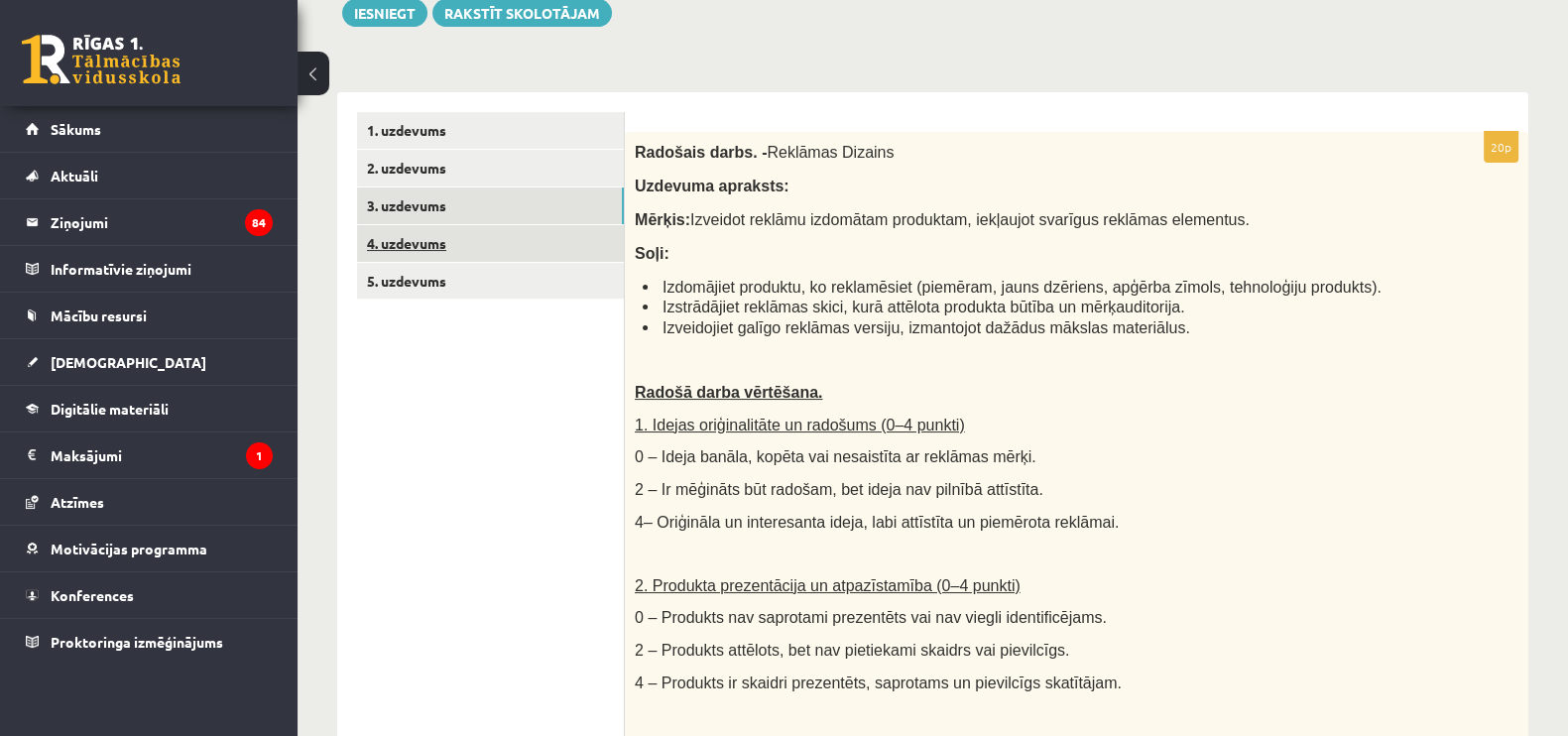
click at [497, 237] on link "4. uzdevums" at bounding box center [490, 243] width 266 height 37
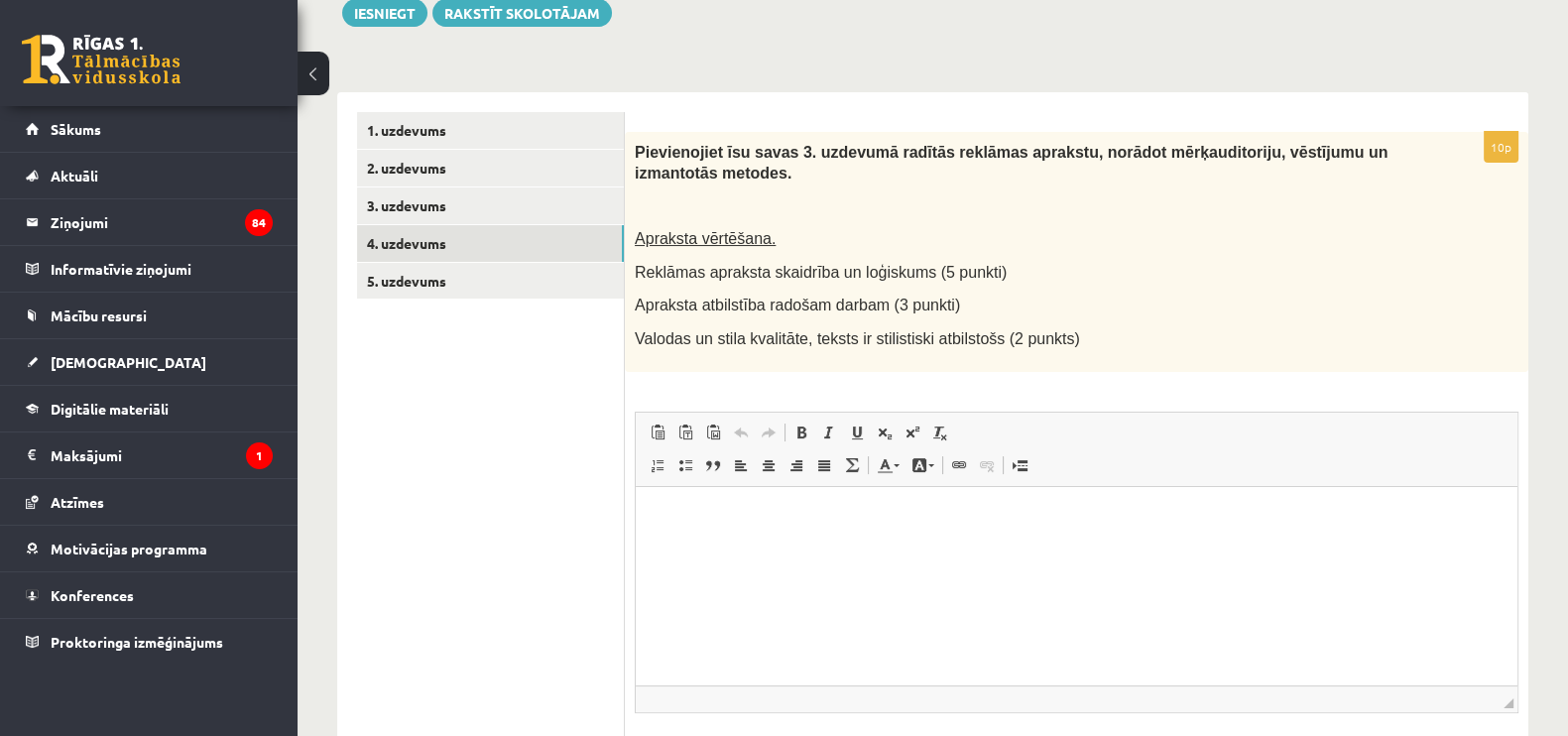
scroll to position [0, 0]
click at [432, 324] on ul "1. uzdevums 2. uzdevums 3. uzdevums 4. uzdevums 5. uzdevums" at bounding box center [490, 467] width 267 height 711
click at [432, 285] on link "5. uzdevums" at bounding box center [490, 280] width 266 height 37
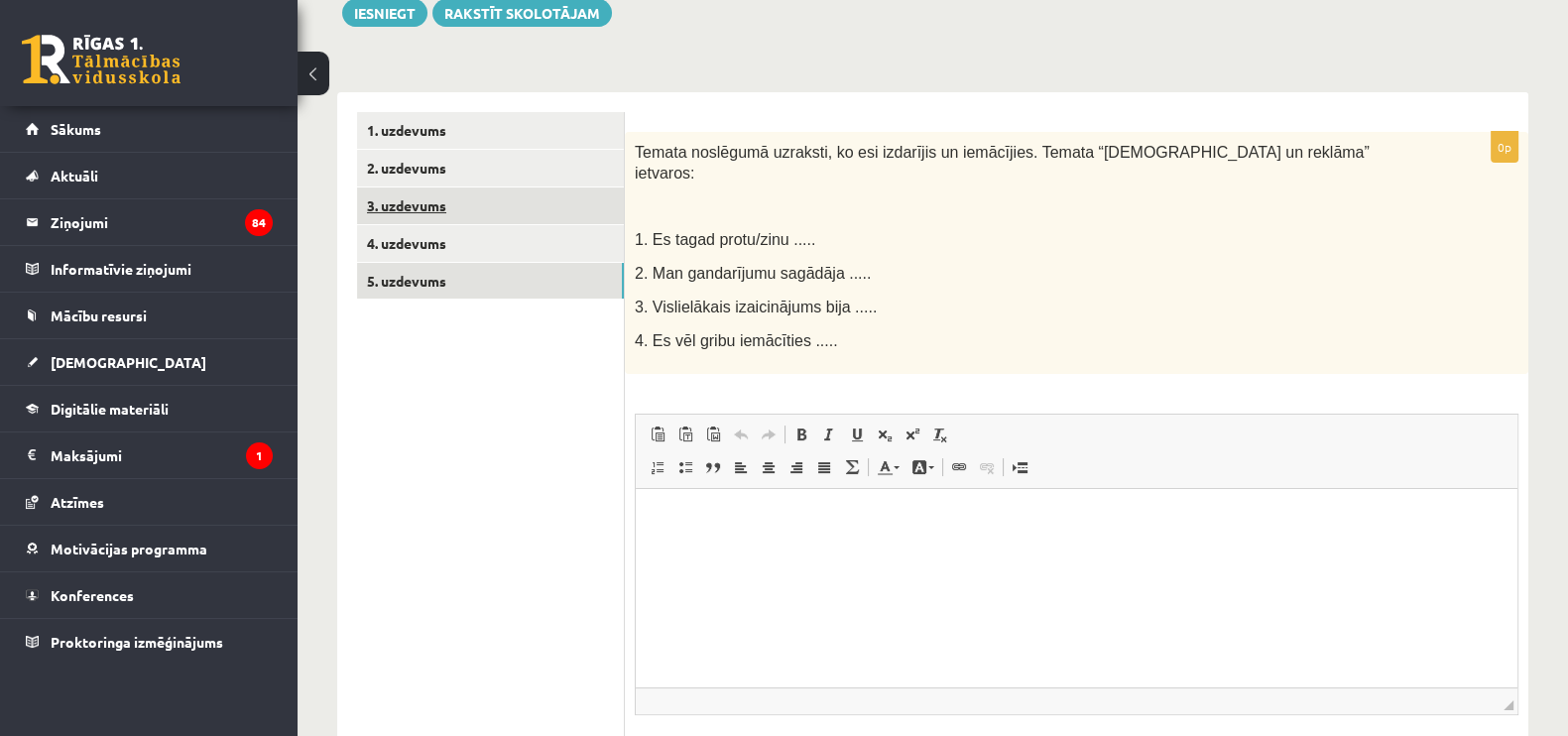
click at [419, 207] on link "3. uzdevums" at bounding box center [490, 206] width 266 height 37
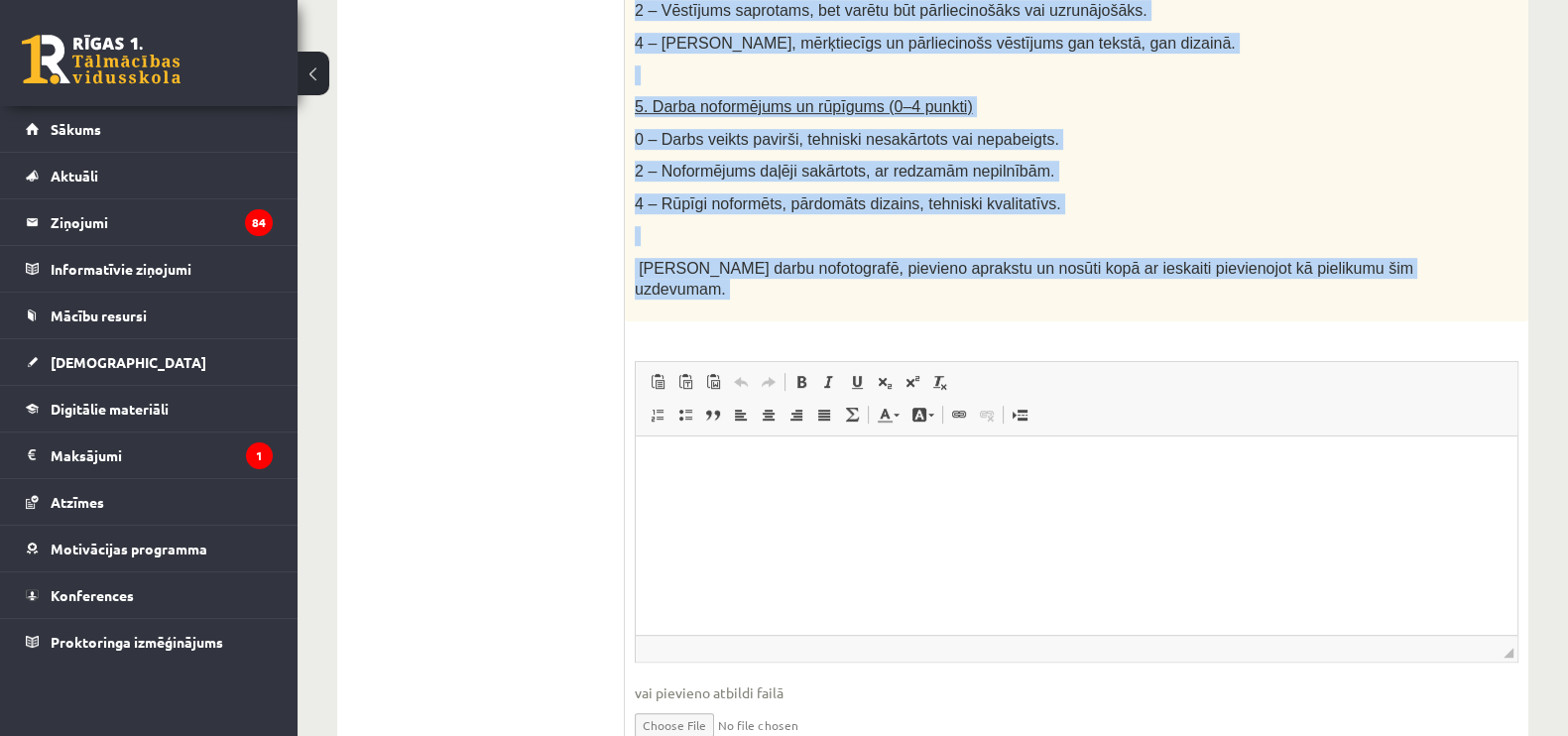
scroll to position [1370, 0]
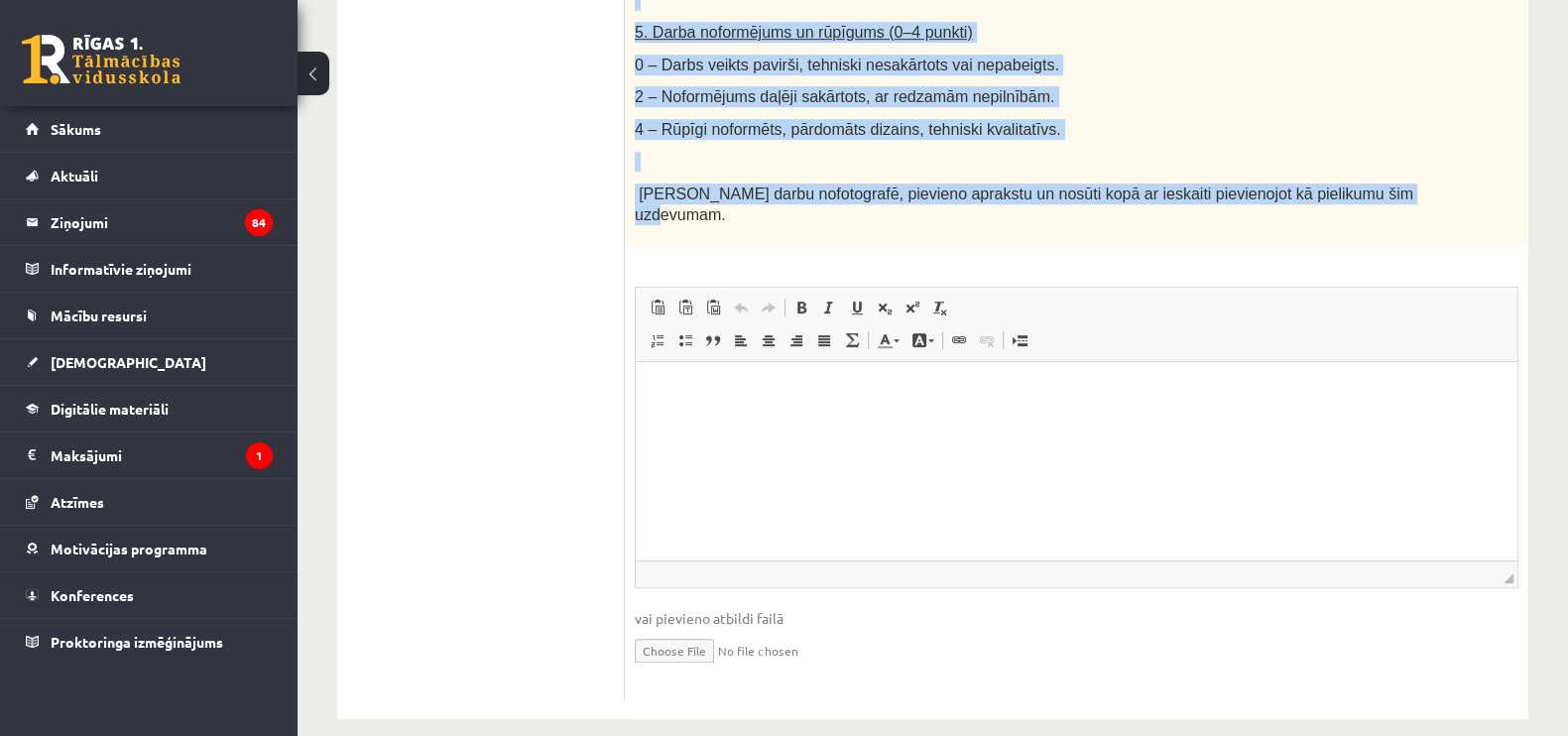
drag, startPoint x: 633, startPoint y: 151, endPoint x: 1500, endPoint y: 173, distance: 867.3
copy div "Radošais darbs. - Reklāmas Dizains Uzdevuma apraksts: Mērķis: Izveidot reklāmu …"
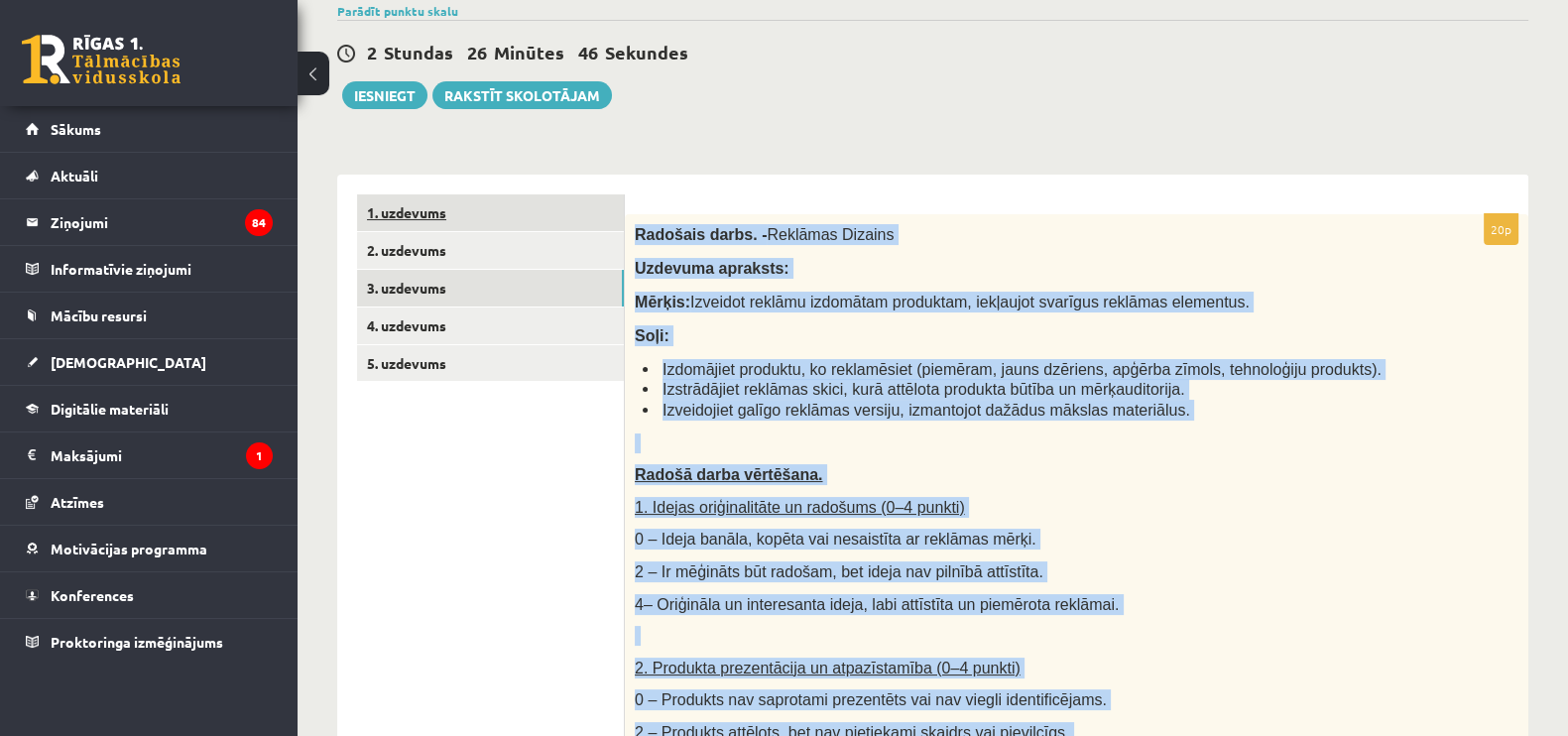
scroll to position [212, 0]
